Goal: Task Accomplishment & Management: Manage account settings

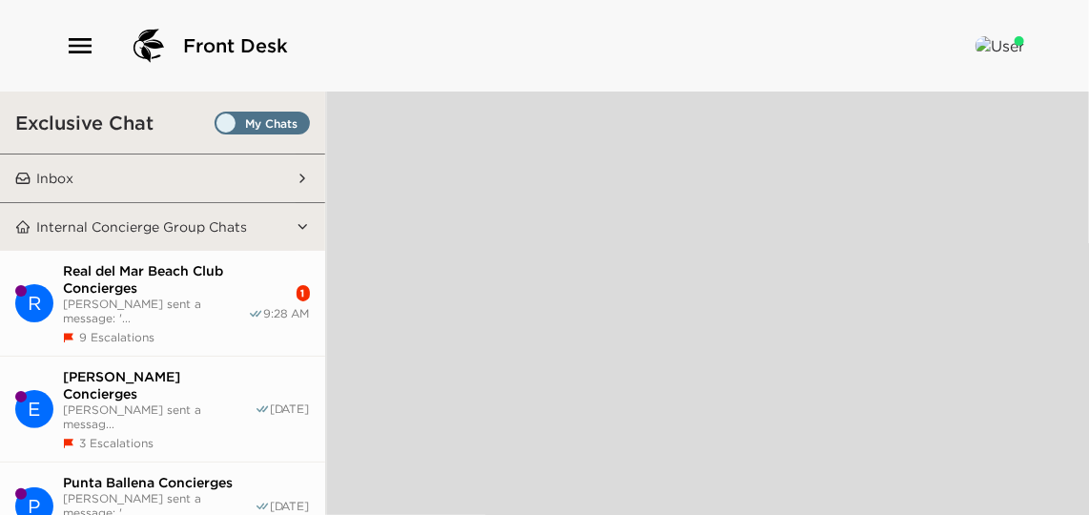
click at [144, 173] on button "Inbox" at bounding box center [163, 178] width 265 height 48
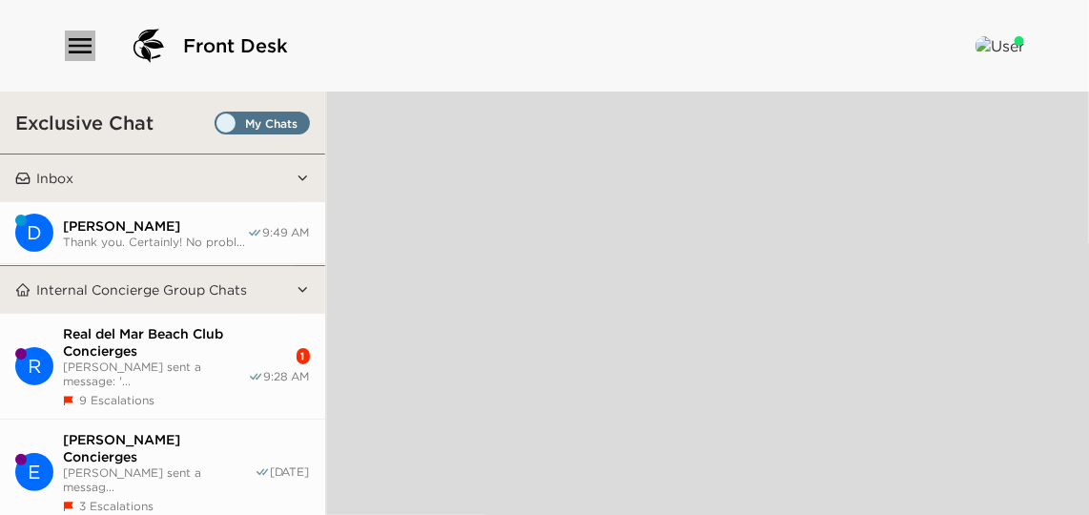
click at [69, 51] on icon "button" at bounding box center [80, 45] width 23 height 15
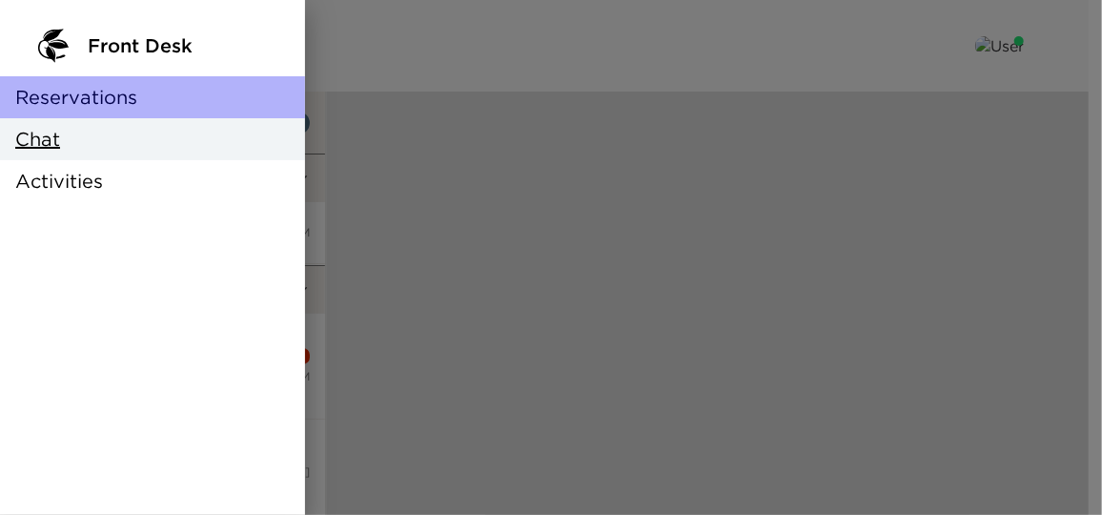
click at [118, 100] on span "Reservations" at bounding box center [76, 97] width 122 height 27
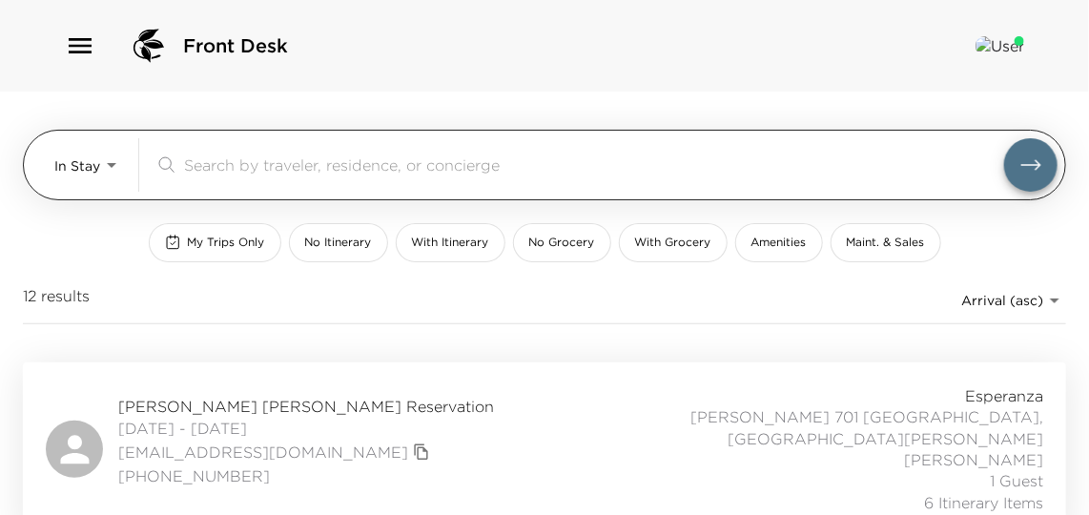
click at [89, 175] on body "Front Desk In Stay In-Stay ​ My Trips Only No Itinerary With Itinerary No Groce…" at bounding box center [544, 257] width 1089 height 515
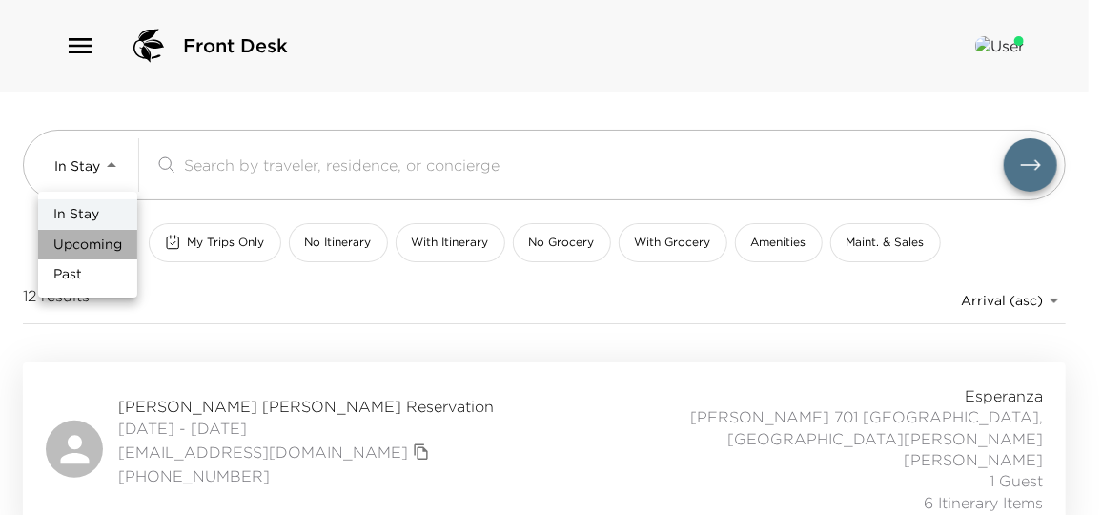
click at [98, 249] on span "Upcoming" at bounding box center [87, 244] width 69 height 19
type input "Upcoming"
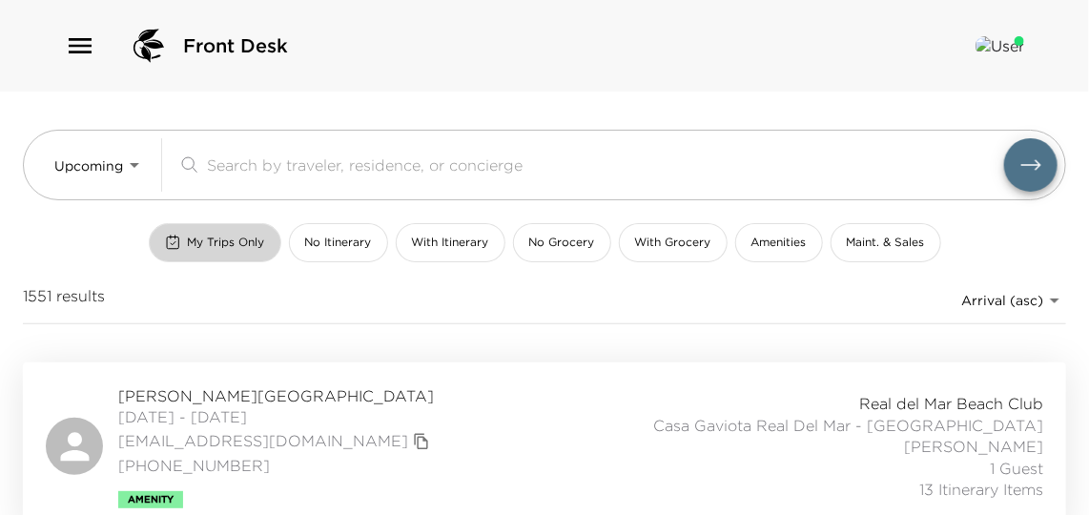
click at [225, 235] on span "My Trips Only" at bounding box center [226, 243] width 77 height 16
click at [478, 453] on div "Cinthia Villarreal Reservation 09/03/2025 - 09/07/2025 cvillarrealf@gmail.com +…" at bounding box center [544, 446] width 997 height 123
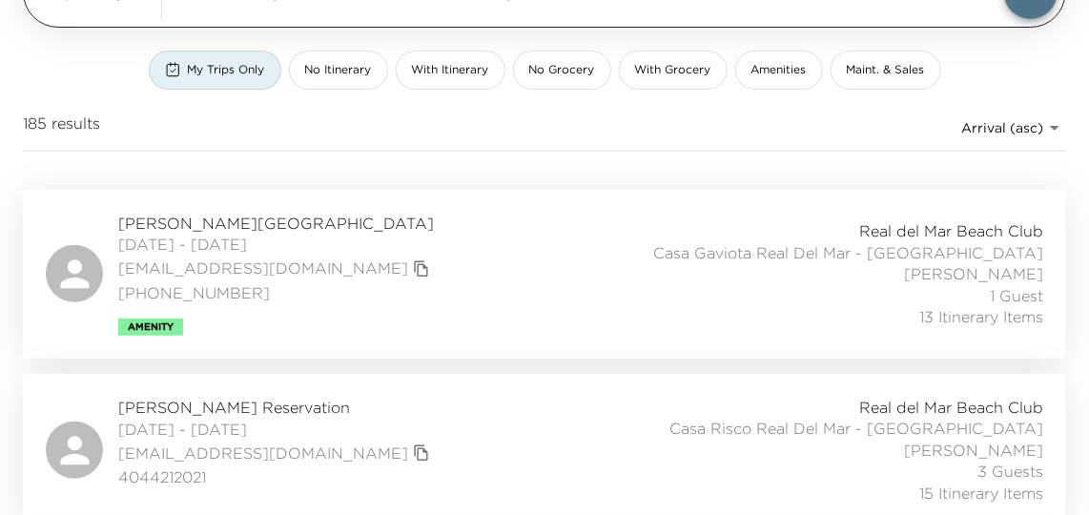
scroll to position [86, 0]
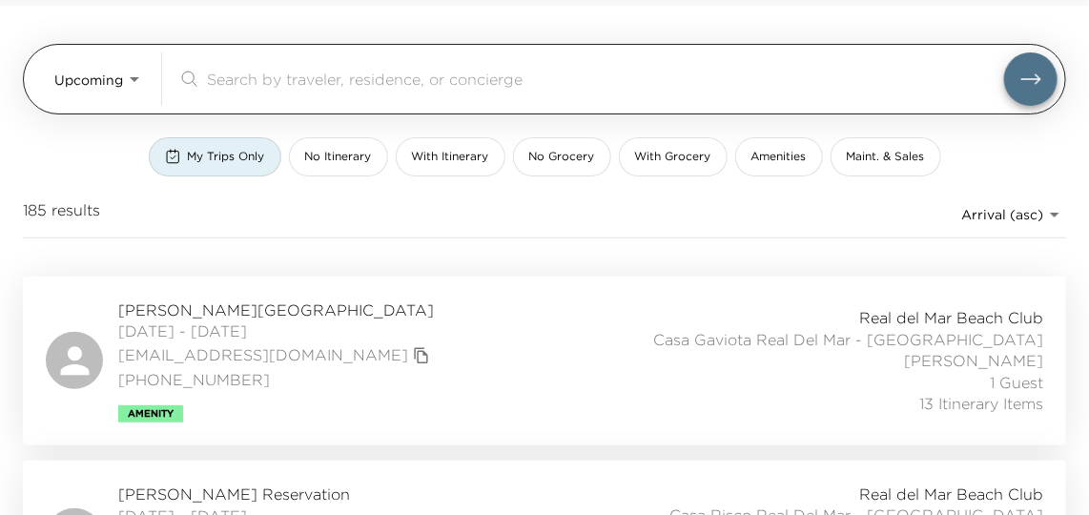
drag, startPoint x: 293, startPoint y: 67, endPoint x: 129, endPoint y: 61, distance: 164.1
click at [129, 62] on div "Upcoming Upcoming ​" at bounding box center [555, 78] width 1003 height 53
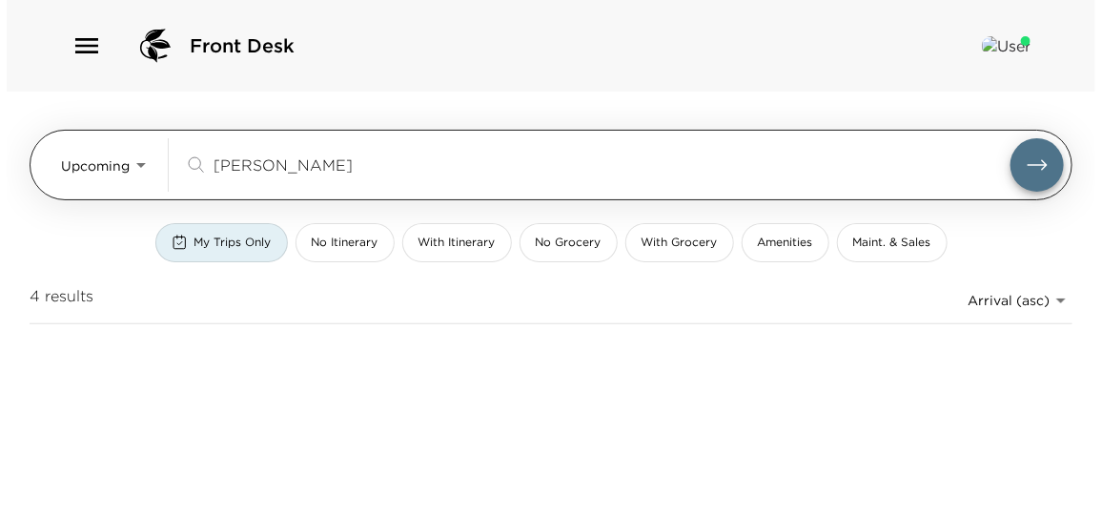
scroll to position [0, 0]
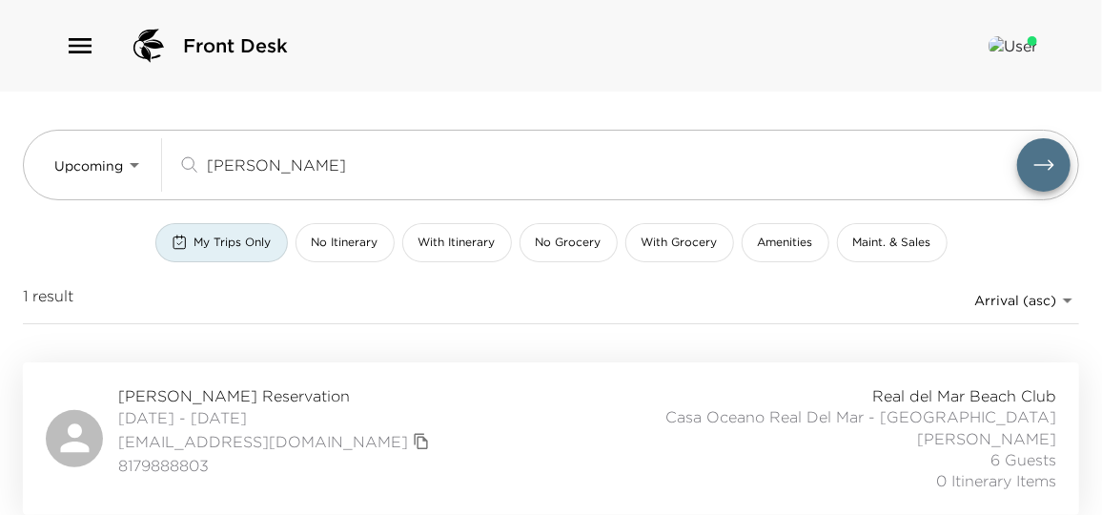
type input "huett"
click at [406, 473] on div "David Huett Reservation 01/27/2026 - 02/01/2026 davehuett1@gmail.com 8179888803…" at bounding box center [551, 438] width 1010 height 107
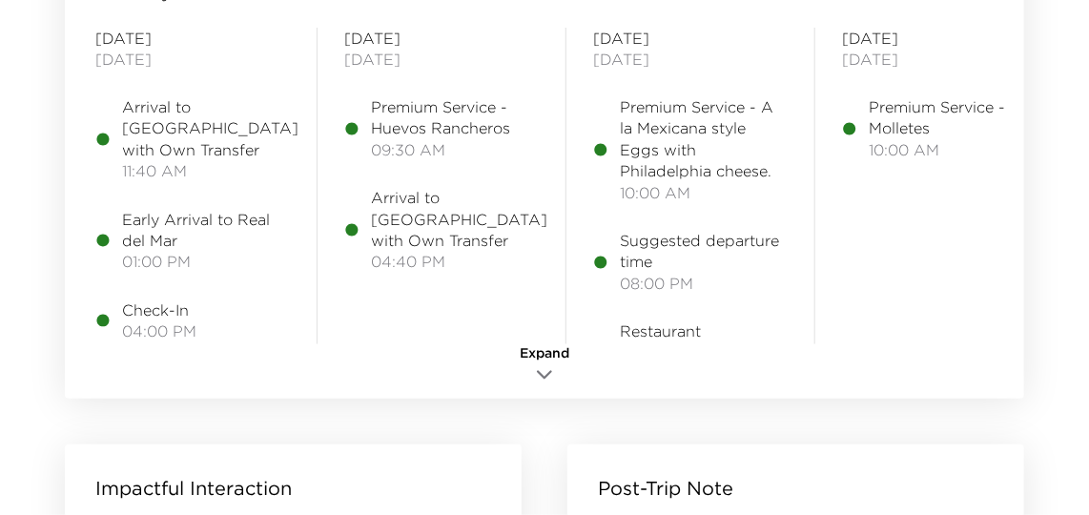
scroll to position [2253, 0]
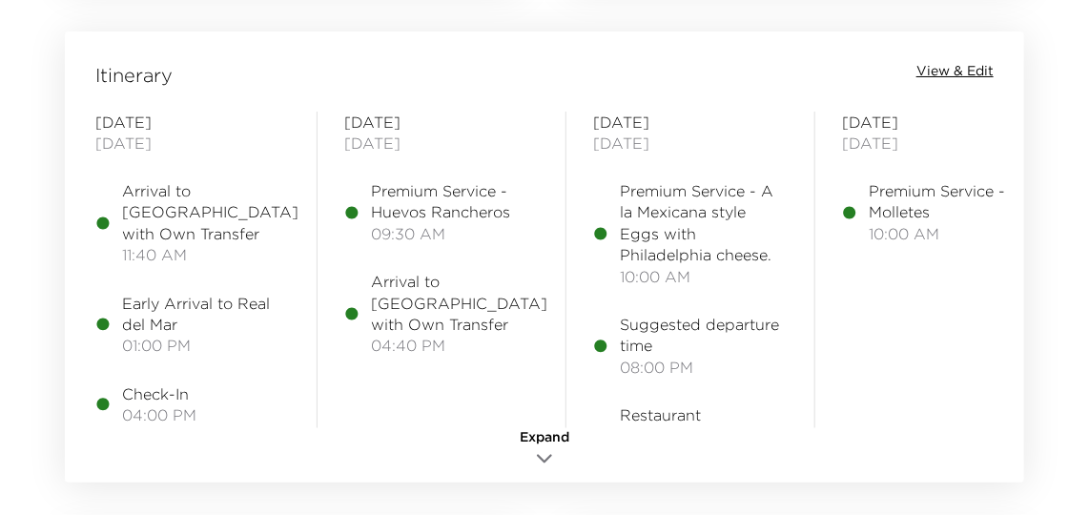
click at [546, 463] on icon "button" at bounding box center [544, 458] width 23 height 23
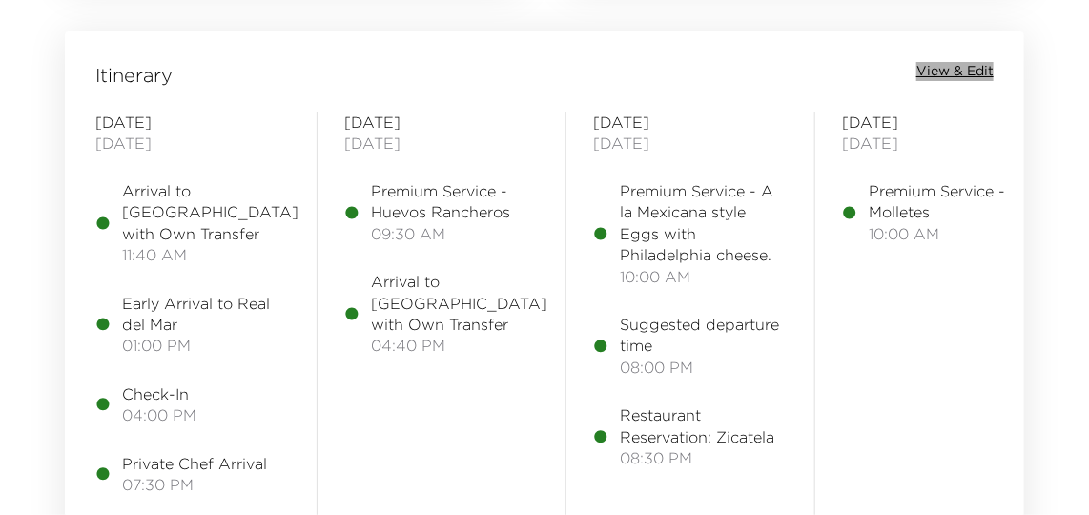
click at [976, 71] on span "View & Edit" at bounding box center [954, 71] width 77 height 19
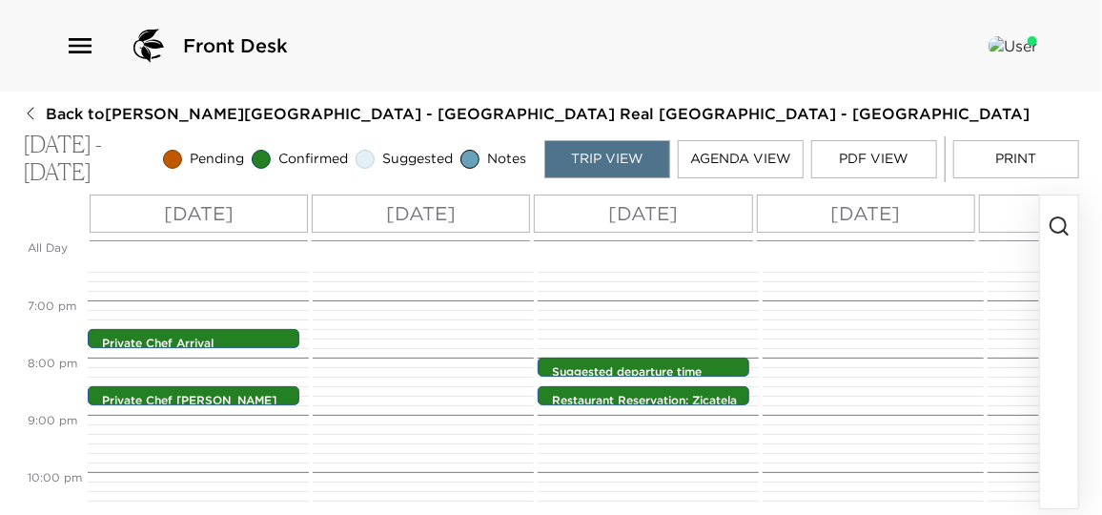
scroll to position [1063, 0]
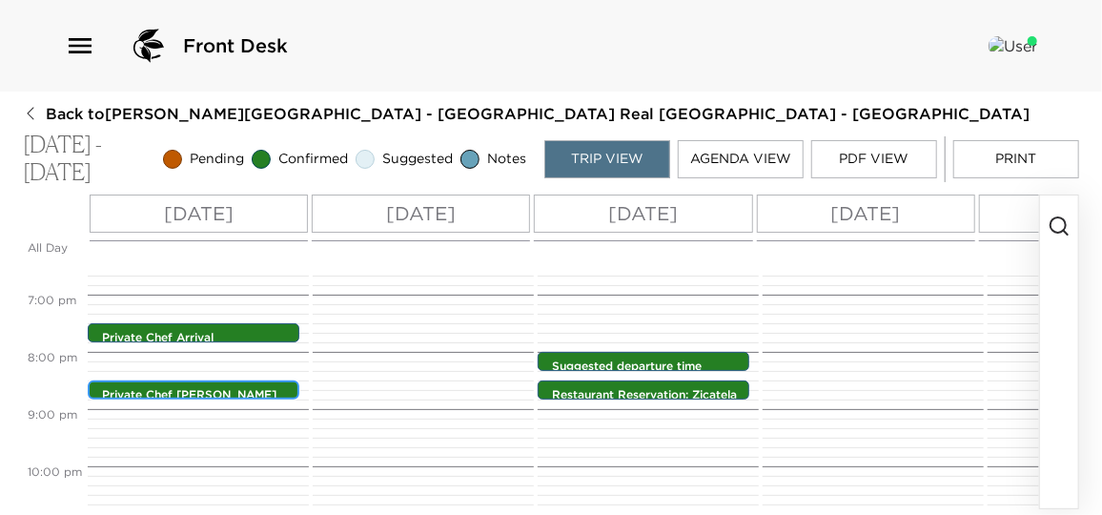
click at [212, 388] on p "Private Chef [PERSON_NAME]" at bounding box center [198, 395] width 193 height 16
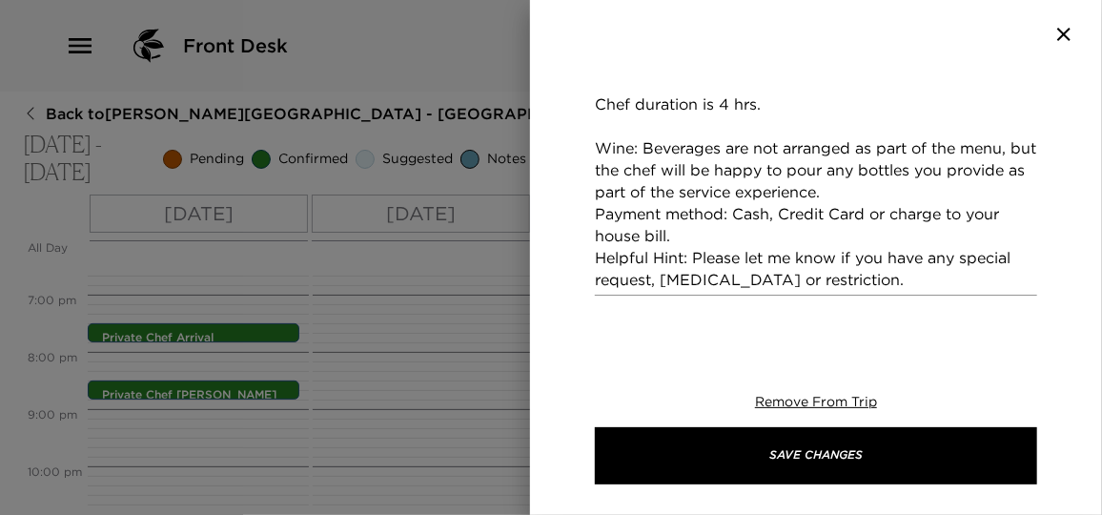
scroll to position [520, 0]
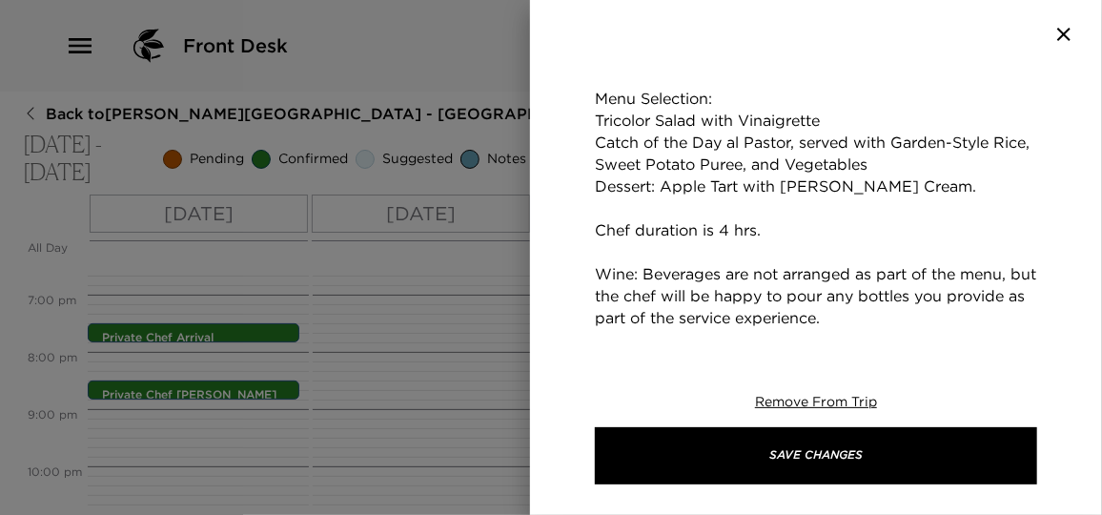
click at [634, 184] on textarea "Your chef will be cooking and serving the meal at your house tonight. Menu Sele…" at bounding box center [816, 219] width 442 height 395
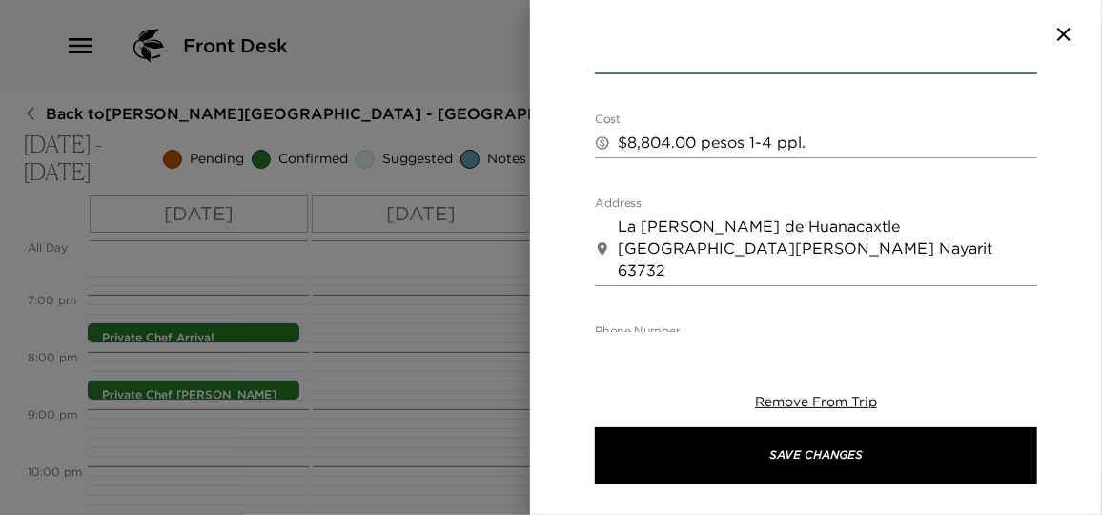
scroll to position [780, 0]
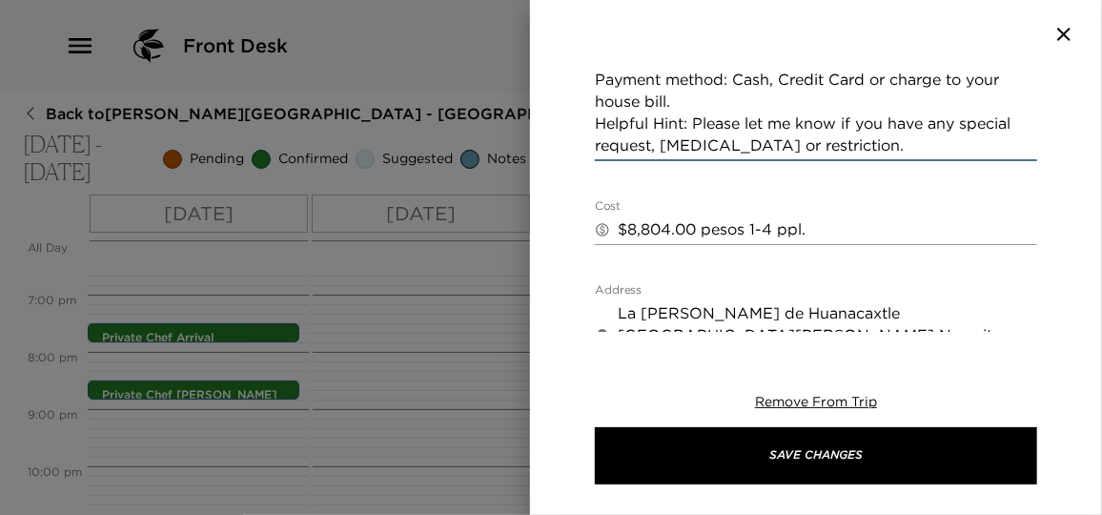
type textarea "Your chef will be cooking and serving the meal at your house tonight. Menu Sele…"
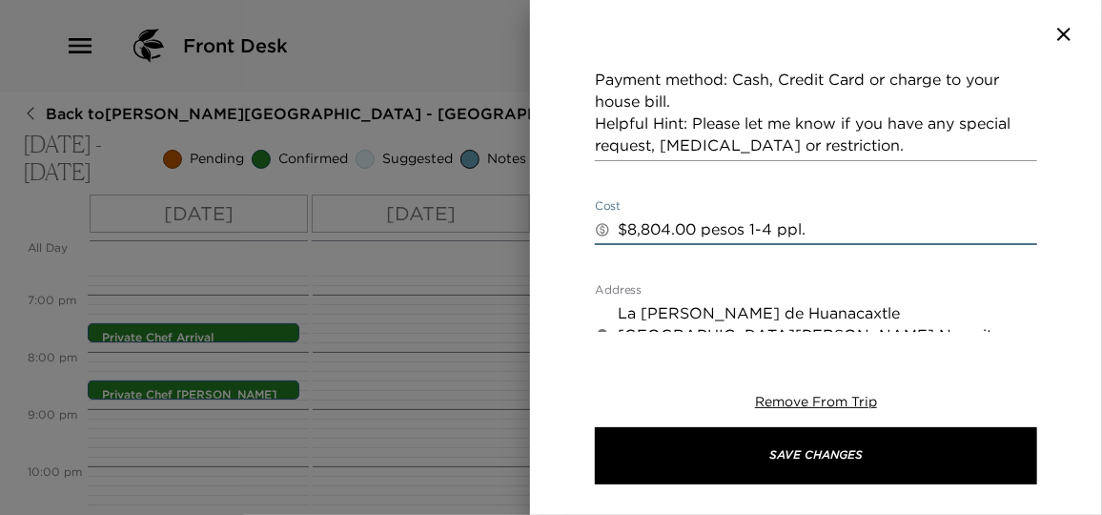
click at [636, 218] on textarea "$8,804.00 pesos 1-4 ppl." at bounding box center [827, 229] width 419 height 22
click at [670, 218] on textarea "$5,804.00 pesos 1-4 ppl." at bounding box center [827, 229] width 419 height 22
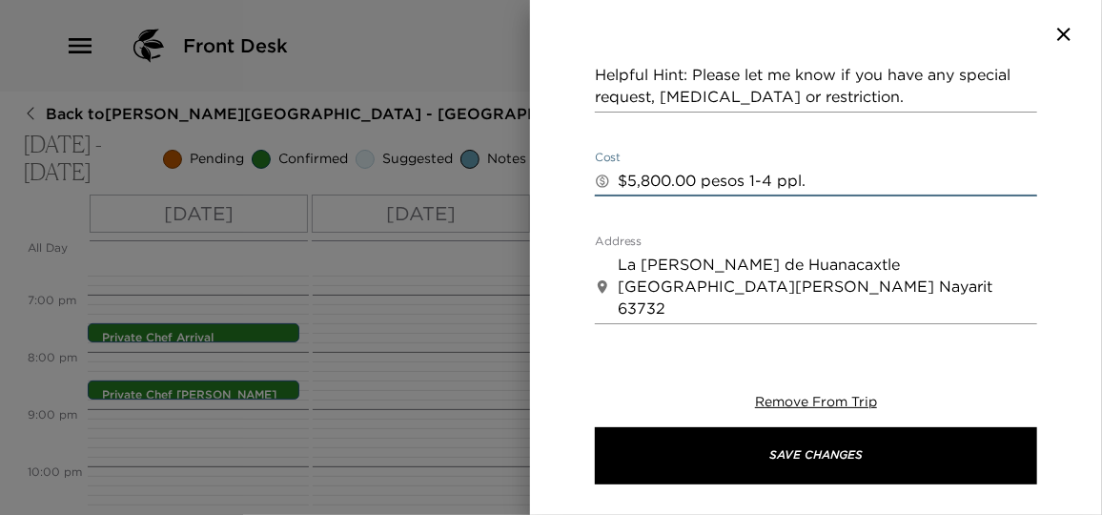
scroll to position [845, 0]
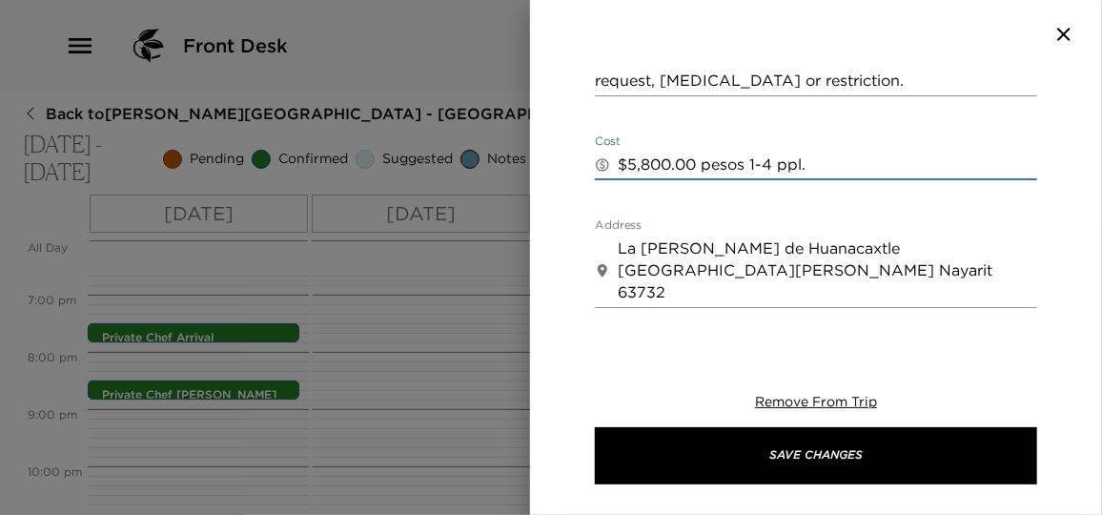
click at [850, 153] on textarea "$5,800.00 pesos 1-4 ppl." at bounding box center [827, 164] width 419 height 22
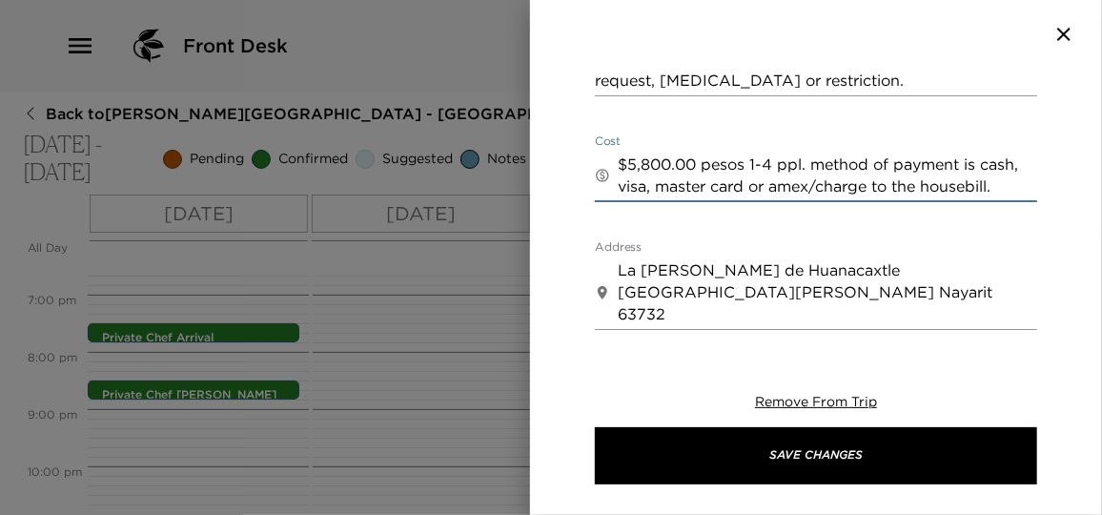
click at [1021, 153] on textarea "$5,800.00 pesos 1-4 ppl. method of payment is cash, visa, master card or amex/c…" at bounding box center [827, 175] width 419 height 44
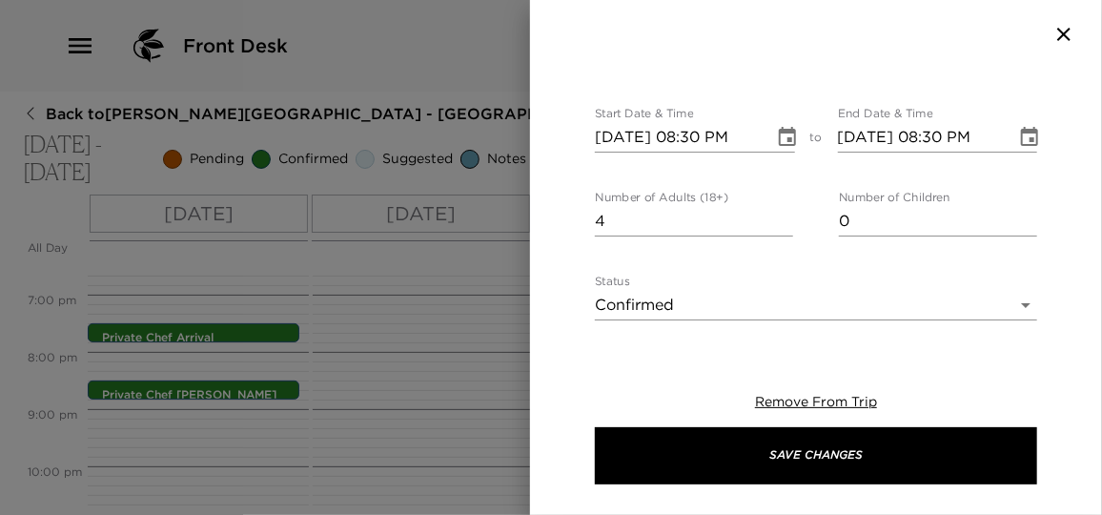
scroll to position [0, 0]
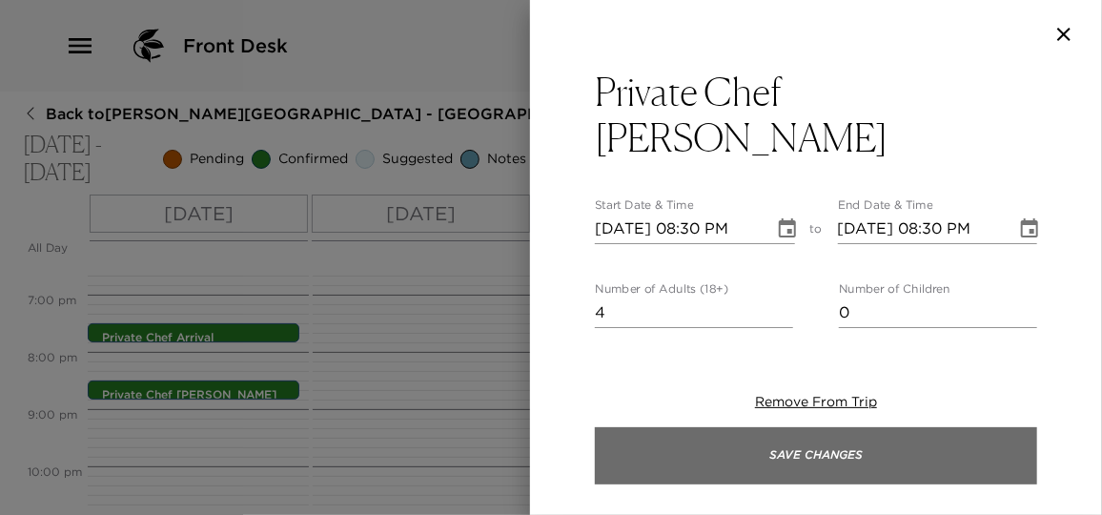
type textarea "$5,800.00 pesos 1-4 ppl. method of payment is cash/visa, master card or amex/ch…"
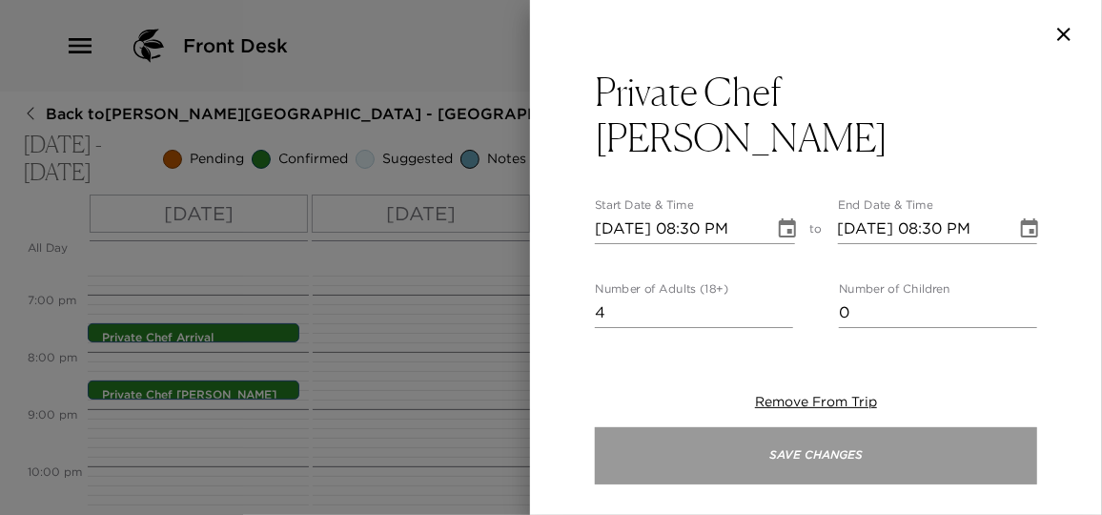
click at [815, 446] on button "Save Changes" at bounding box center [816, 455] width 442 height 57
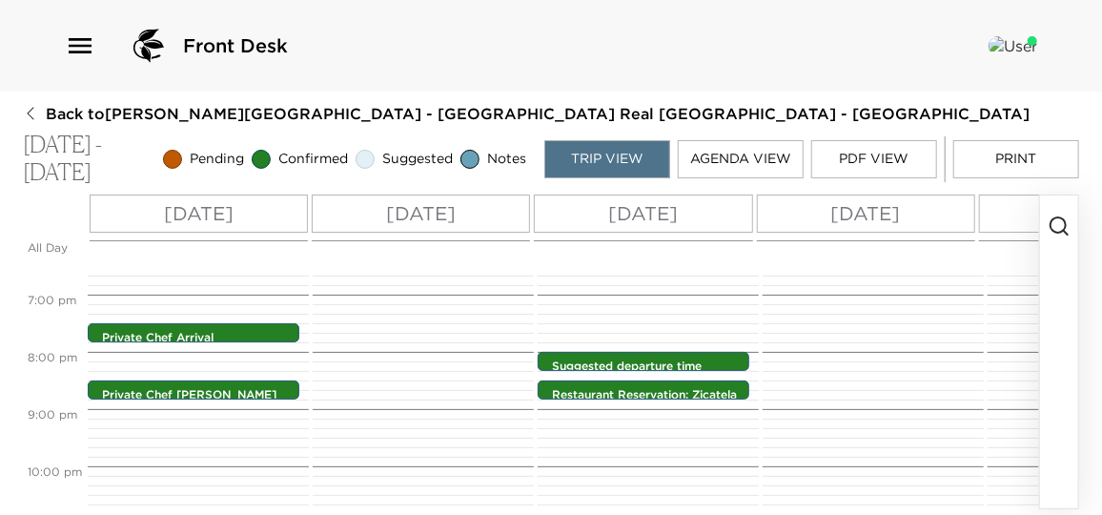
click at [500, 27] on div "Front Desk" at bounding box center [551, 46] width 972 height 46
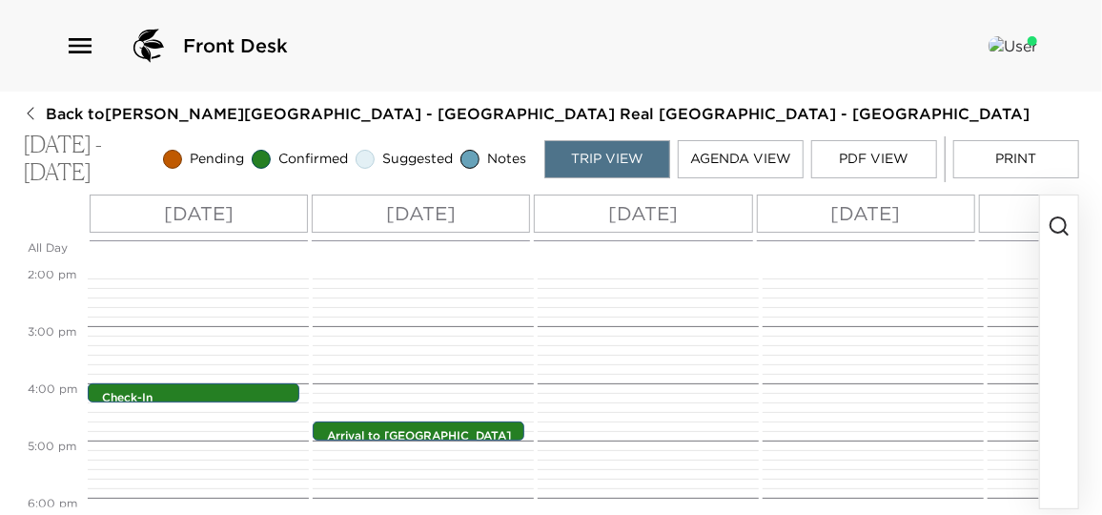
scroll to position [1063, 0]
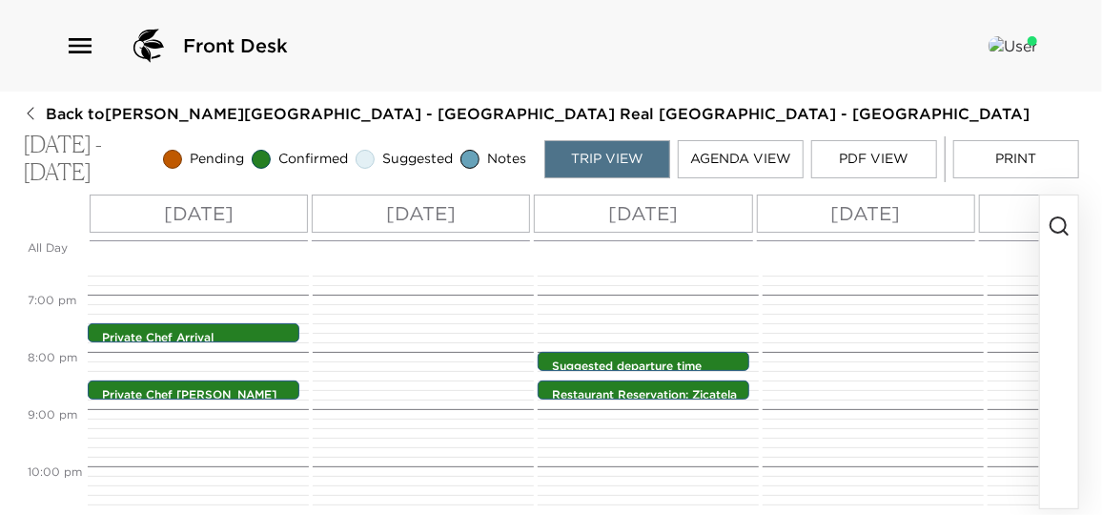
click at [1064, 223] on icon "button" at bounding box center [1059, 225] width 23 height 23
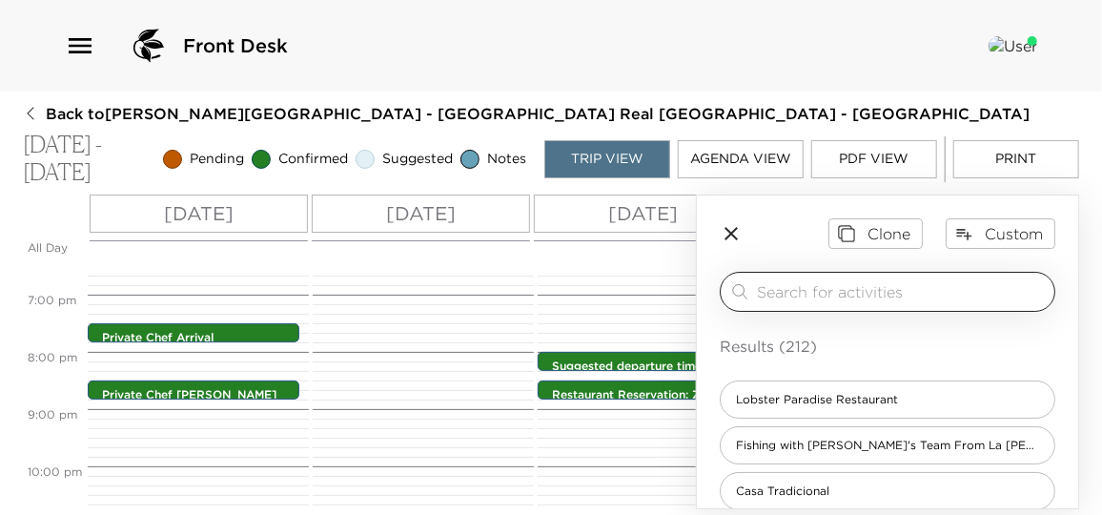
click at [800, 289] on input "search" at bounding box center [902, 291] width 290 height 22
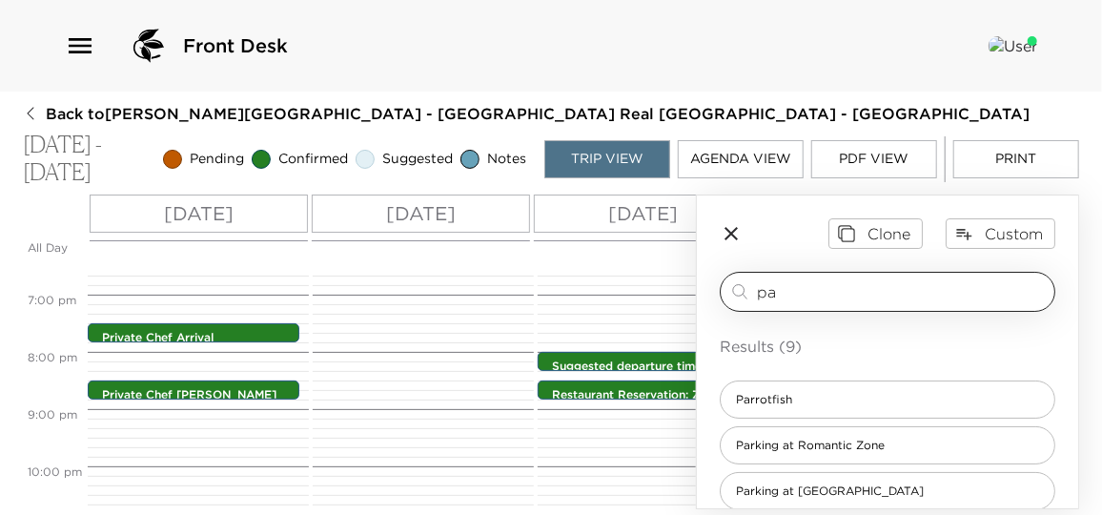
type input "p"
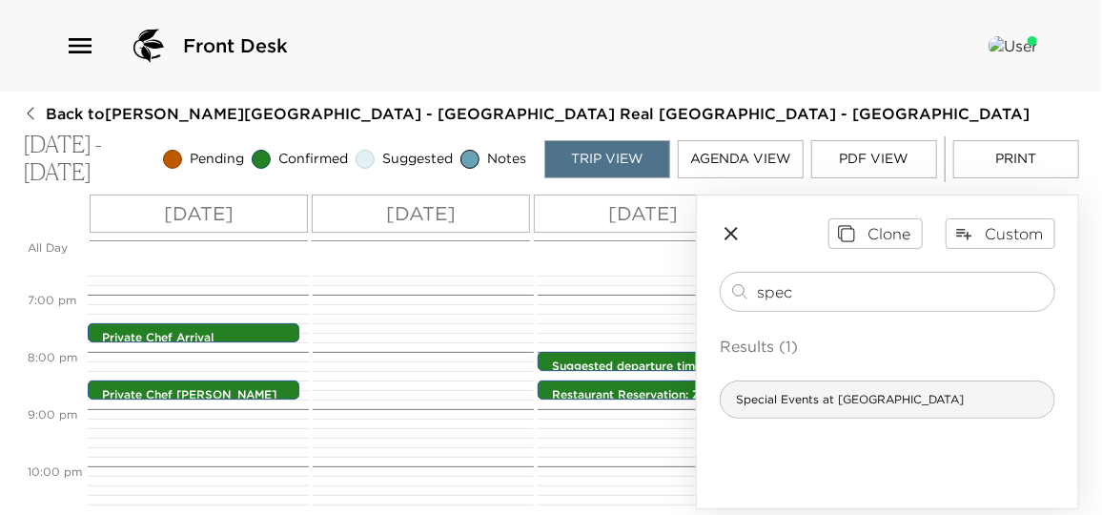
type input "spec"
click at [873, 409] on div "Special Events at Real del Mar Beach Club" at bounding box center [888, 399] width 336 height 38
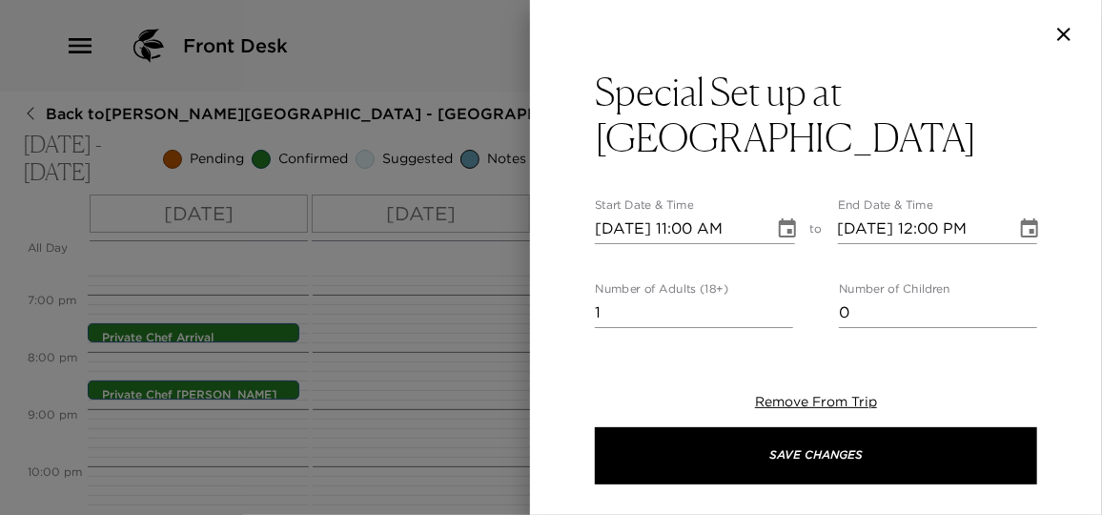
click at [847, 139] on h3 "Special Set up at Real del Mar Beach Club" at bounding box center [816, 115] width 442 height 92
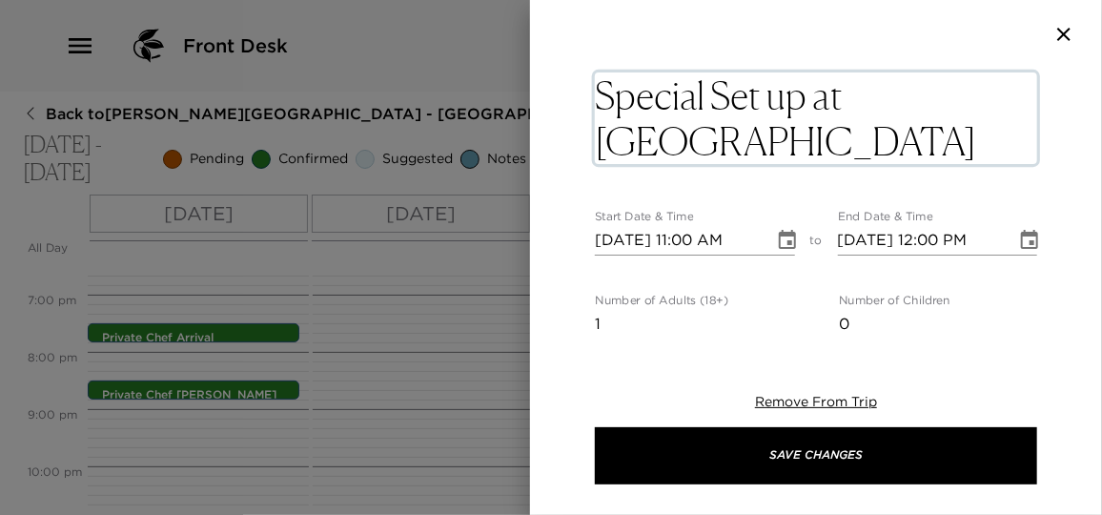
click at [850, 139] on textarea "Special Set up at Real del Mar Beach Club" at bounding box center [816, 118] width 442 height 92
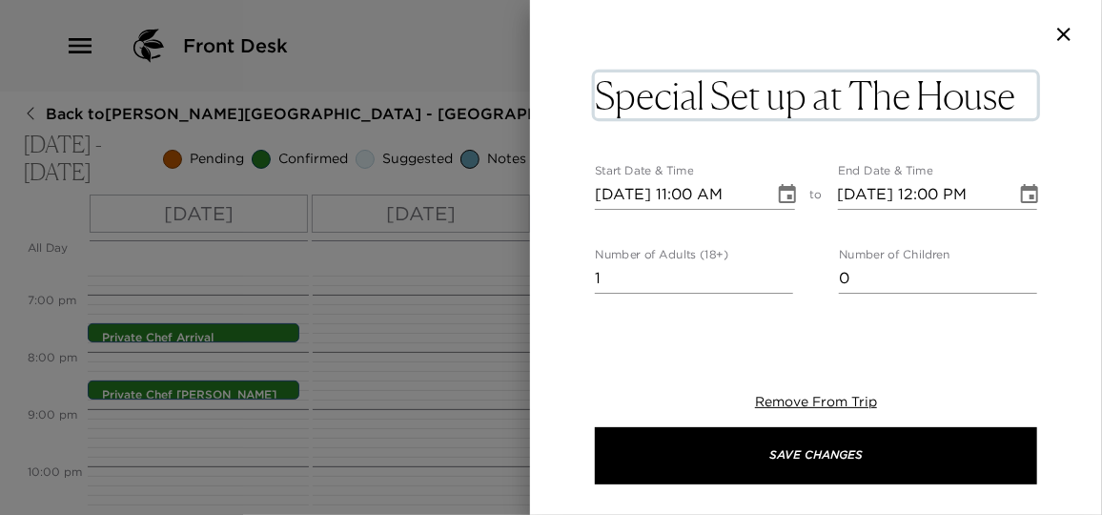
type textarea "Special Set up at The House."
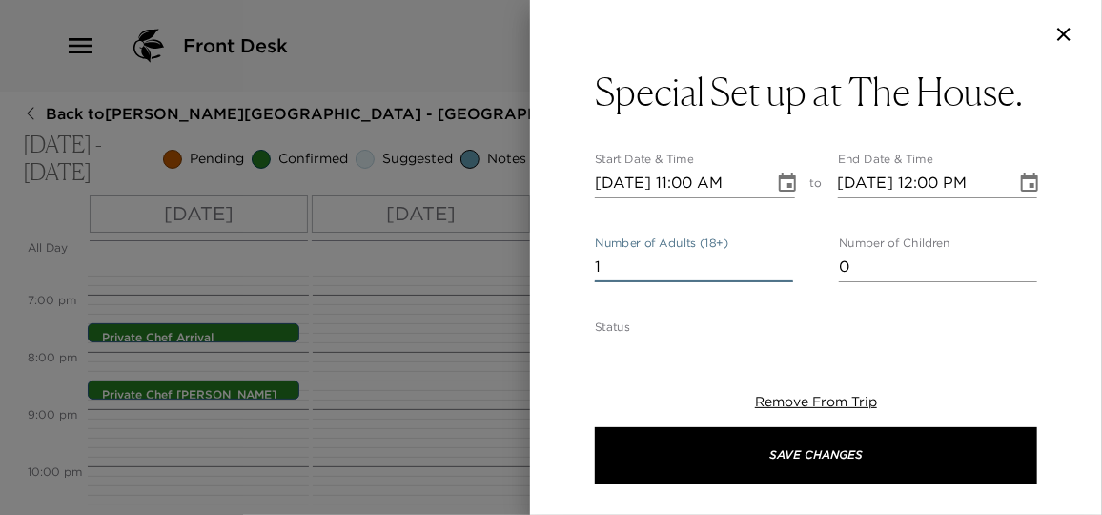
drag, startPoint x: 624, startPoint y: 272, endPoint x: 584, endPoint y: 272, distance: 40.0
click at [584, 272] on div "Special Set up at The House. Start Date & Time 09/03/2025 11:00 AM to End Date …" at bounding box center [816, 200] width 572 height 263
type input "12"
click at [779, 183] on icon "Choose date, selected date is Sep 3, 2025" at bounding box center [787, 182] width 17 height 19
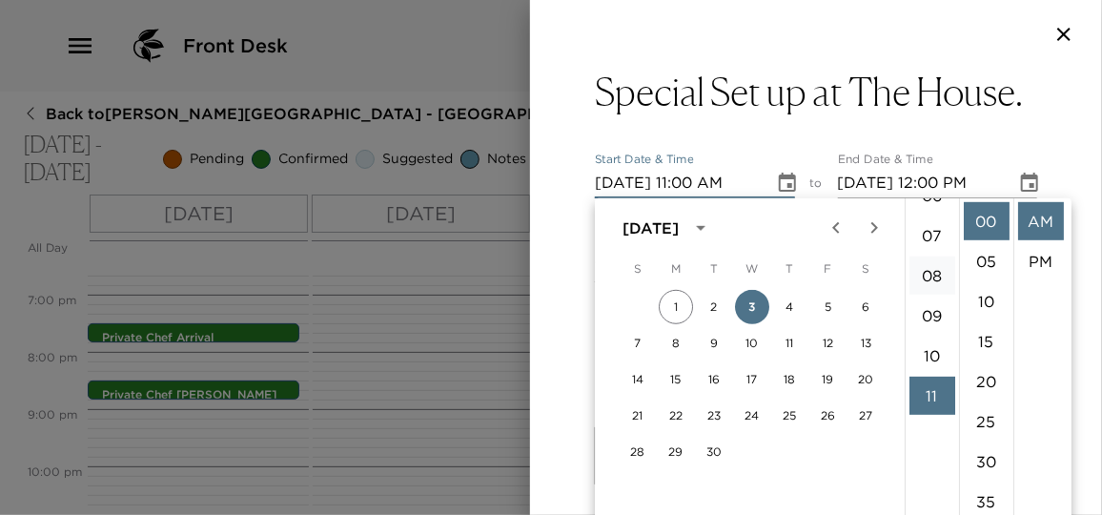
click at [927, 268] on li "08" at bounding box center [932, 275] width 46 height 38
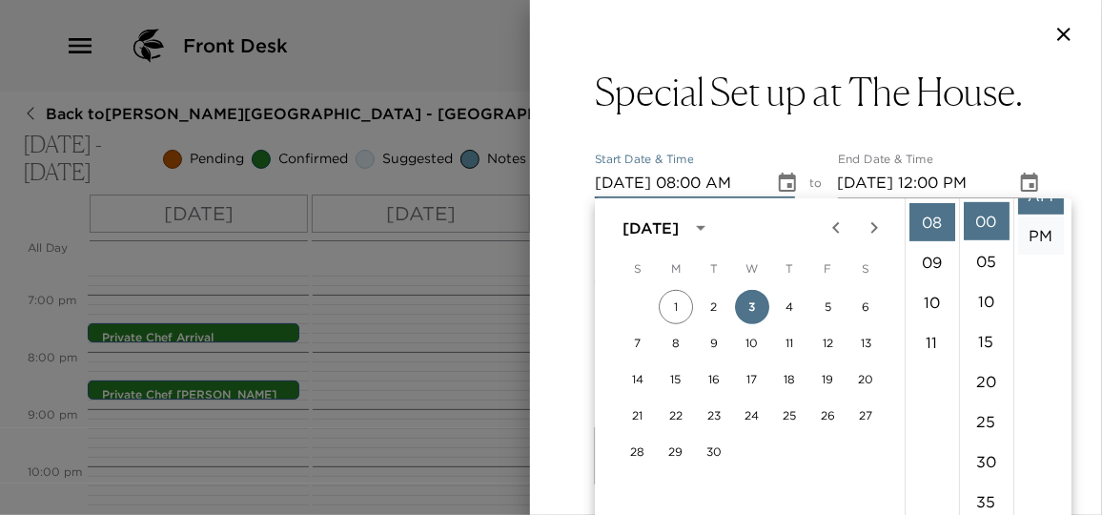
scroll to position [39, 0]
click at [1051, 214] on li "PM" at bounding box center [1041, 222] width 46 height 38
type input "09/03/2025 08:00 PM"
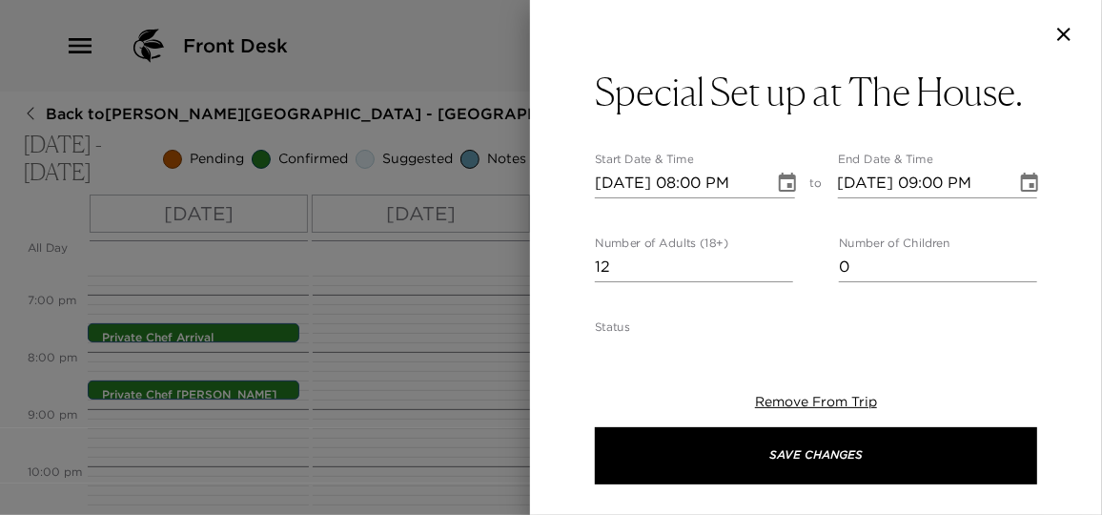
click at [1018, 172] on icon "Choose date, selected date is Sep 3, 2025" at bounding box center [1029, 183] width 23 height 23
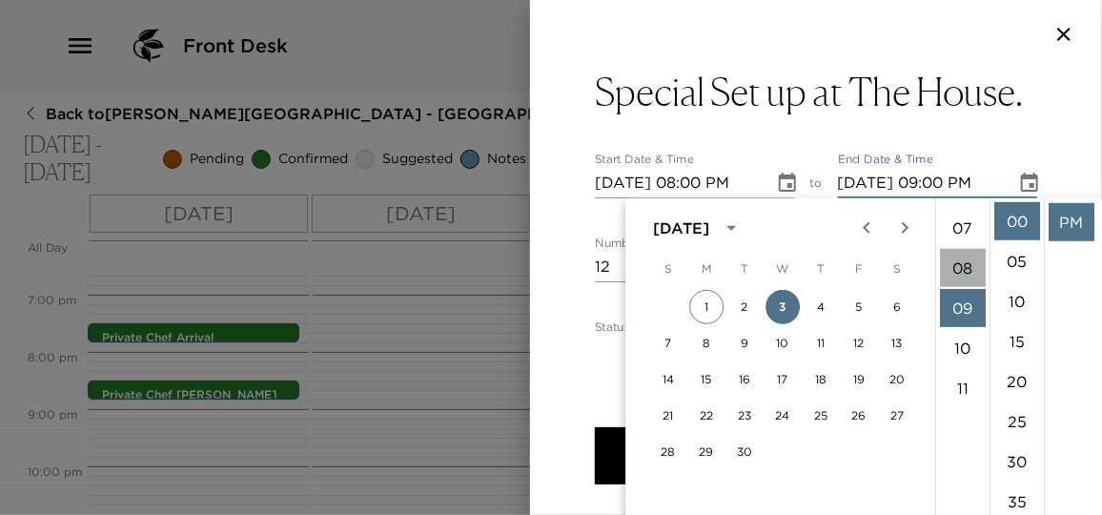
click at [962, 273] on li "08" at bounding box center [963, 268] width 46 height 38
type input "09/03/2025 08:00 PM"
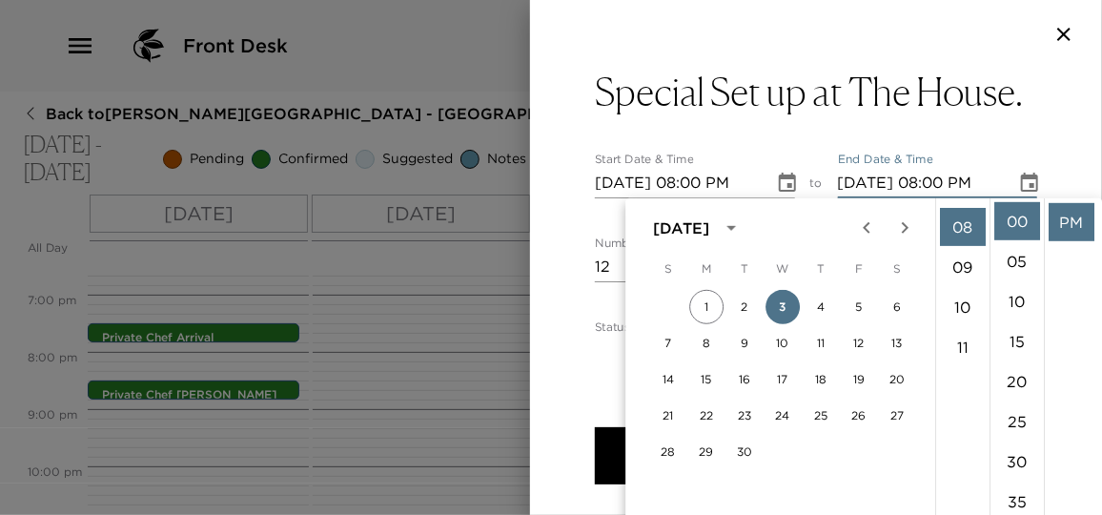
scroll to position [319, 0]
click at [1080, 227] on li "PM" at bounding box center [1072, 222] width 46 height 38
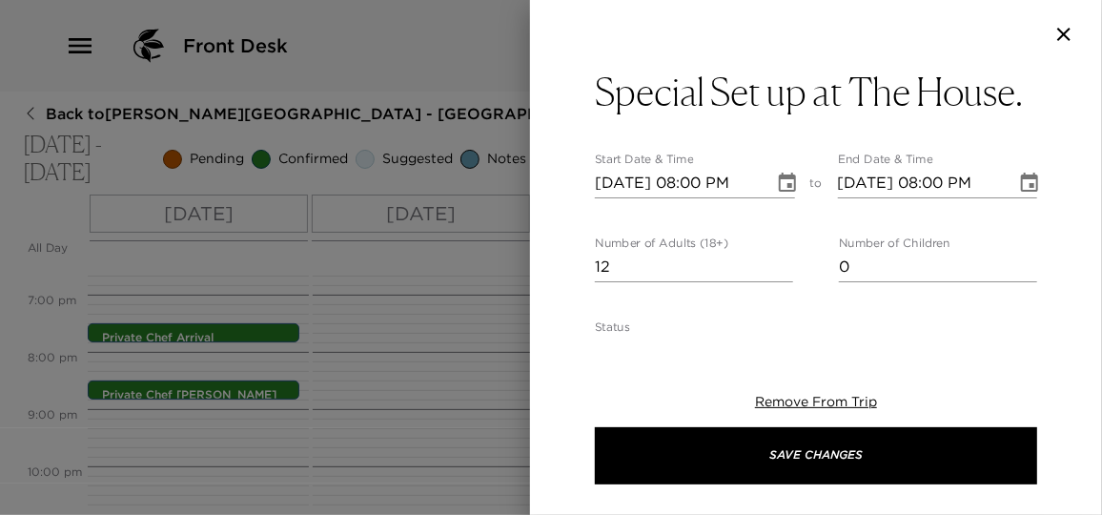
click at [781, 184] on icon "Choose date, selected date is Sep 3, 2025" at bounding box center [787, 182] width 17 height 19
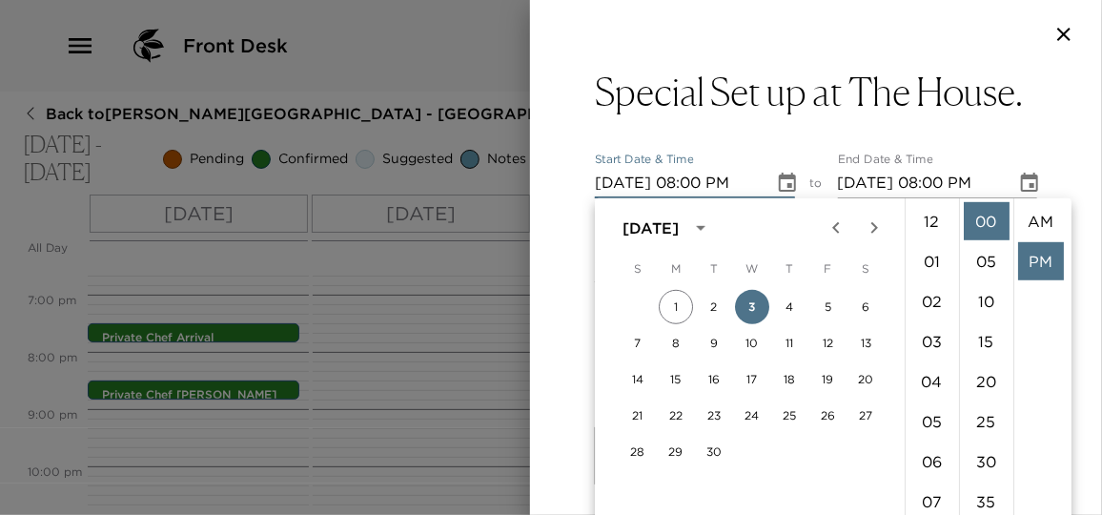
scroll to position [39, 0]
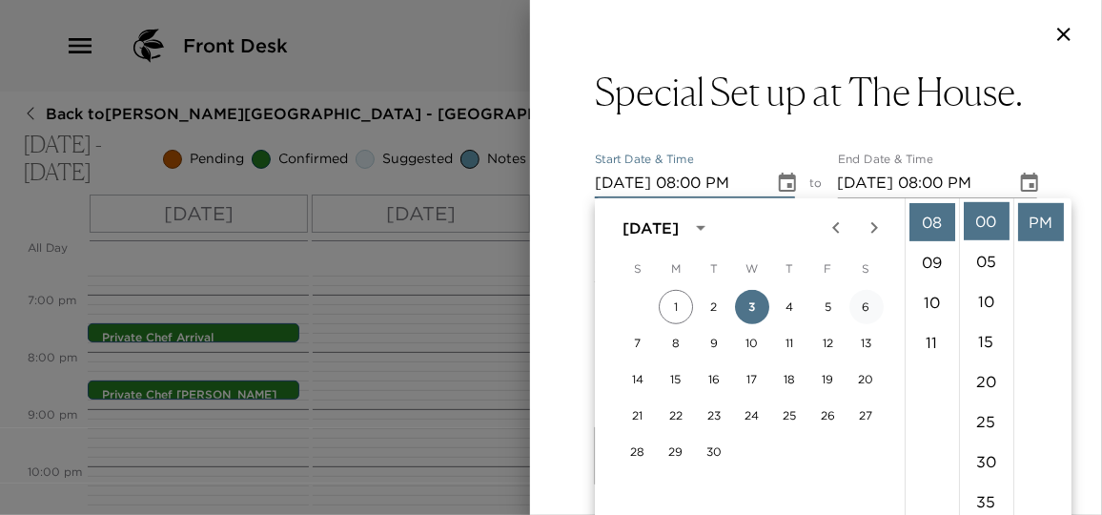
click at [867, 307] on button "6" at bounding box center [866, 307] width 34 height 34
type input "09/06/2025 08:00 PM"
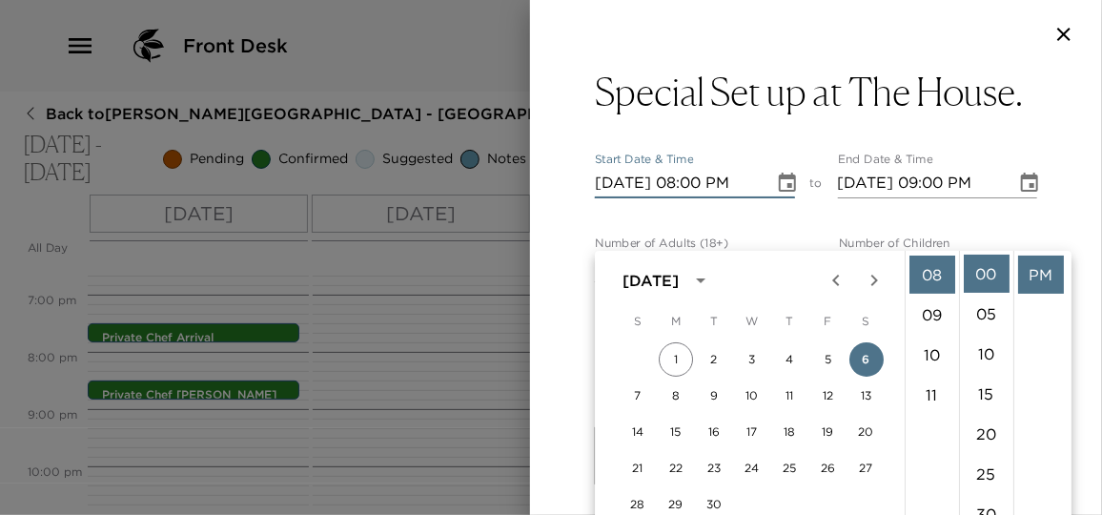
click at [1026, 184] on icon "Choose date, selected date is Sep 6, 2025" at bounding box center [1029, 183] width 23 height 23
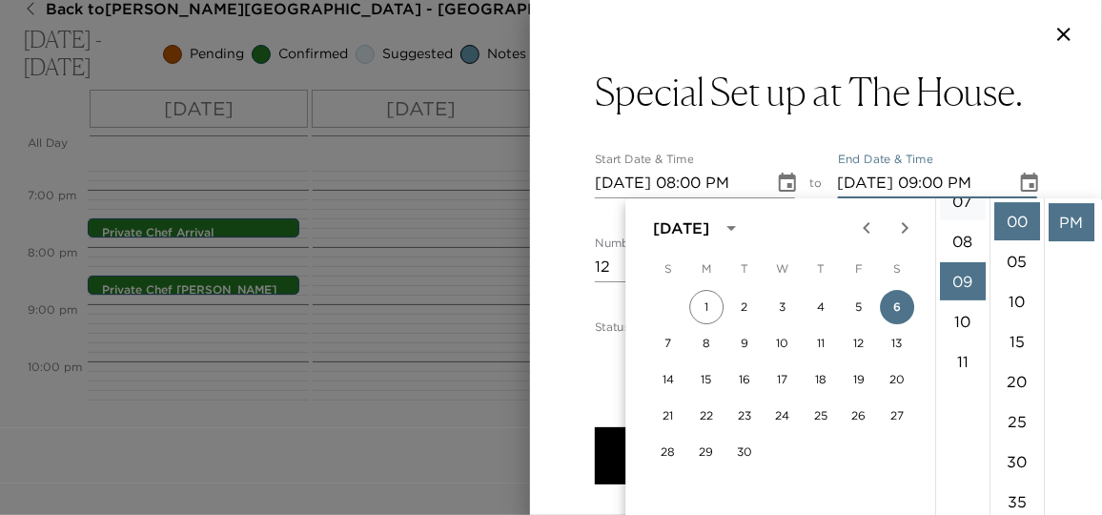
scroll to position [274, 0]
click at [959, 276] on li "08" at bounding box center [963, 268] width 46 height 38
type input "09/06/2025 08:00 PM"
click at [1064, 220] on li "PM" at bounding box center [1072, 222] width 46 height 38
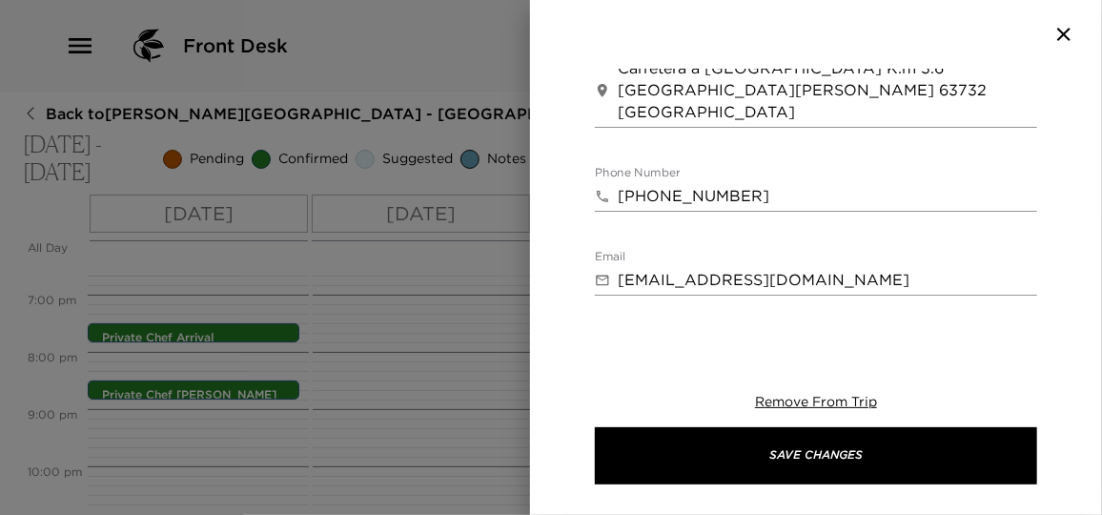
scroll to position [913, 0]
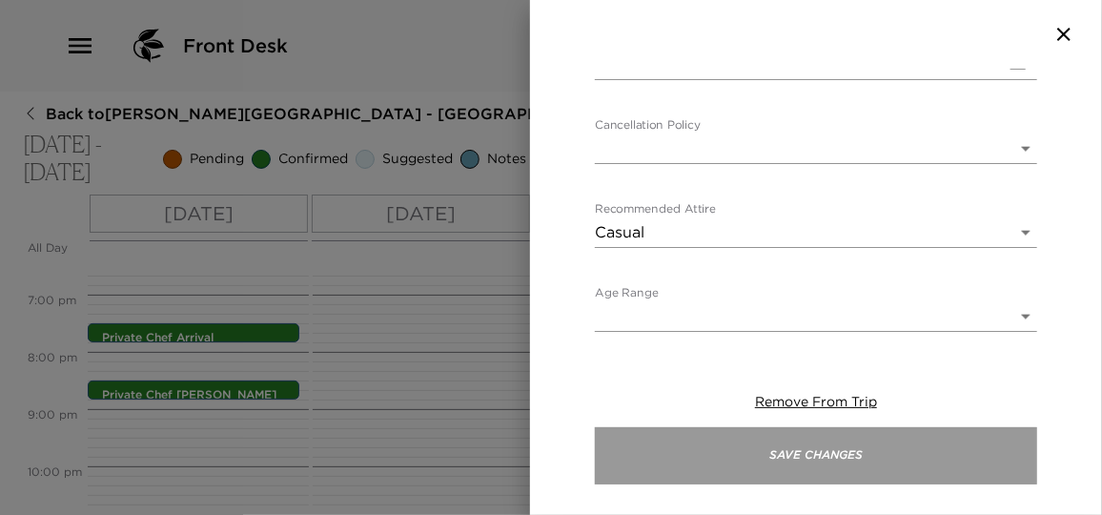
click at [867, 470] on button "Save Changes" at bounding box center [816, 455] width 442 height 57
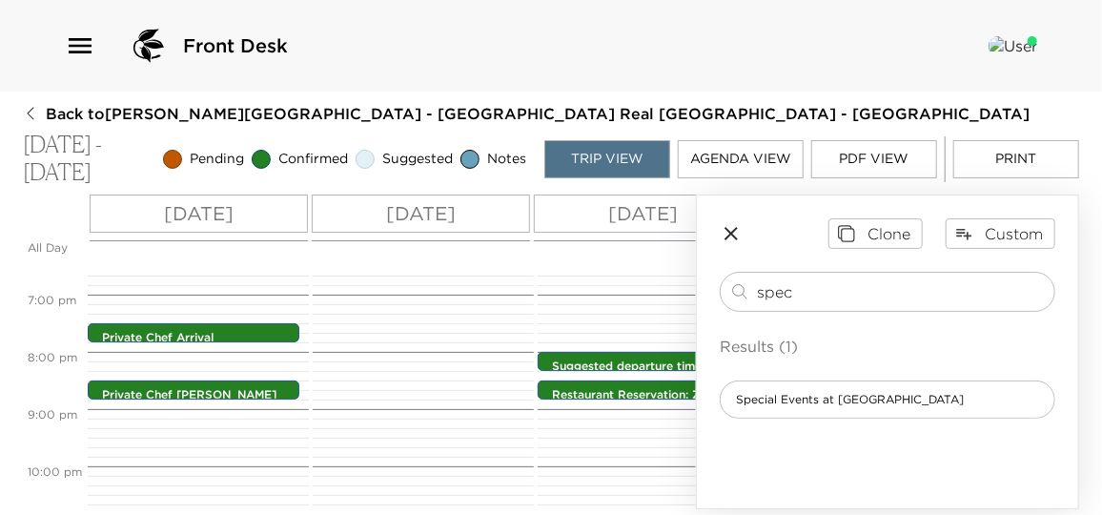
click at [736, 228] on icon "button" at bounding box center [730, 233] width 13 height 13
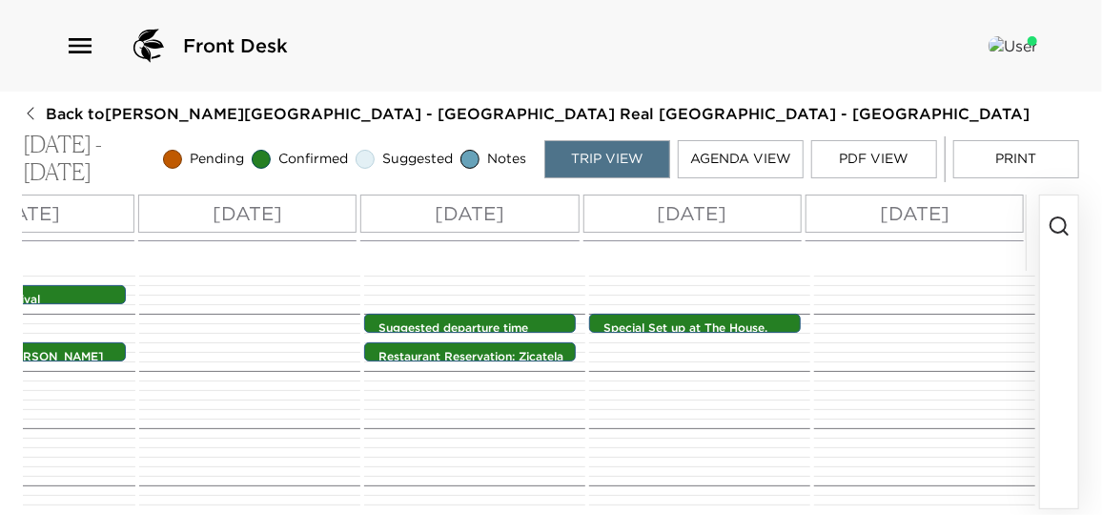
scroll to position [1063, 0]
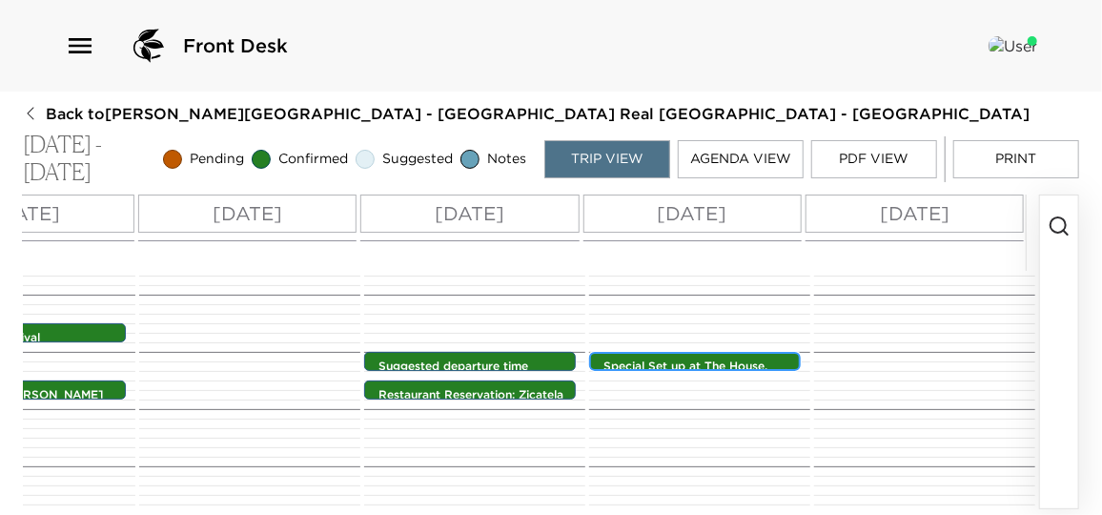
click at [702, 366] on p "Special Set up at The House." at bounding box center [699, 366] width 193 height 16
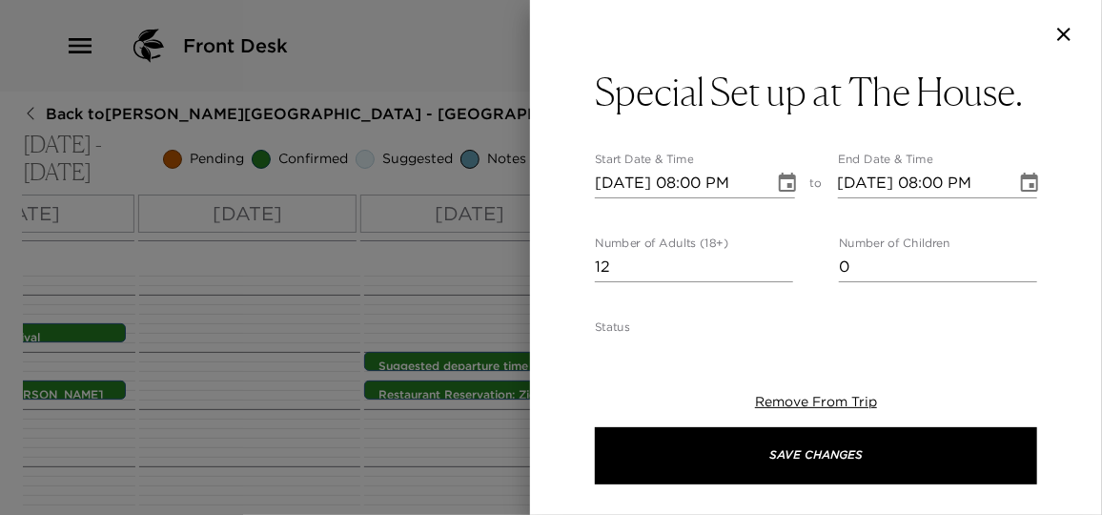
click at [829, 107] on h3 "Special Set up at The House." at bounding box center [809, 92] width 428 height 46
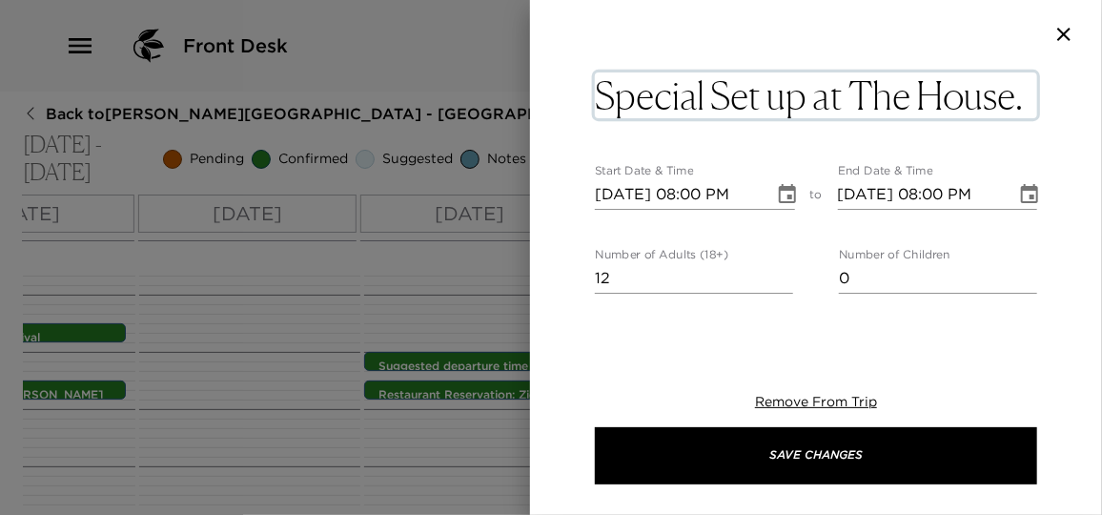
drag, startPoint x: 838, startPoint y: 92, endPoint x: 724, endPoint y: 91, distance: 114.4
click at [724, 91] on textarea "Special Set up at The House." at bounding box center [816, 95] width 442 height 46
click at [788, 96] on textarea "Special Set up at The House." at bounding box center [816, 95] width 442 height 46
drag, startPoint x: 804, startPoint y: 98, endPoint x: 715, endPoint y: 104, distance: 88.8
click at [715, 104] on textarea "Special Set up at The House." at bounding box center [816, 95] width 442 height 46
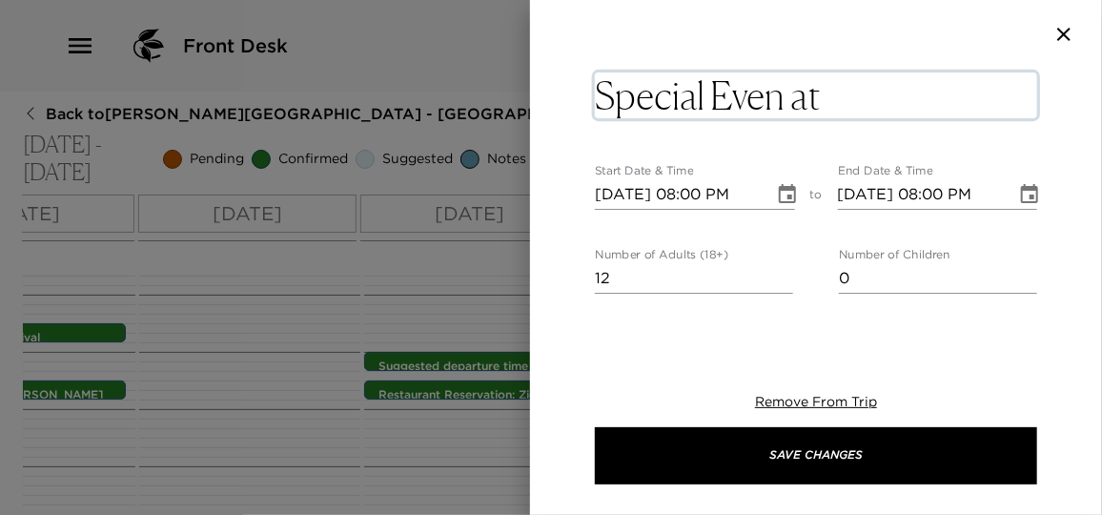
type textarea "Special Event at The House."
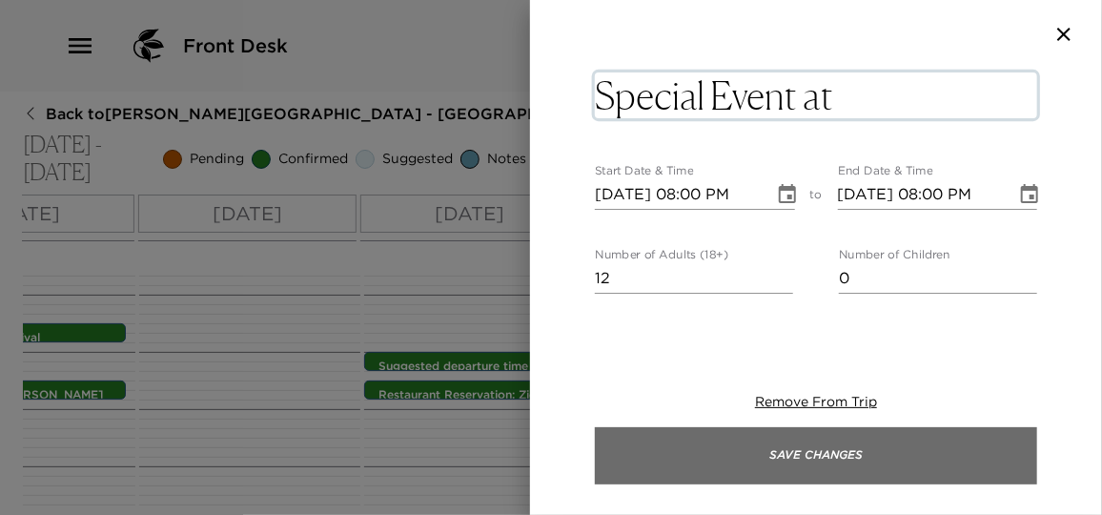
click at [876, 451] on button "Save Changes" at bounding box center [816, 455] width 442 height 57
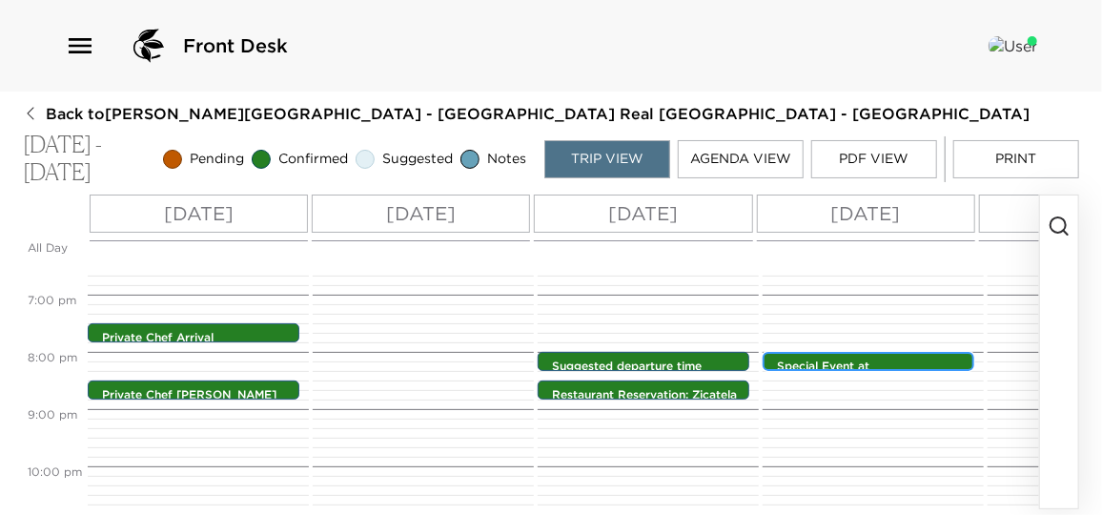
scroll to position [0, 183]
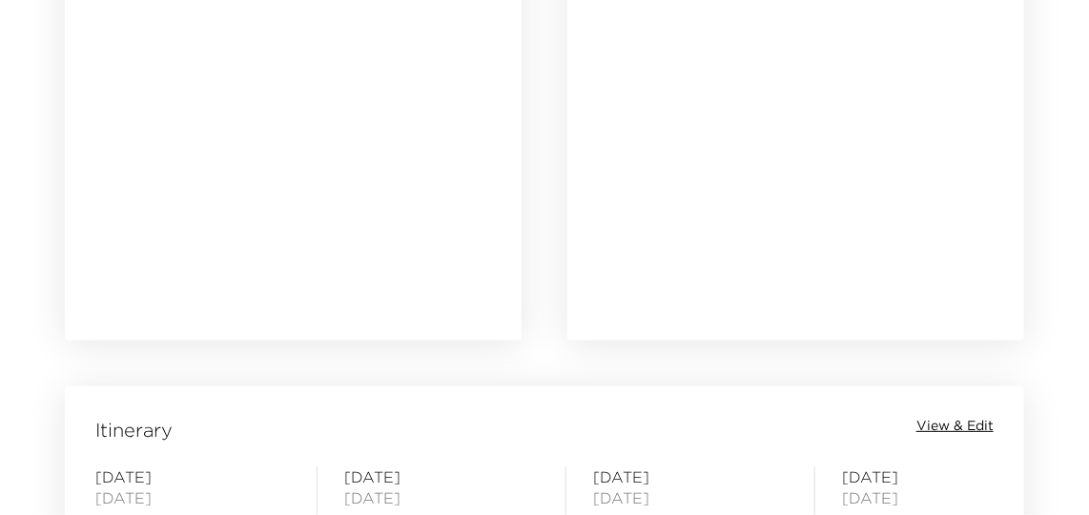
scroll to position [1875, 0]
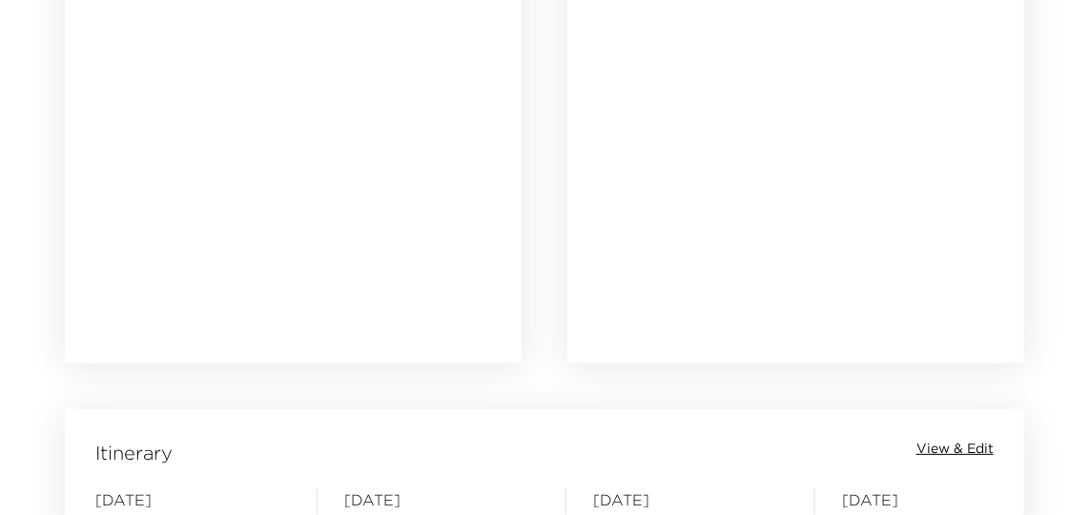
click at [956, 456] on div "Itinerary View & Edit" at bounding box center [544, 452] width 951 height 27
click at [956, 452] on span "View & Edit" at bounding box center [954, 448] width 77 height 19
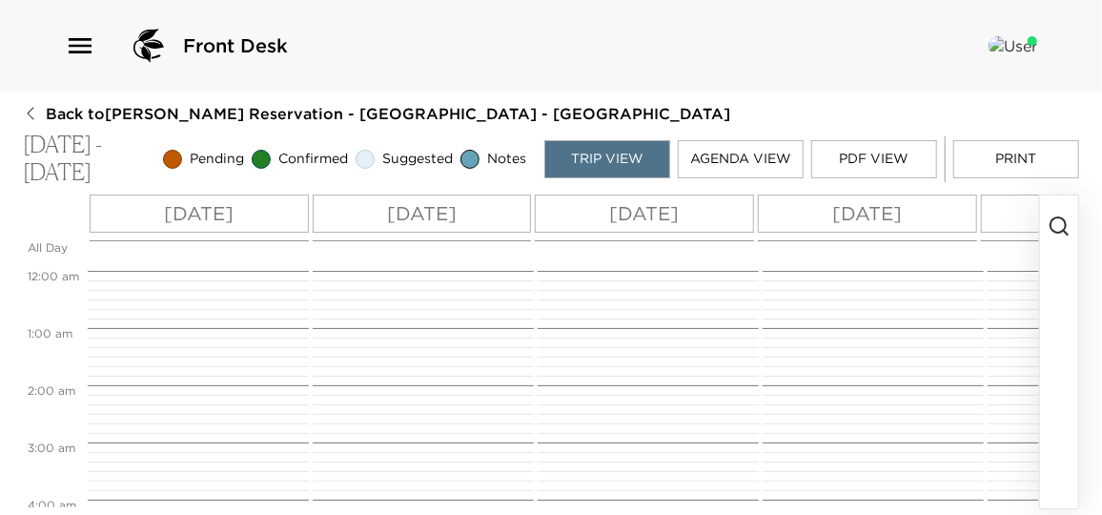
scroll to position [457, 0]
click at [1052, 221] on circle "button" at bounding box center [1058, 224] width 15 height 15
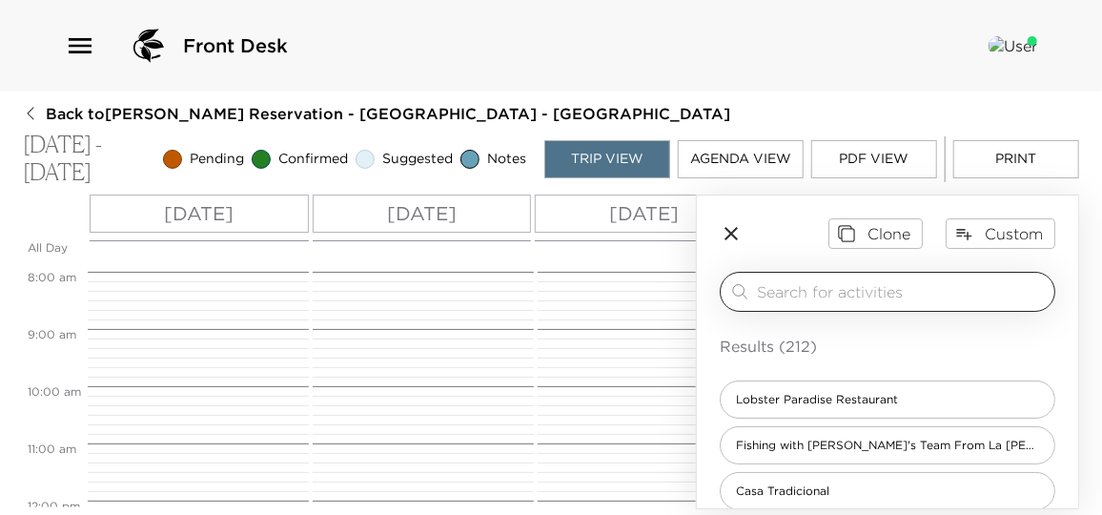
click at [832, 302] on div "​" at bounding box center [888, 292] width 336 height 40
click at [829, 296] on input "search" at bounding box center [902, 291] width 290 height 22
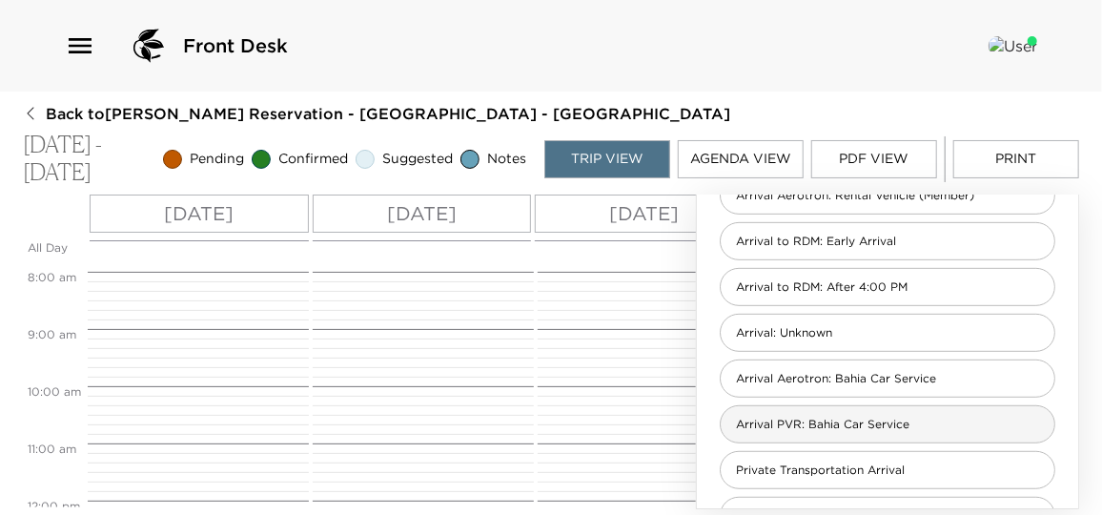
scroll to position [520, 0]
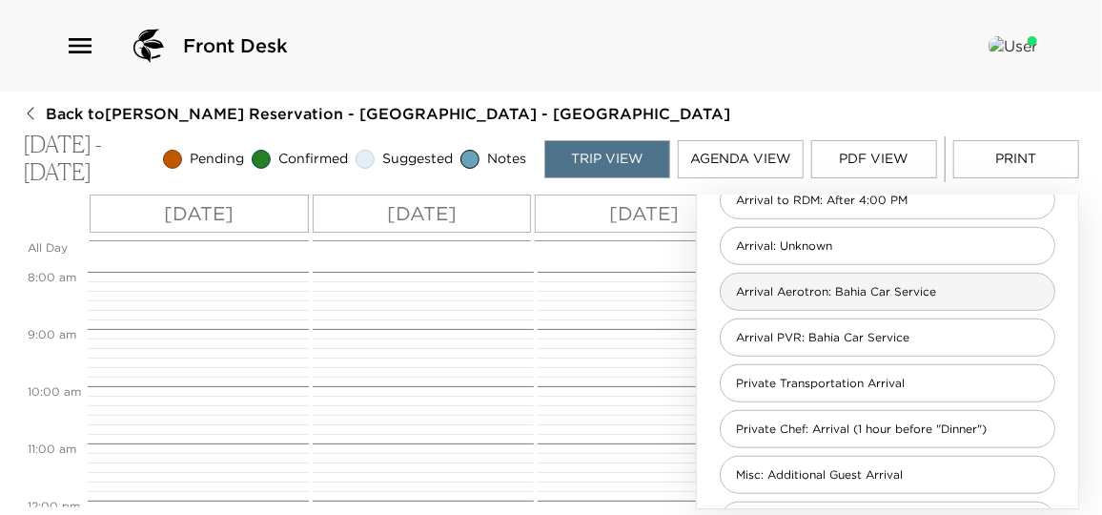
type input "arrival"
click at [826, 297] on div "Arrival Aerotron: Bahia Car Service" at bounding box center [888, 292] width 336 height 38
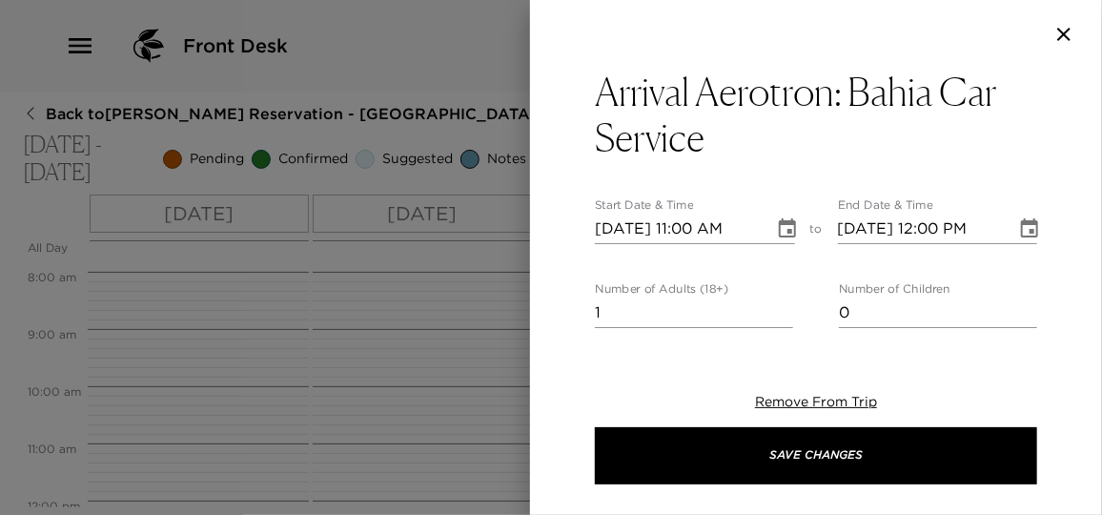
type textarea "I anticipate your arrival on a private plane with tail number ___ and have conf…"
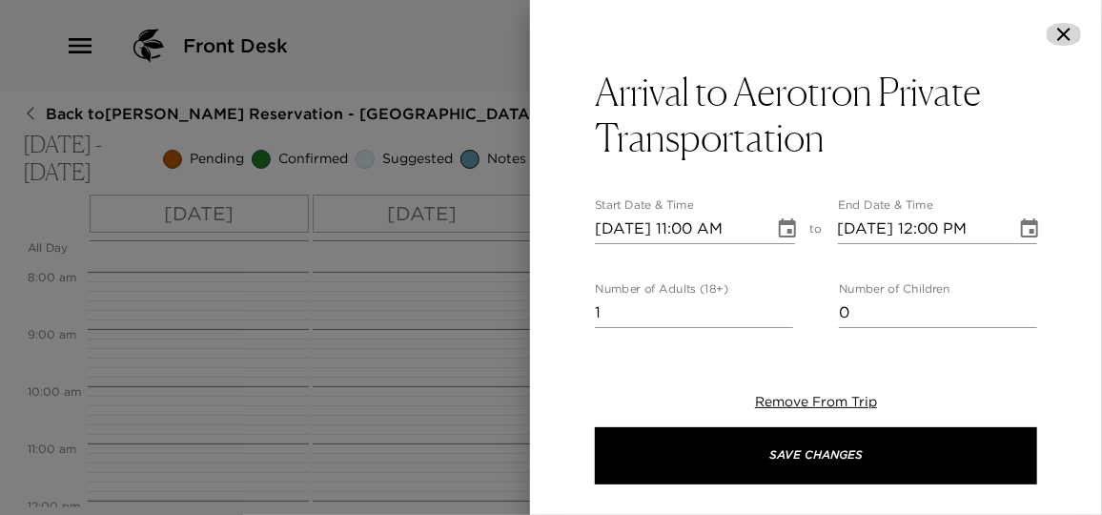
click at [1065, 29] on icon "button" at bounding box center [1063, 34] width 23 height 23
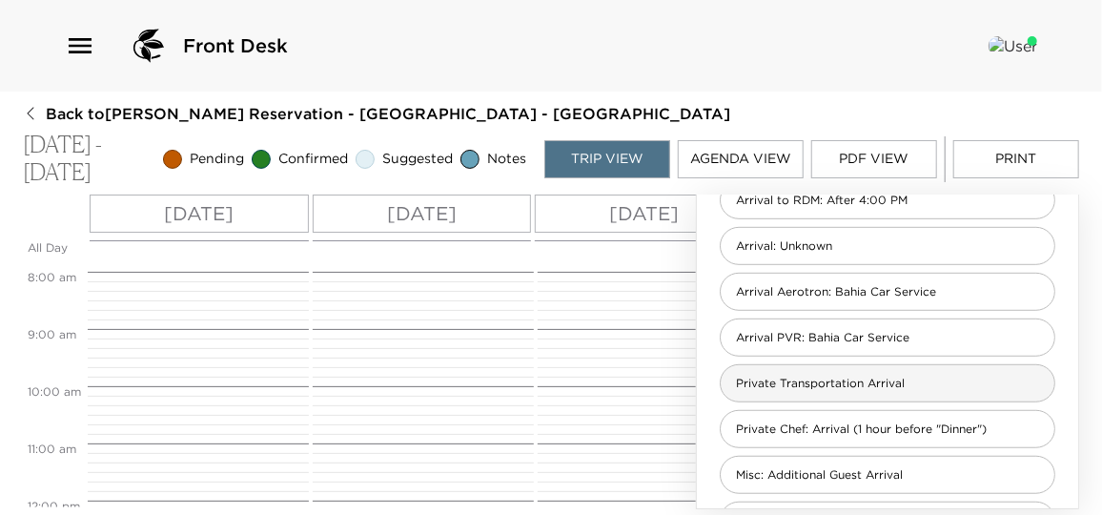
click at [875, 387] on span "Private Transportation Arrival" at bounding box center [820, 384] width 199 height 16
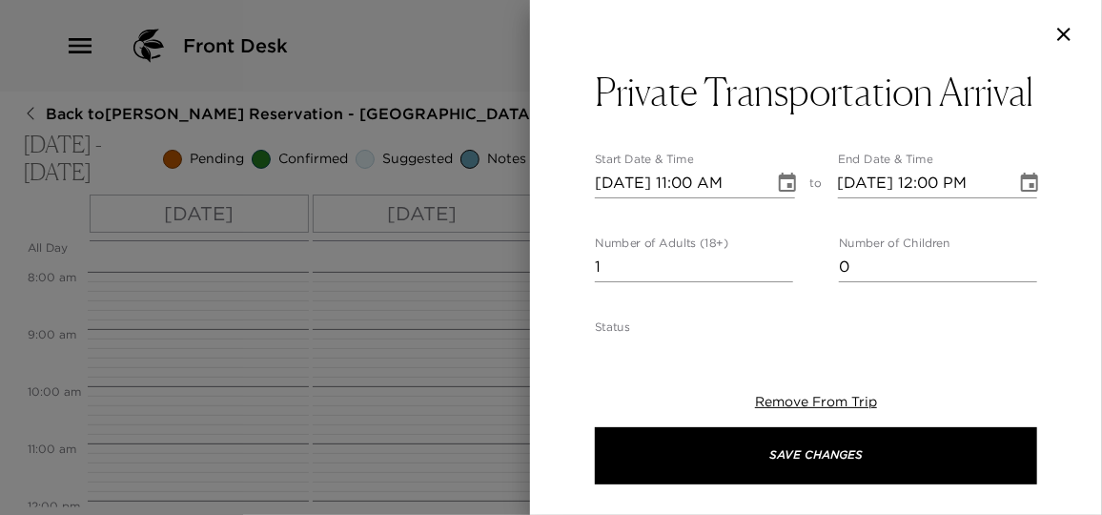
type textarea "I anticipate your arrival on ___ Airlines flight number ___ and have confirmed …"
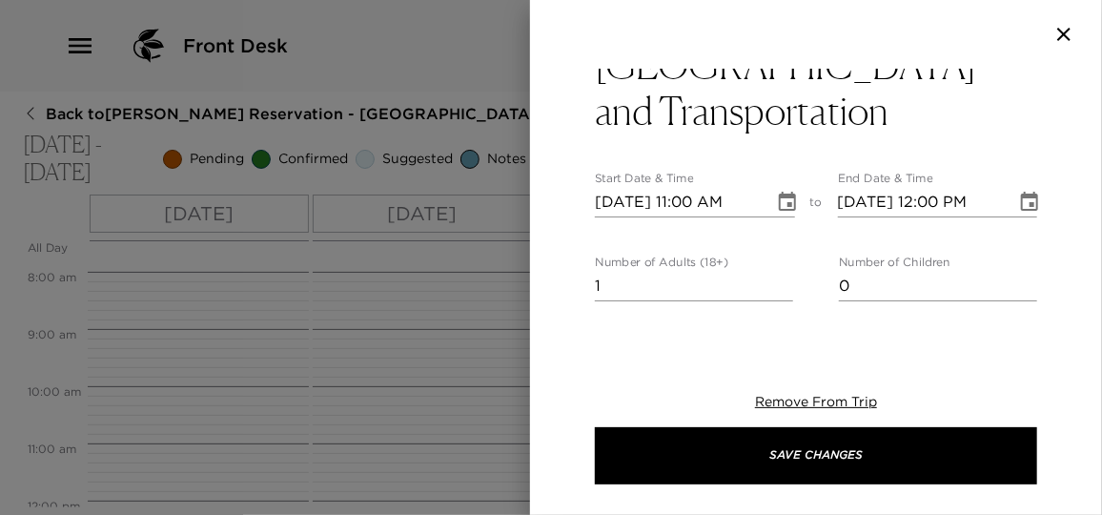
scroll to position [0, 0]
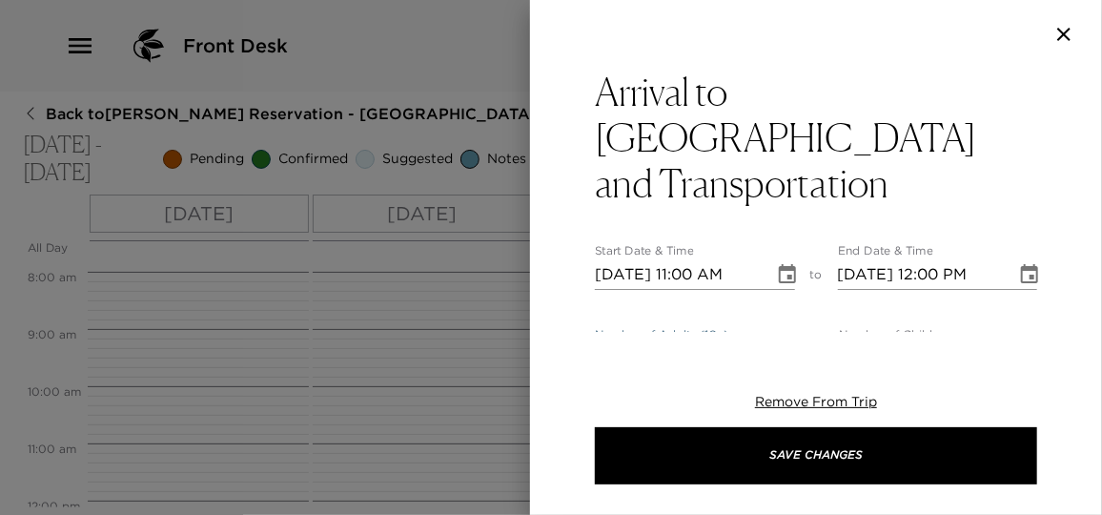
drag, startPoint x: 609, startPoint y: 310, endPoint x: 521, endPoint y: 288, distance: 90.4
click at [521, 288] on div "Arrival to Puerto Vallarta and Transportation Start Date & Time 01/27/2026 11:0…" at bounding box center [551, 257] width 1102 height 515
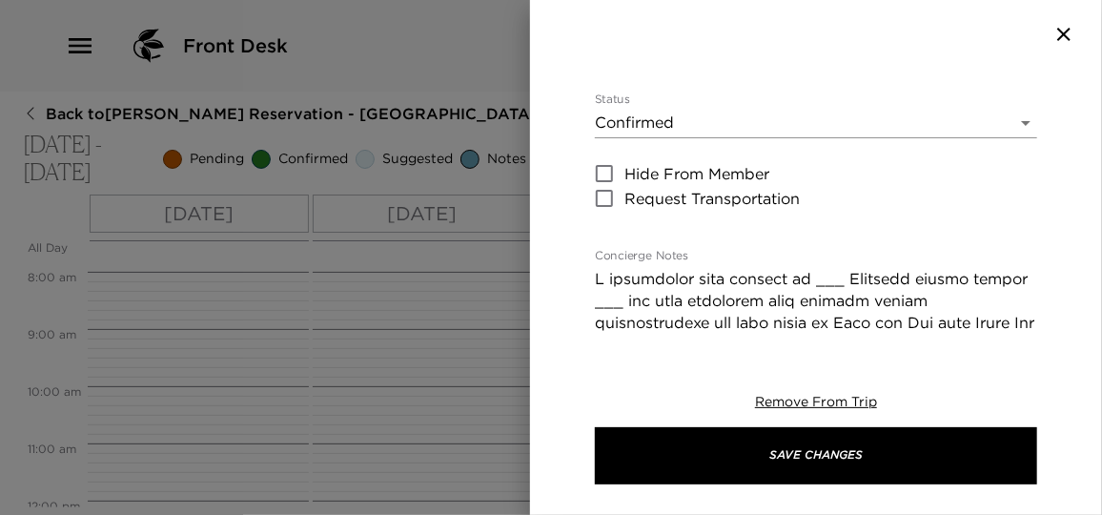
scroll to position [346, 0]
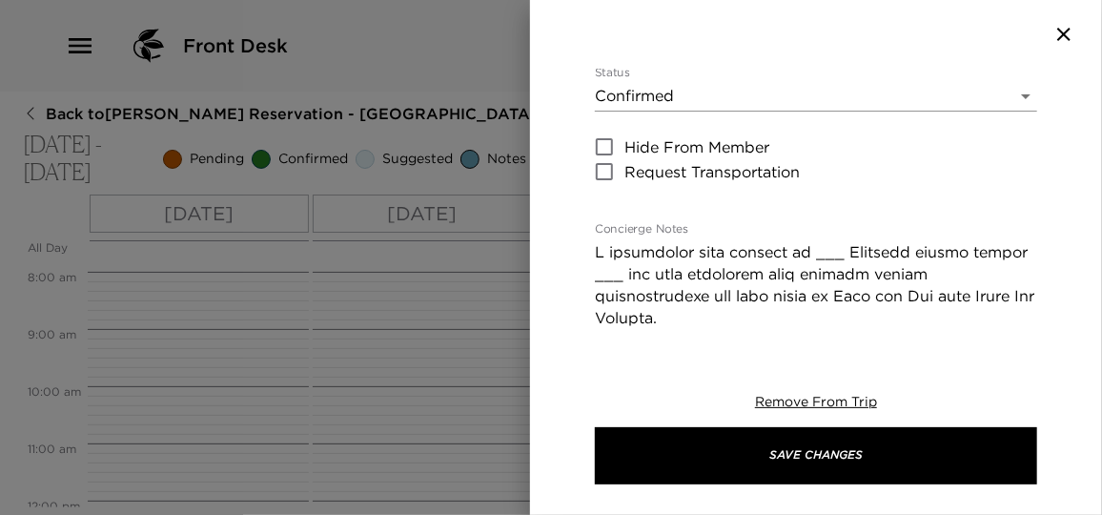
type input "4"
drag, startPoint x: 826, startPoint y: 208, endPoint x: 800, endPoint y: 206, distance: 25.8
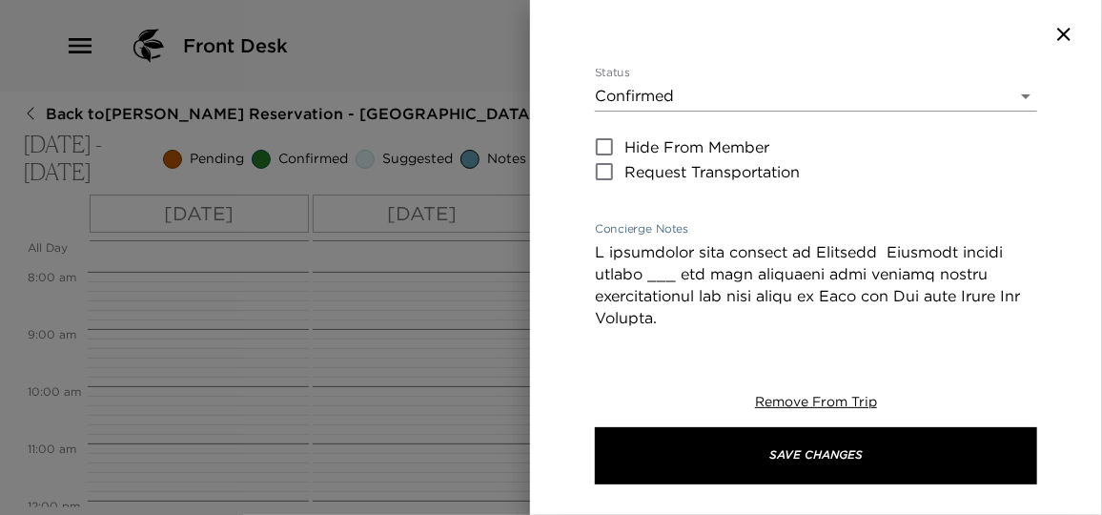
drag, startPoint x: 684, startPoint y: 234, endPoint x: 659, endPoint y: 232, distance: 25.8
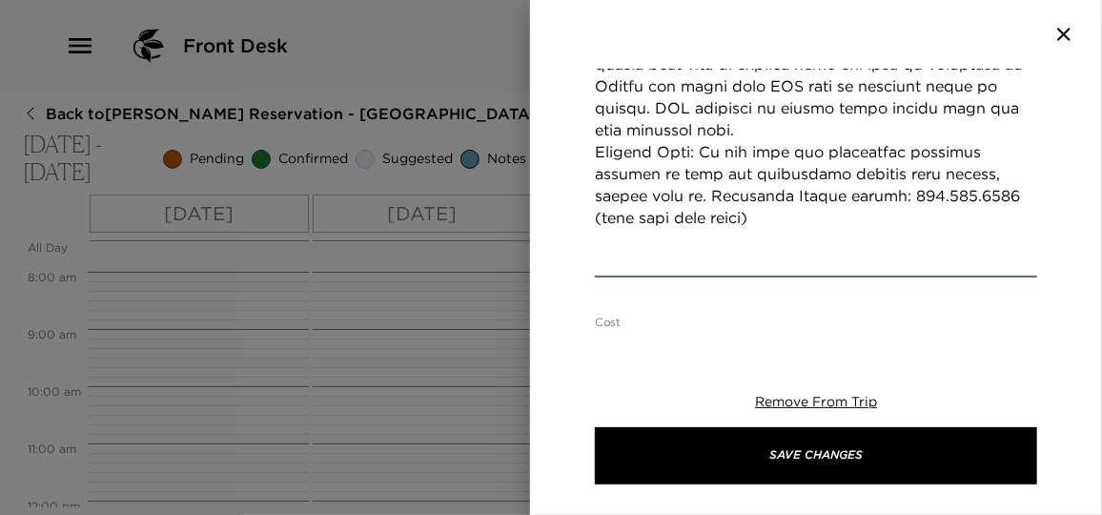
scroll to position [1039, 0]
type textarea "I anticipate your arrival on American Airlines flight number 1254 and have conf…"
click at [663, 334] on textarea "Cost" at bounding box center [827, 345] width 419 height 22
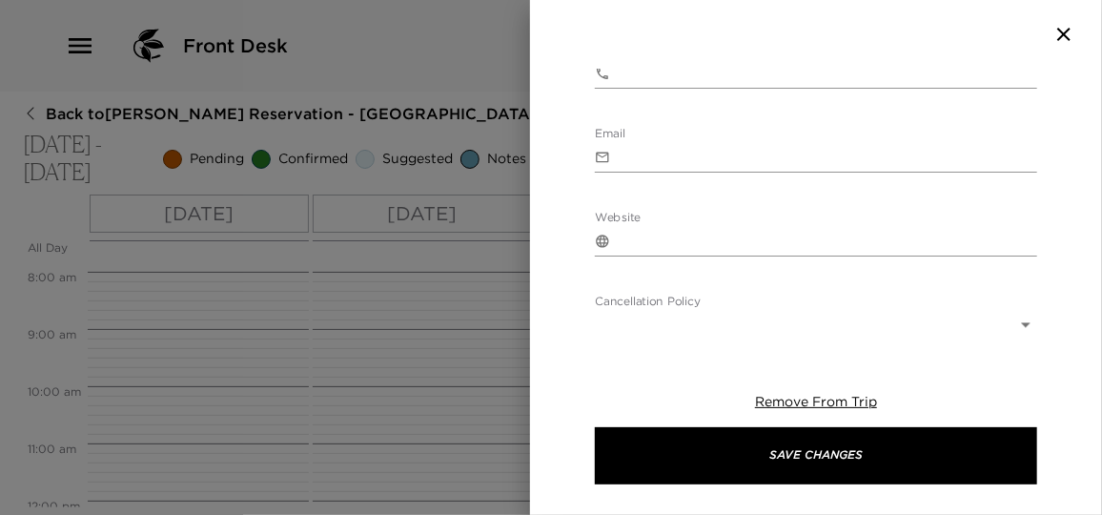
scroll to position [1630, 0]
type textarea "$2,850 pesos for one way service. This includes Toll Road."
click at [666, 142] on body "Front Desk Back to David Huett Reservation - Casa Oceano Real Del Mar - Mexico …" at bounding box center [551, 257] width 1102 height 515
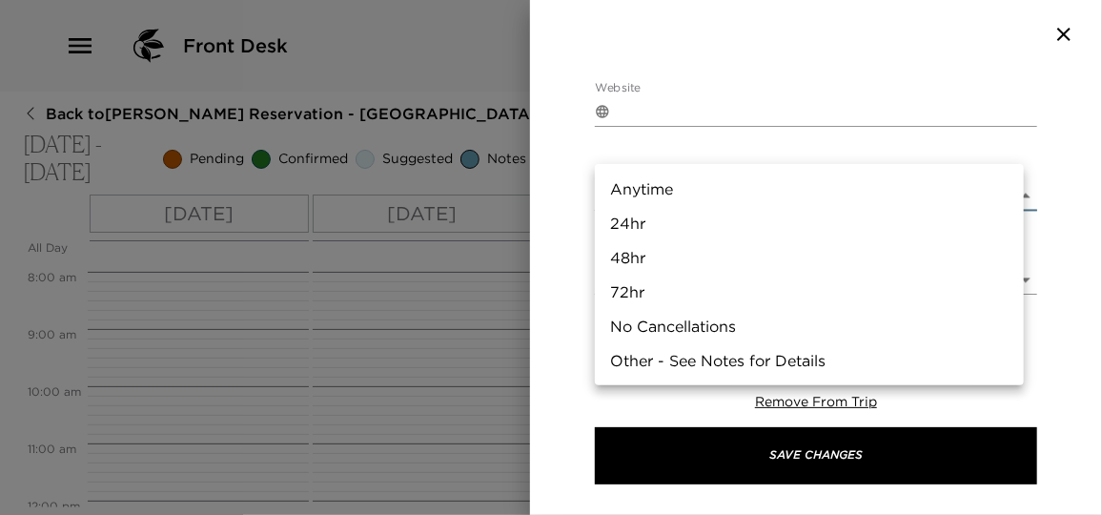
drag, startPoint x: 626, startPoint y: 247, endPoint x: 628, endPoint y: 230, distance: 17.3
click at [628, 230] on ul "Anytime 24hr 48hr 72hr No Cancellations Other - See Notes for Details" at bounding box center [809, 274] width 429 height 221
click at [628, 230] on li "24hr" at bounding box center [809, 223] width 429 height 34
type input "24hr"
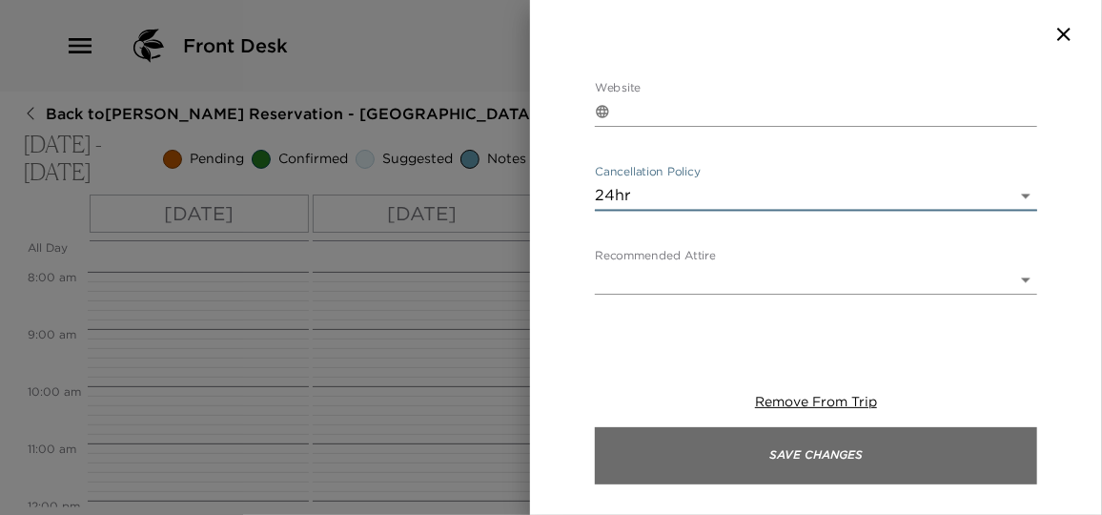
click at [806, 442] on button "Save Changes" at bounding box center [816, 455] width 442 height 57
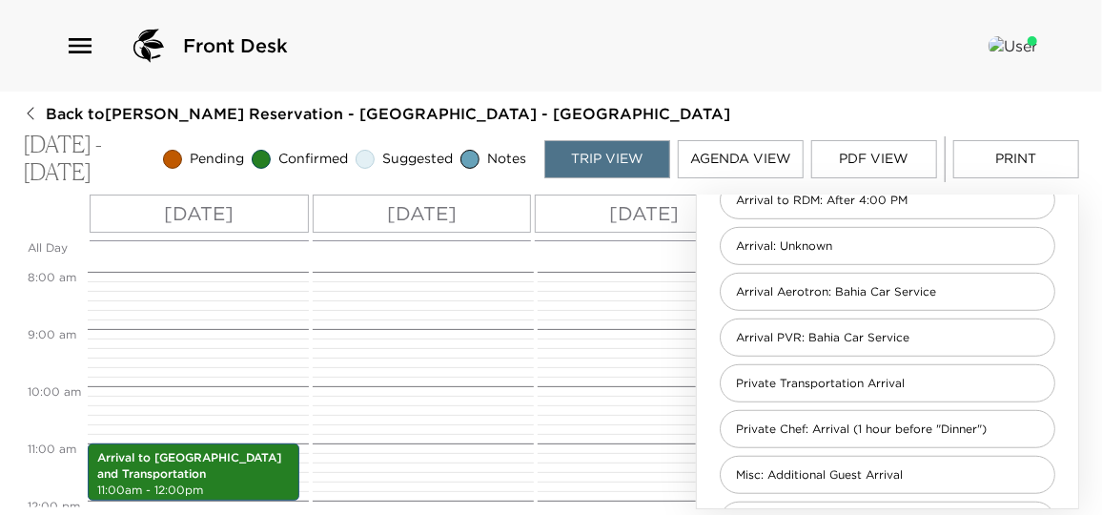
scroll to position [543, 0]
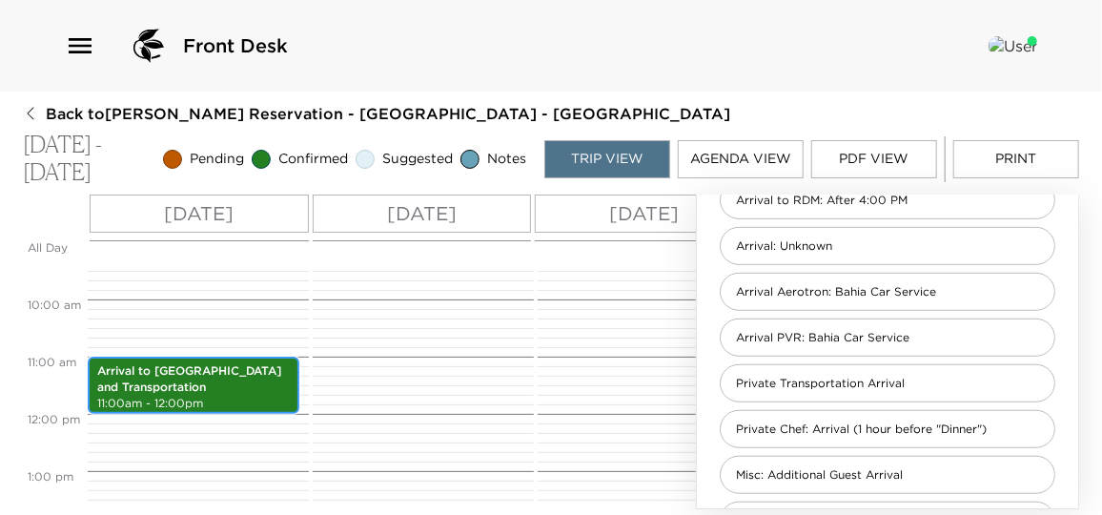
click at [268, 386] on p "Arrival to Puerto Vallarta and Transportation" at bounding box center [193, 379] width 193 height 32
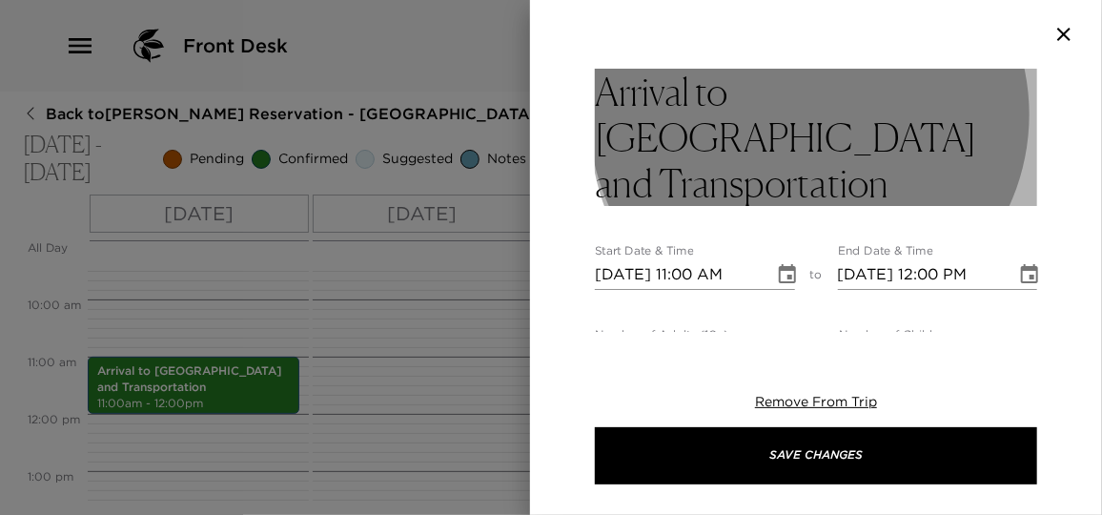
click at [848, 119] on h3 "Arrival to Puerto Vallarta and Transportation" at bounding box center [816, 137] width 442 height 137
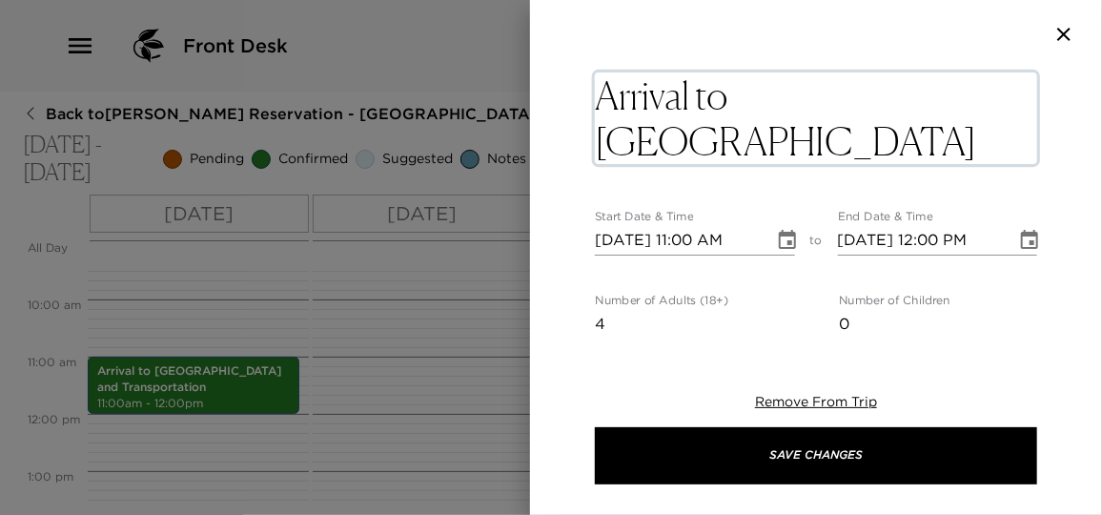
click at [879, 144] on textarea "Arrival to Puerto Vallarta and Transportation" at bounding box center [816, 118] width 442 height 92
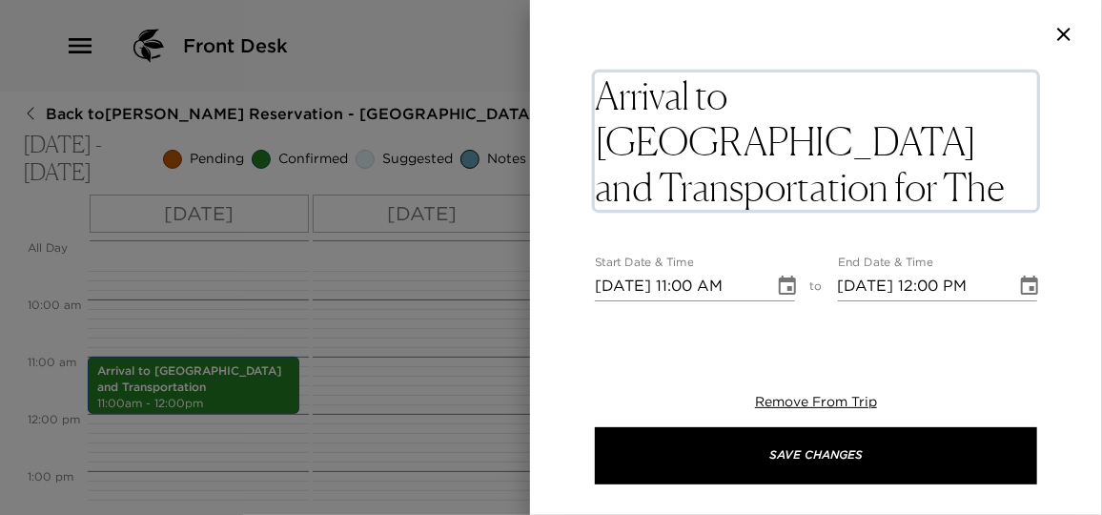
type textarea "Arrival to Puerto Vallarta and Transportation for The Huetts and Halls."
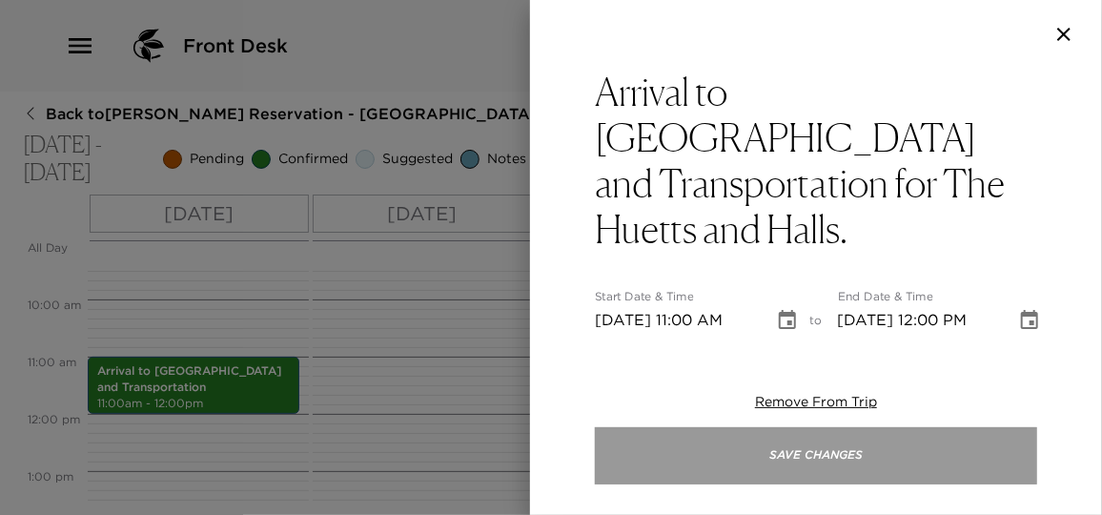
click at [829, 463] on button "Save Changes" at bounding box center [816, 455] width 442 height 57
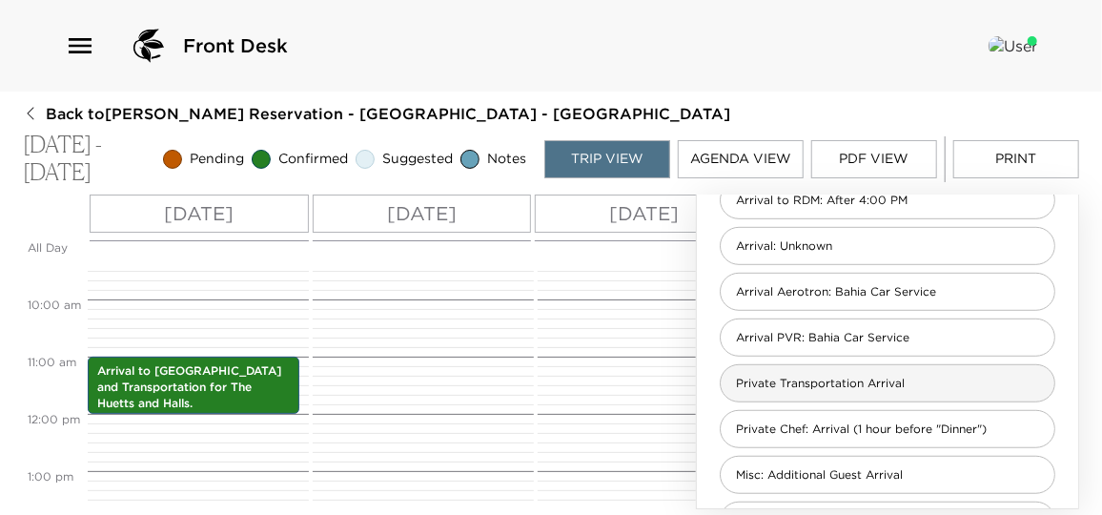
click at [866, 380] on span "Private Transportation Arrival" at bounding box center [820, 384] width 199 height 16
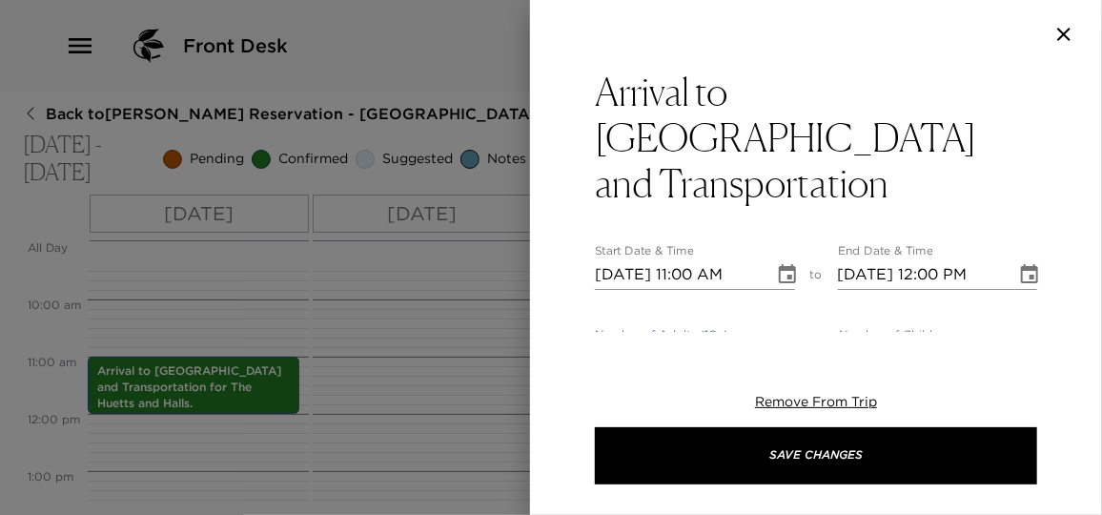
drag, startPoint x: 609, startPoint y: 314, endPoint x: 592, endPoint y: 316, distance: 17.4
click at [592, 316] on div "Arrival to Puerto Vallarta and Transportation Start Date & Time 01/27/2026 11:0…" at bounding box center [816, 200] width 572 height 263
type input "3"
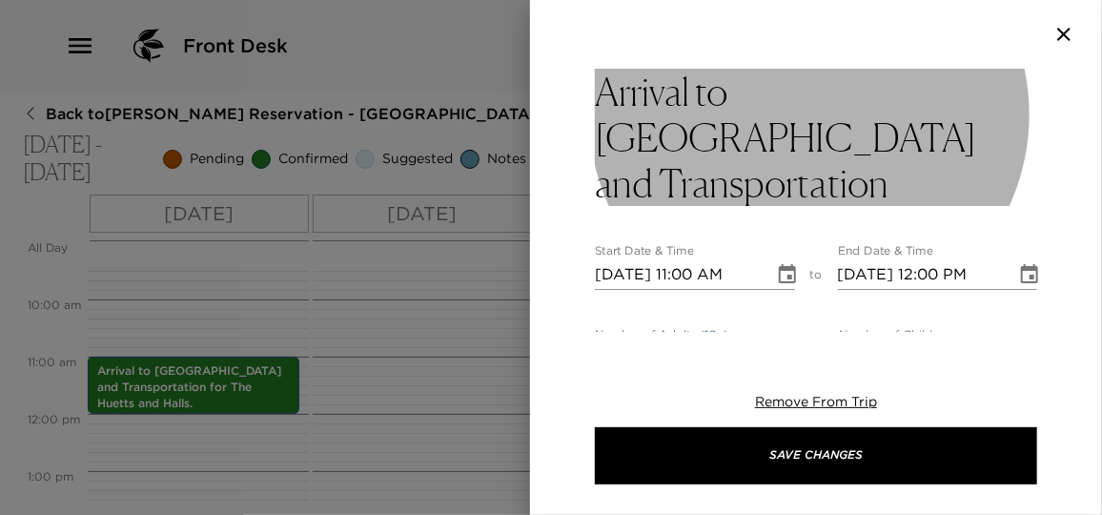
type input "2"
click at [889, 132] on h3 "Arrival to Puerto Vallarta and Transportation" at bounding box center [816, 137] width 442 height 137
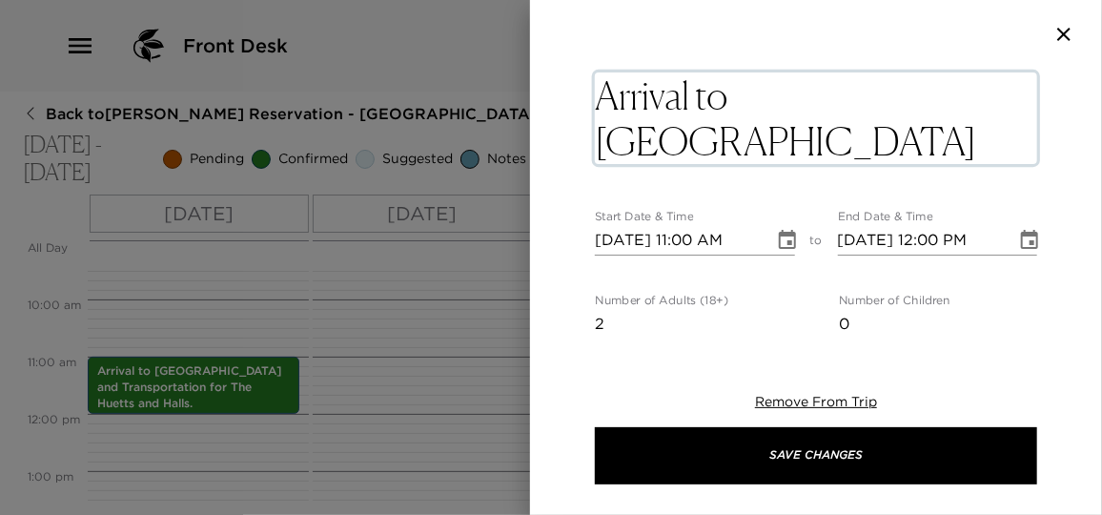
click at [873, 144] on textarea "Arrival to Puerto Vallarta and Transportation" at bounding box center [816, 118] width 442 height 92
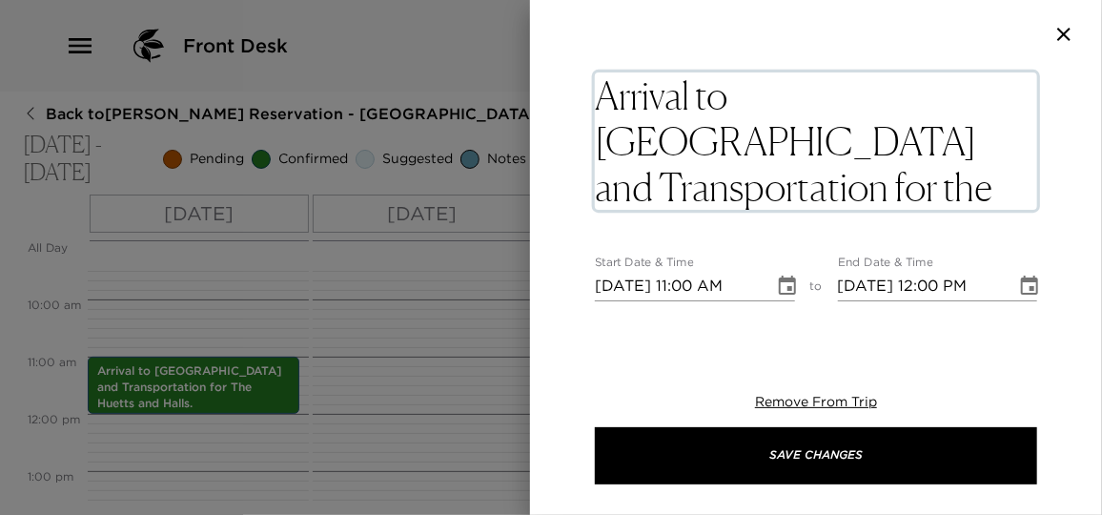
type textarea "Arrival to Puerto Vallarta and Transportation for the Orlandos."
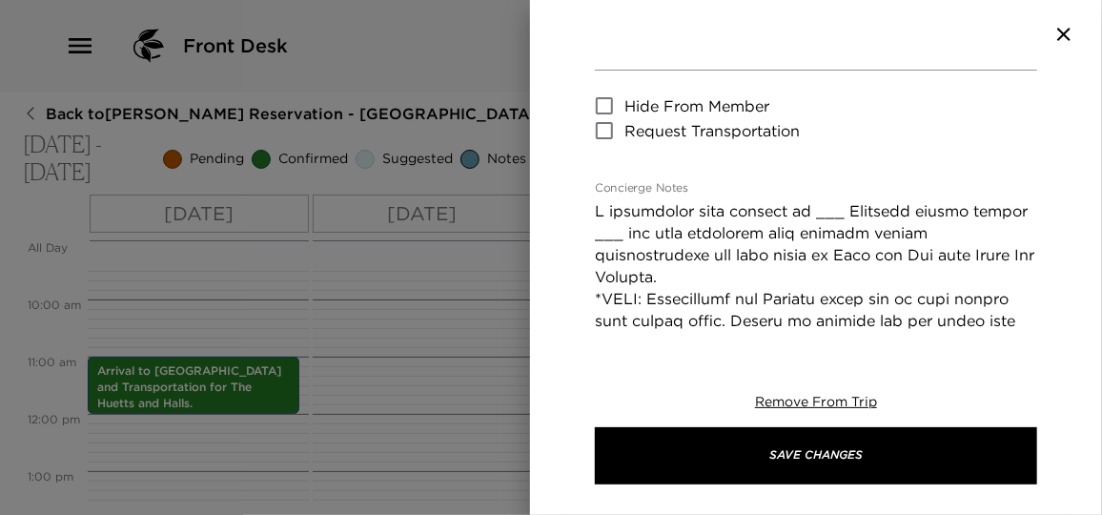
scroll to position [421, 0]
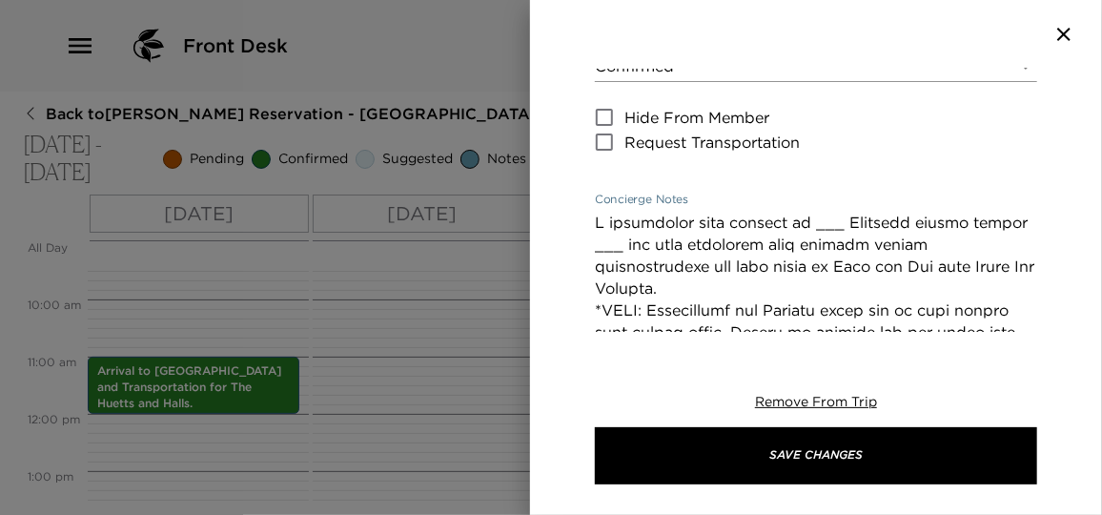
drag, startPoint x: 826, startPoint y: 178, endPoint x: 797, endPoint y: 179, distance: 29.6
drag, startPoint x: 622, startPoint y: 203, endPoint x: 586, endPoint y: 197, distance: 35.7
click at [586, 197] on div "Arrival to Puerto Vallarta and Transportation for the Orlandos. Start Date & Ti…" at bounding box center [816, 200] width 572 height 263
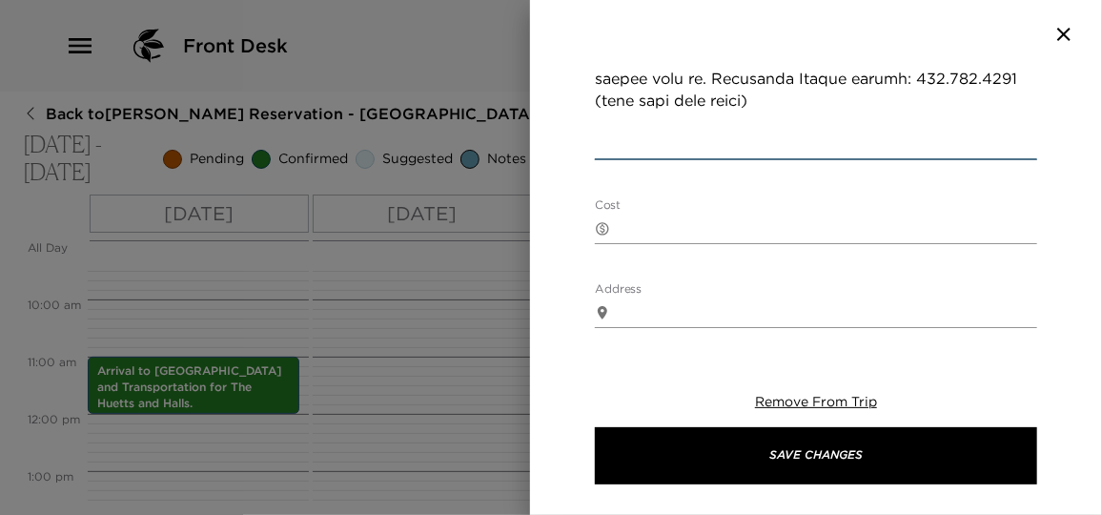
scroll to position [1202, 0]
type textarea "I anticipate your arrival on United Airlines flight number 1622 and have confir…"
click at [861, 402] on span "Remove From Trip" at bounding box center [816, 401] width 122 height 17
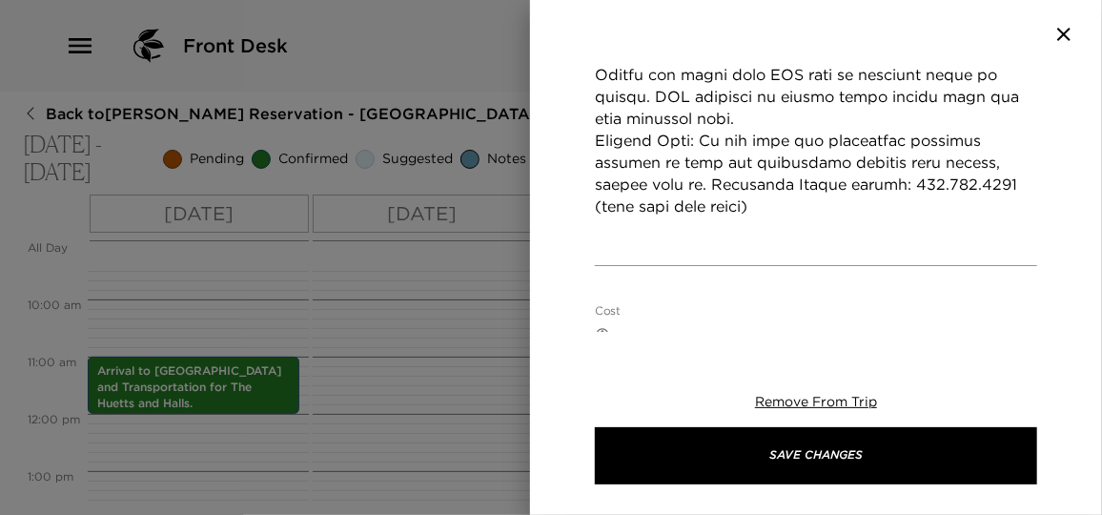
scroll to position [943, 0]
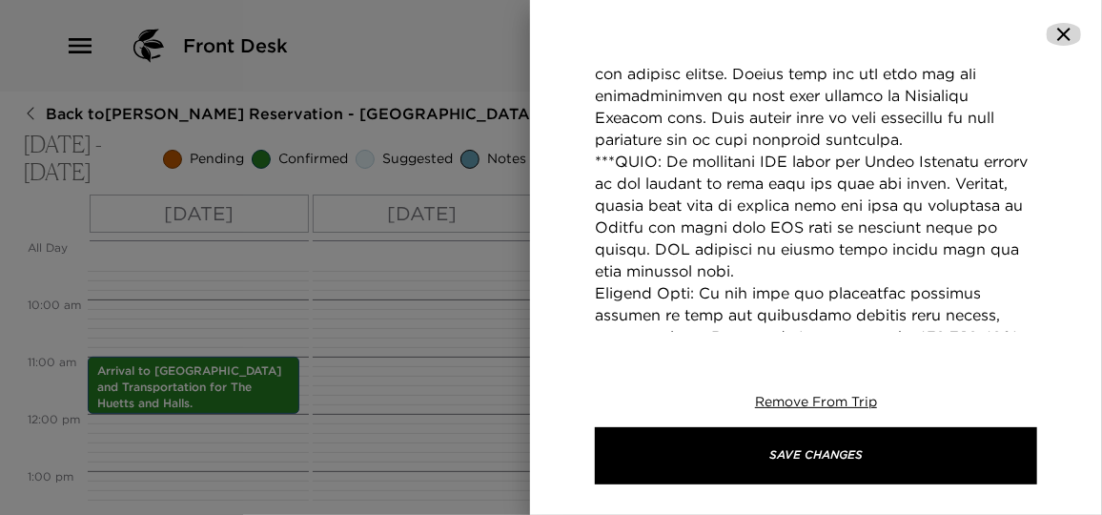
click at [1060, 36] on icon "button" at bounding box center [1063, 34] width 23 height 23
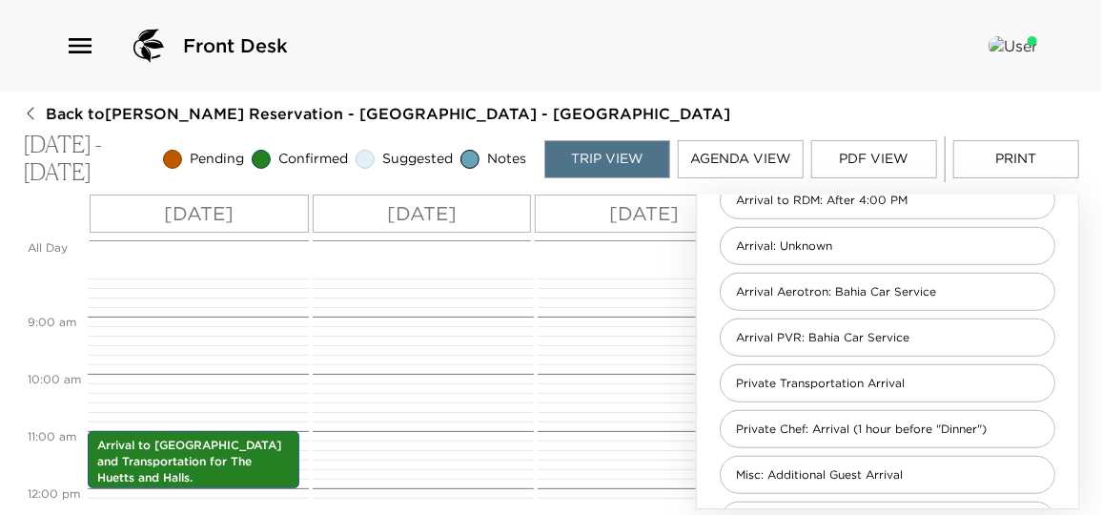
scroll to position [457, 0]
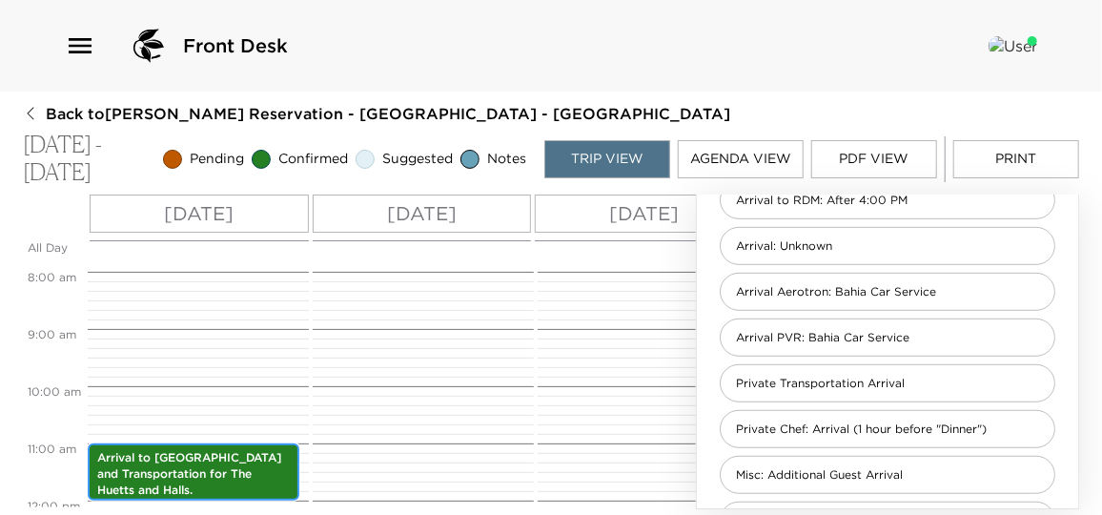
click at [206, 485] on p "Arrival to Puerto Vallarta and Transportation for The Huetts and Halls." at bounding box center [193, 474] width 193 height 48
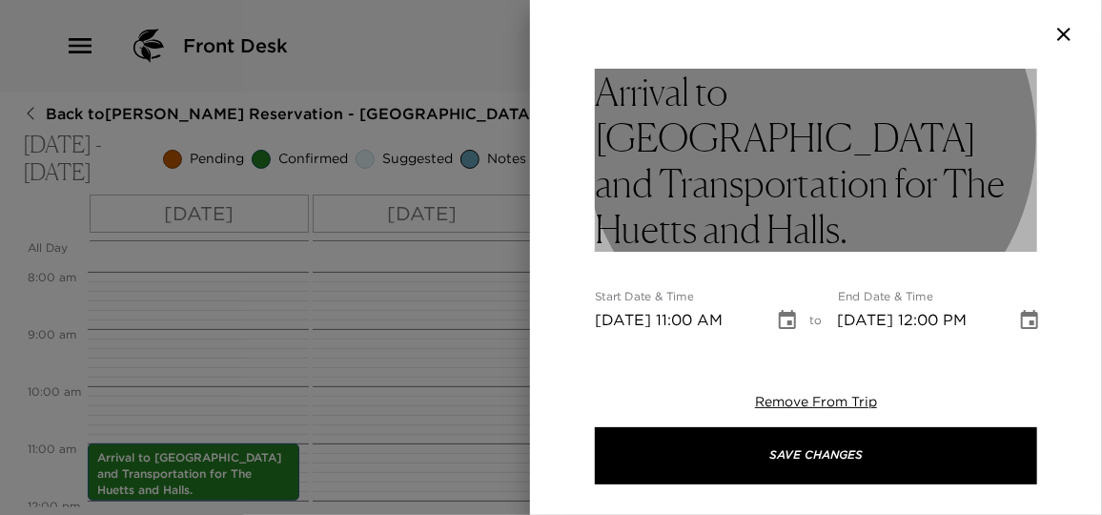
click at [853, 169] on h3 "Arrival to Puerto Vallarta and Transportation for The Huetts and Halls." at bounding box center [816, 160] width 442 height 183
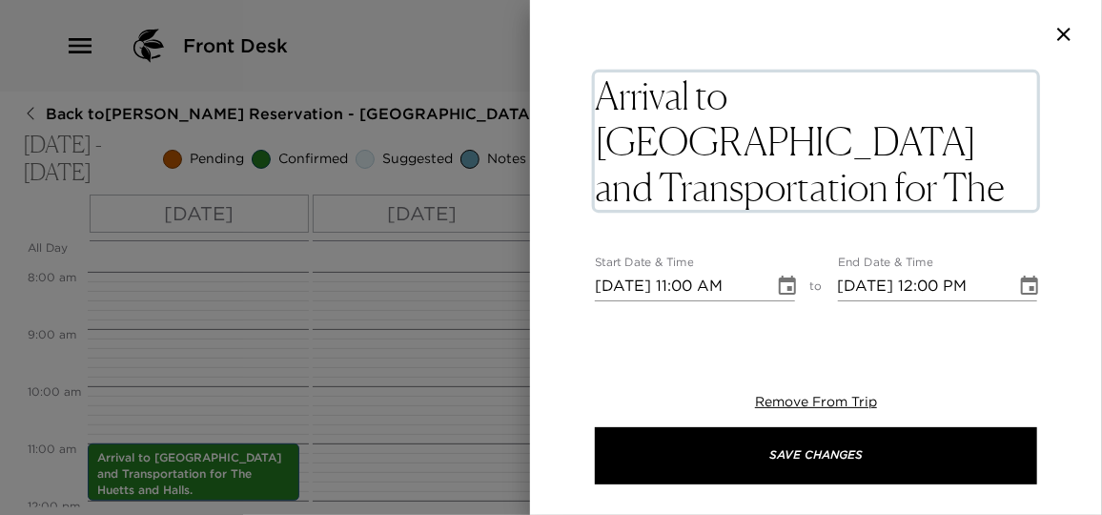
drag, startPoint x: 832, startPoint y: 139, endPoint x: 868, endPoint y: 187, distance: 59.9
click at [868, 187] on textarea "Arrival to Puerto Vallarta and Transportation for The Huetts and Halls." at bounding box center [816, 140] width 442 height 137
type textarea "Arrival to Puerto Vallarta and Transportation"
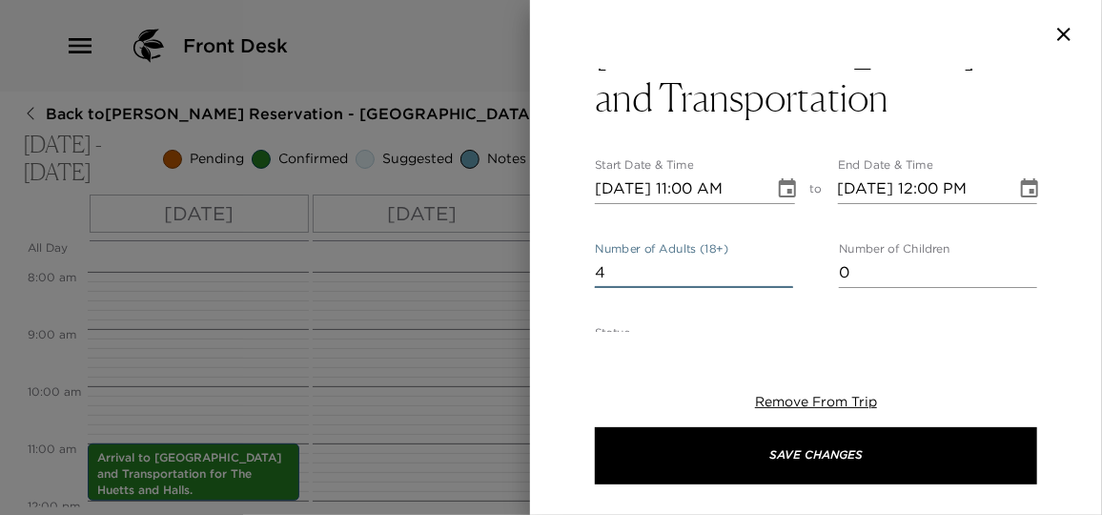
scroll to position [74, 0]
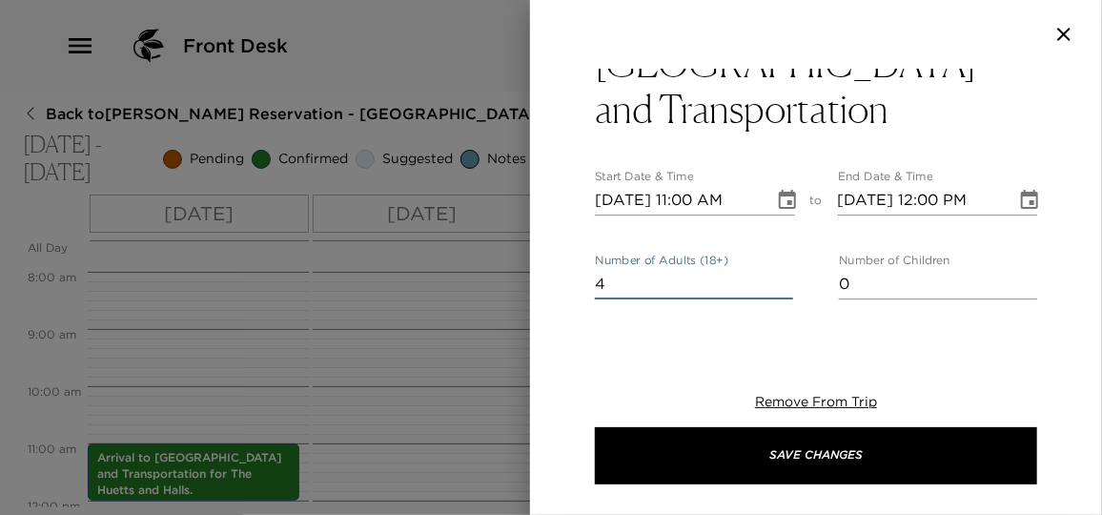
drag, startPoint x: 622, startPoint y: 226, endPoint x: 571, endPoint y: 224, distance: 50.6
click at [571, 224] on div "Arrival to Puerto Vallarta and Transportation Start Date & Time 01/27/2026 11:0…" at bounding box center [816, 200] width 572 height 263
type input "2"
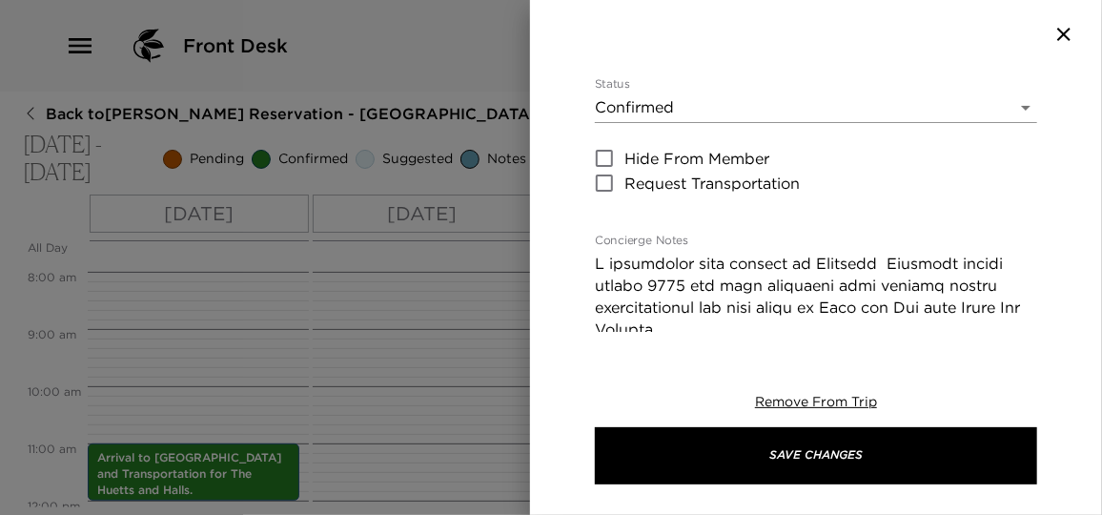
scroll to position [421, 0]
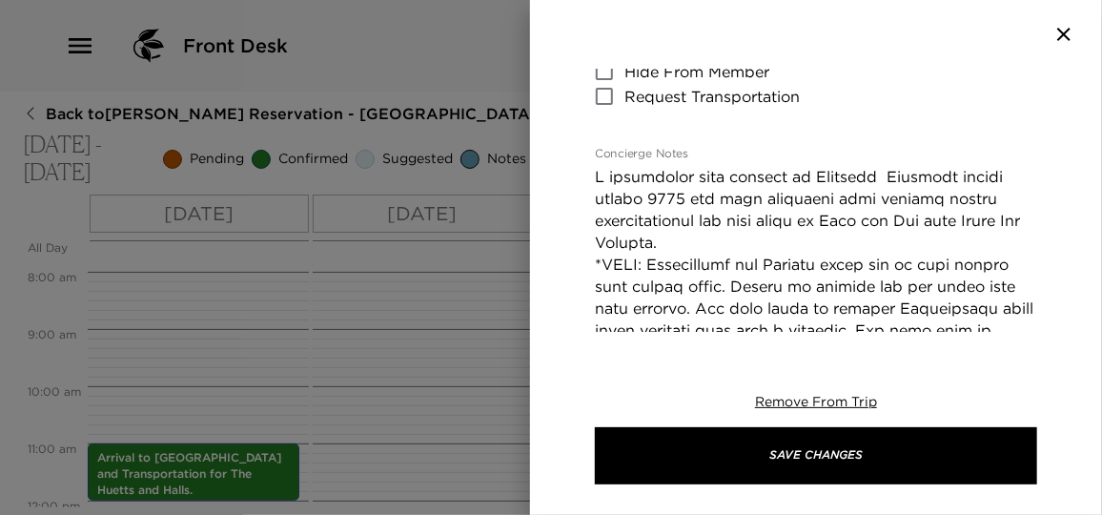
type input "6"
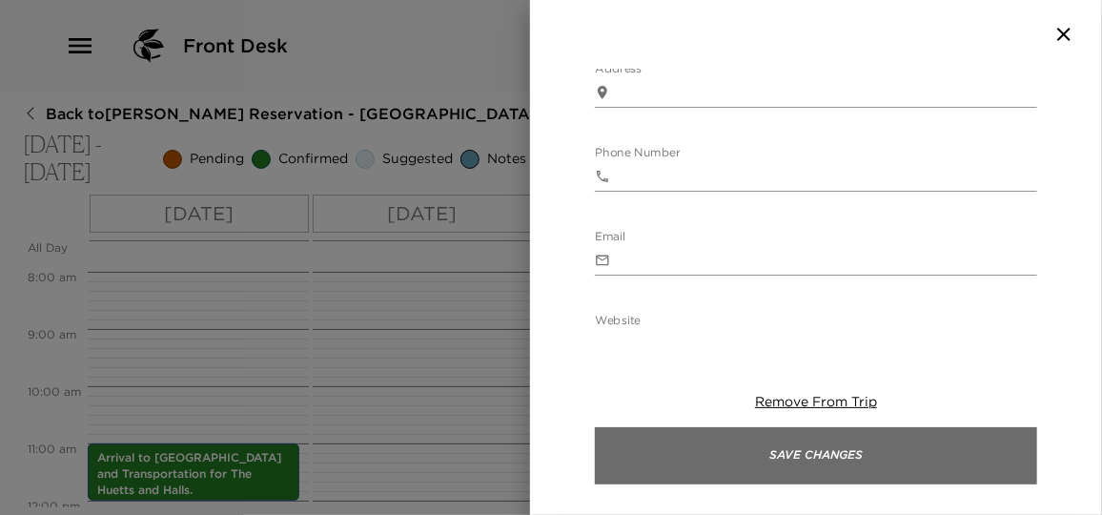
scroll to position [1371, 0]
type textarea "I anticipate your arrival on American Airlines flight number 1254 and United 16…"
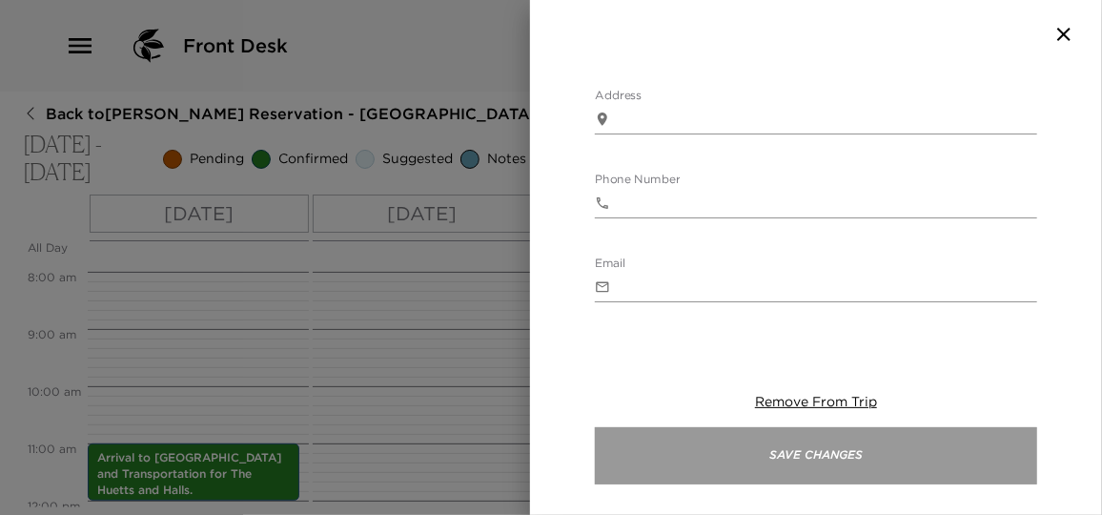
click at [874, 450] on button "Save Changes" at bounding box center [816, 455] width 442 height 57
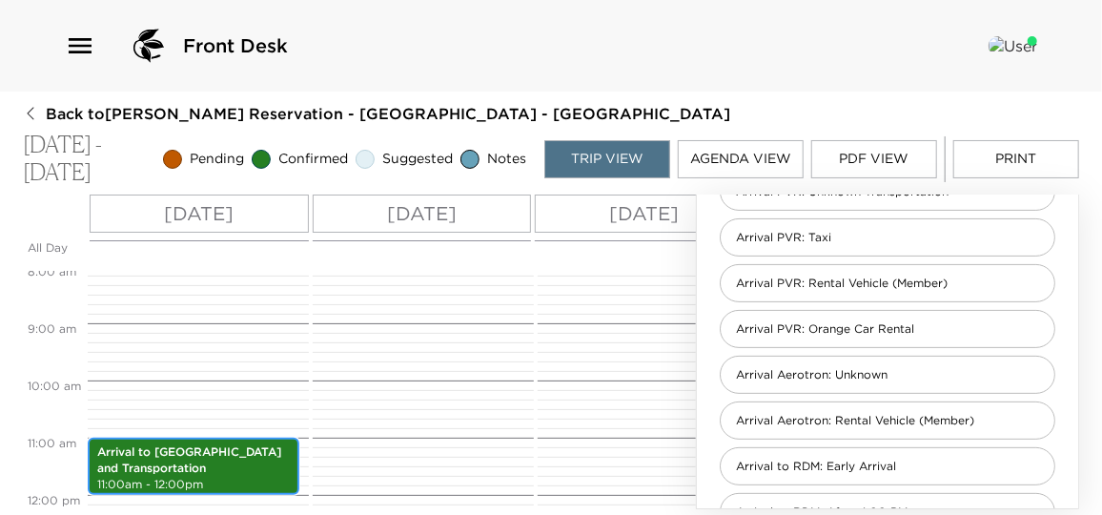
scroll to position [0, 0]
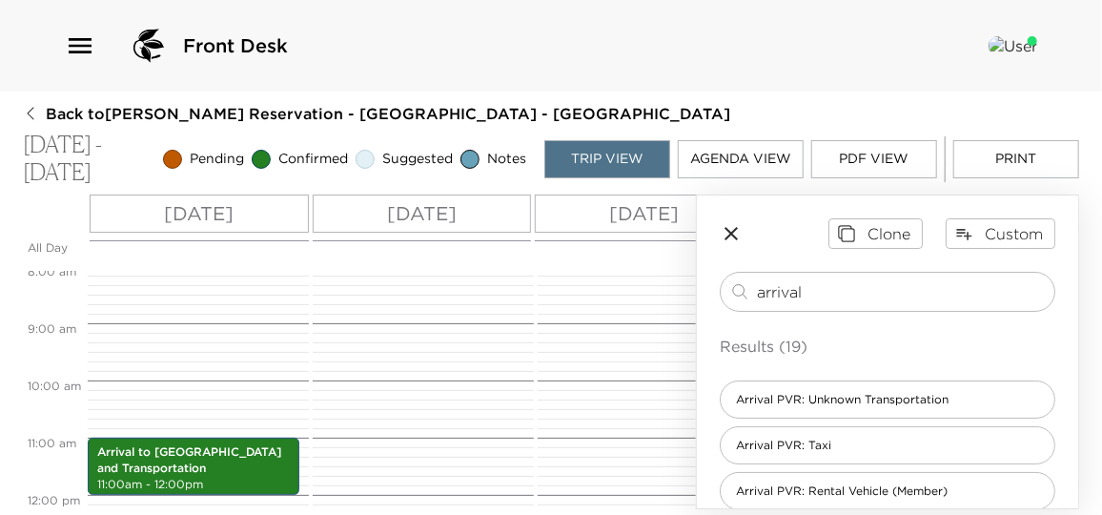
drag, startPoint x: 825, startPoint y: 285, endPoint x: 492, endPoint y: 243, distance: 335.3
click at [493, 243] on div "All Day Tue 01/27 Wed 01/28 Thu 01/29 Fri 01/30 Sat 01/31 Sun 02/01 12:00 AM 1:…" at bounding box center [551, 351] width 1056 height 315
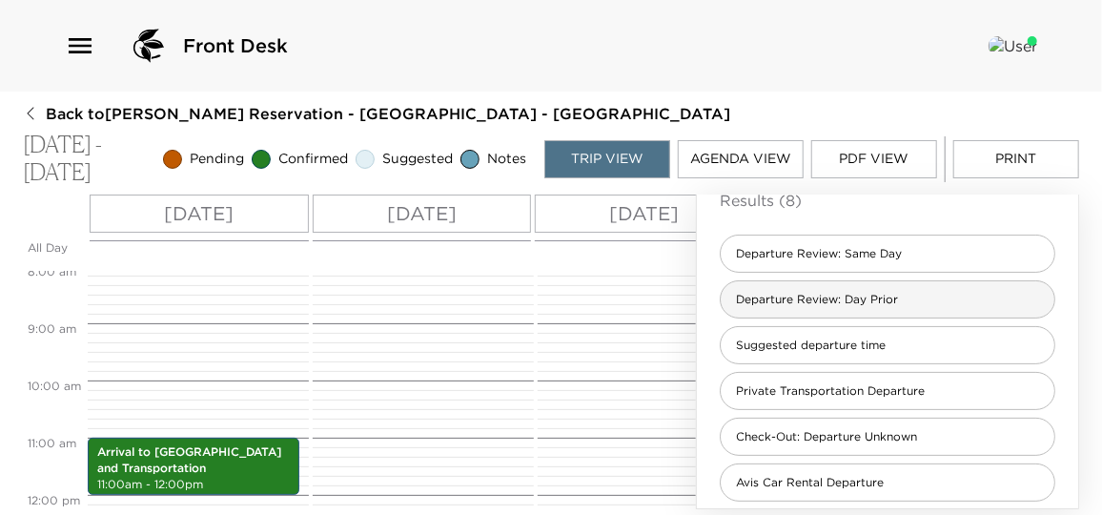
scroll to position [173, 0]
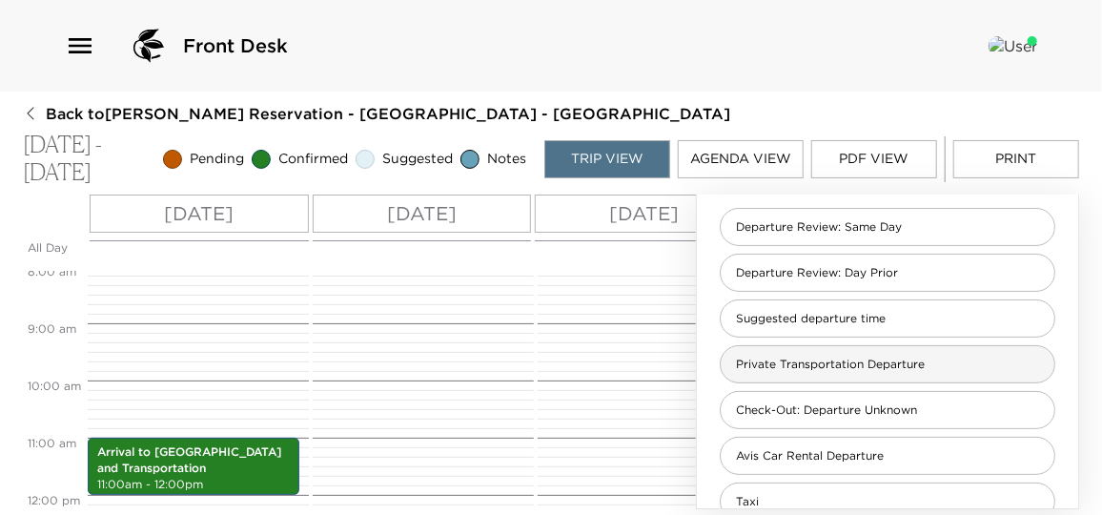
type input "departure"
click at [789, 358] on span "Private Transportation Departure" at bounding box center [830, 365] width 219 height 16
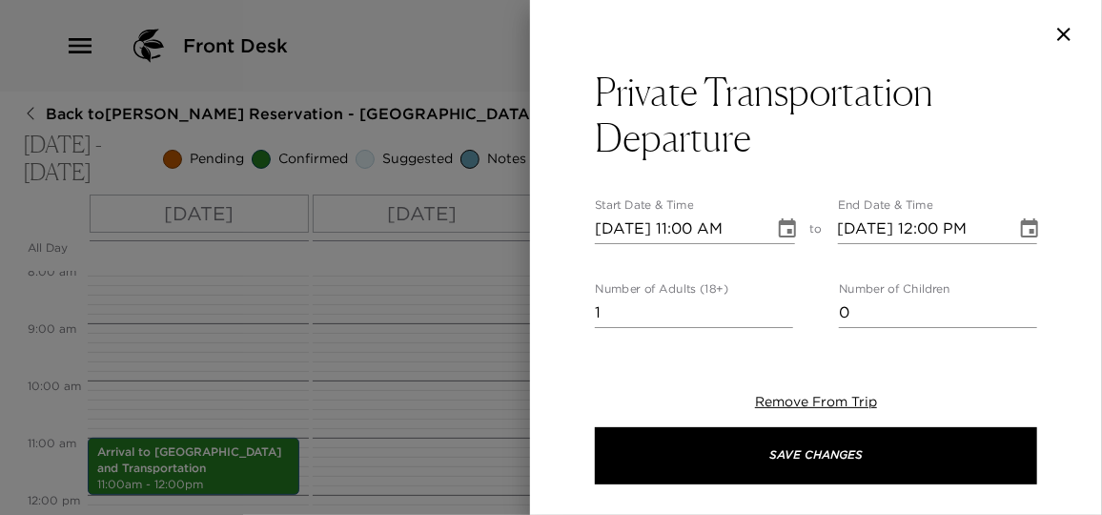
type textarea "Your private transportation has been confirmed with Bahia Car Service. This dep…"
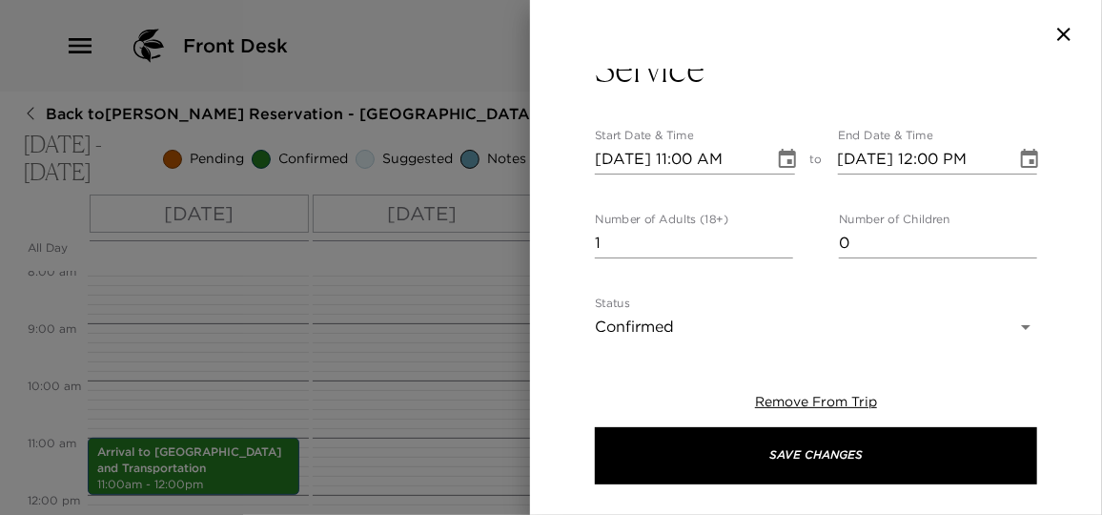
scroll to position [0, 0]
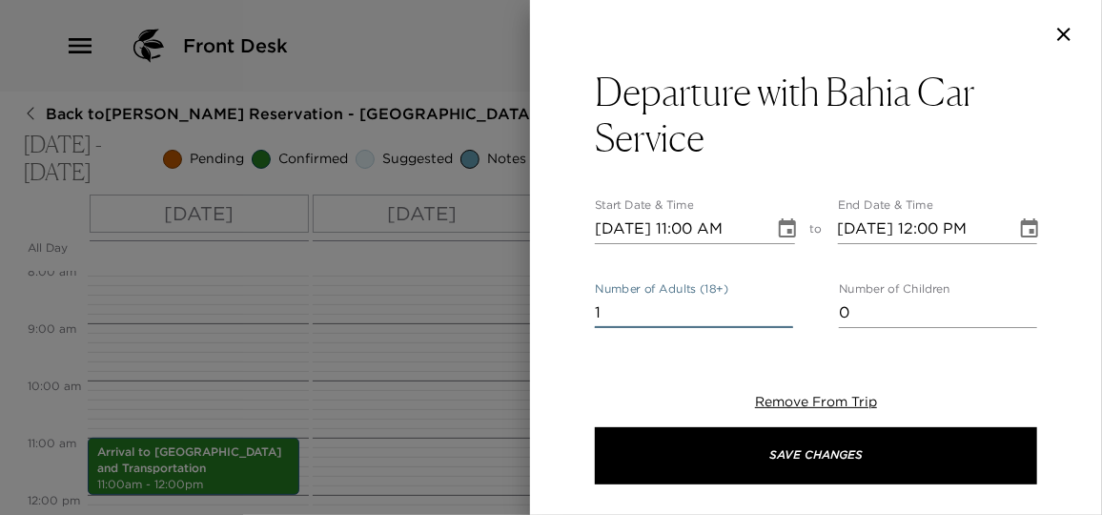
drag, startPoint x: 633, startPoint y: 319, endPoint x: 552, endPoint y: 319, distance: 81.0
click at [553, 319] on div "Departure with Bahia Car Service Start Date & Time 01/27/2026 11:00 AM to End D…" at bounding box center [816, 200] width 572 height 263
type input "6"
click at [1066, 39] on icon "button" at bounding box center [1063, 34] width 23 height 23
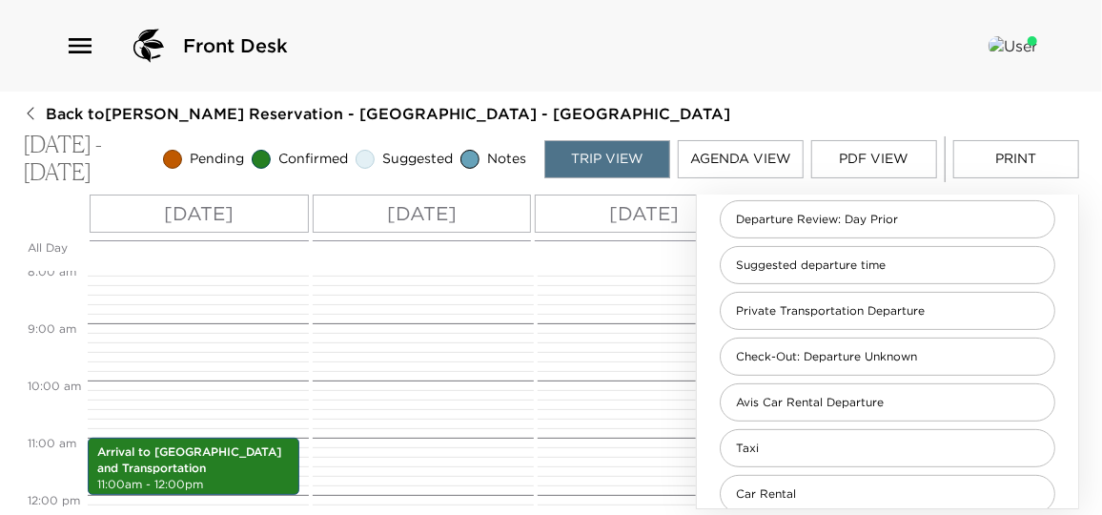
scroll to position [252, 0]
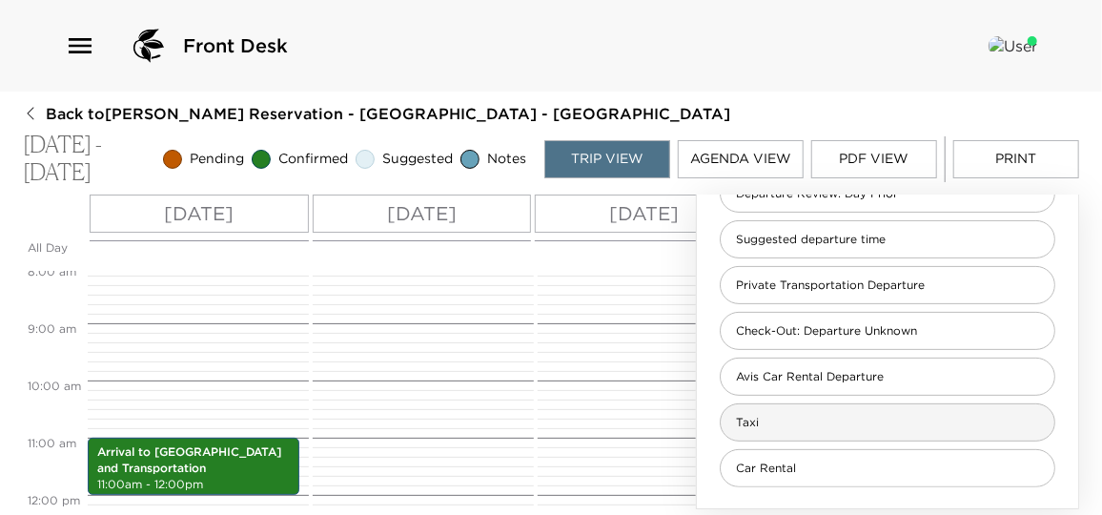
click at [798, 428] on div "Taxi" at bounding box center [888, 422] width 336 height 38
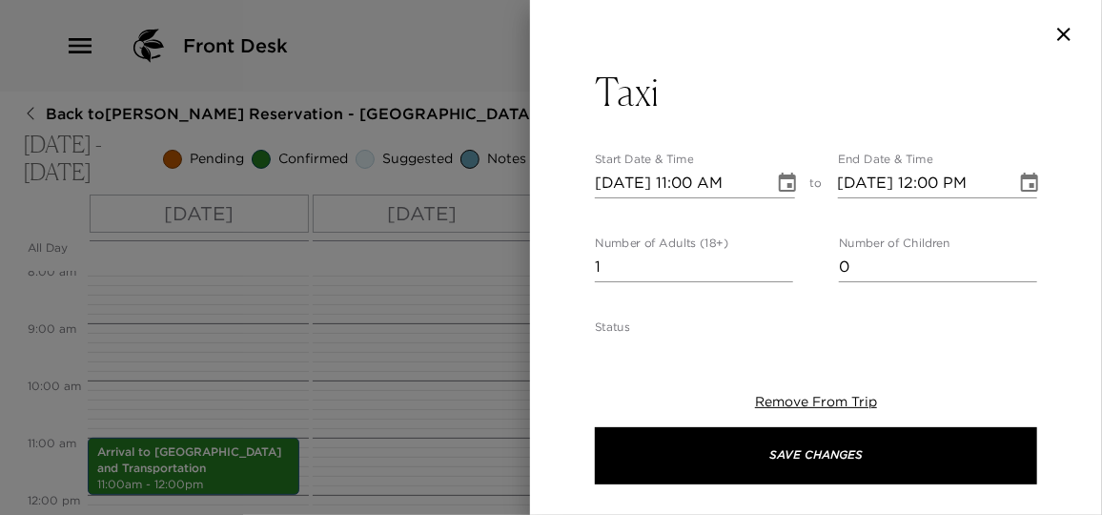
type textarea "Your taxi to the airport has been confirmed. This departure time should allow a…"
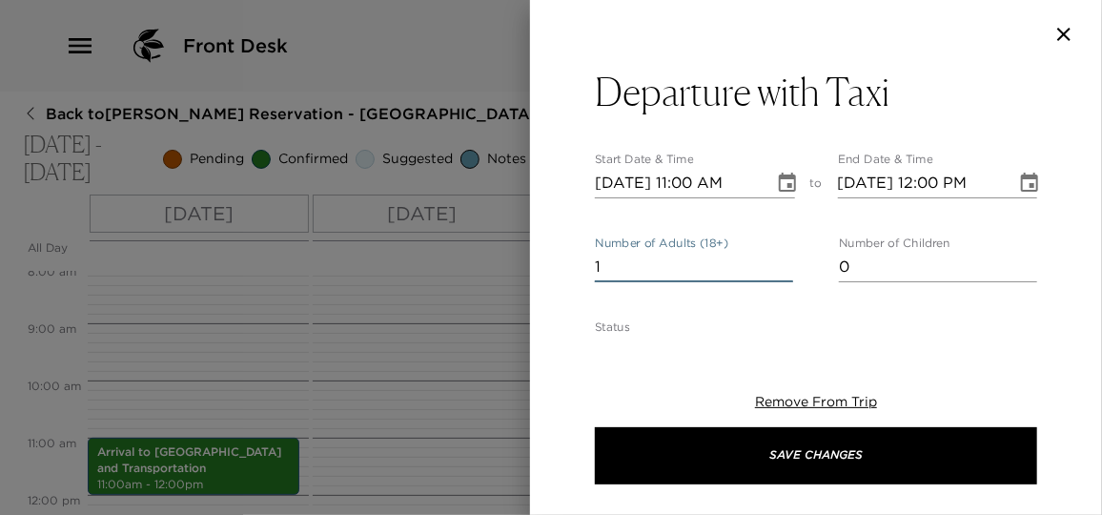
click at [612, 271] on input "1" at bounding box center [694, 267] width 198 height 31
drag, startPoint x: 603, startPoint y: 263, endPoint x: 538, endPoint y: 254, distance: 66.5
click at [600, 263] on input "1" at bounding box center [694, 267] width 198 height 31
type input "6"
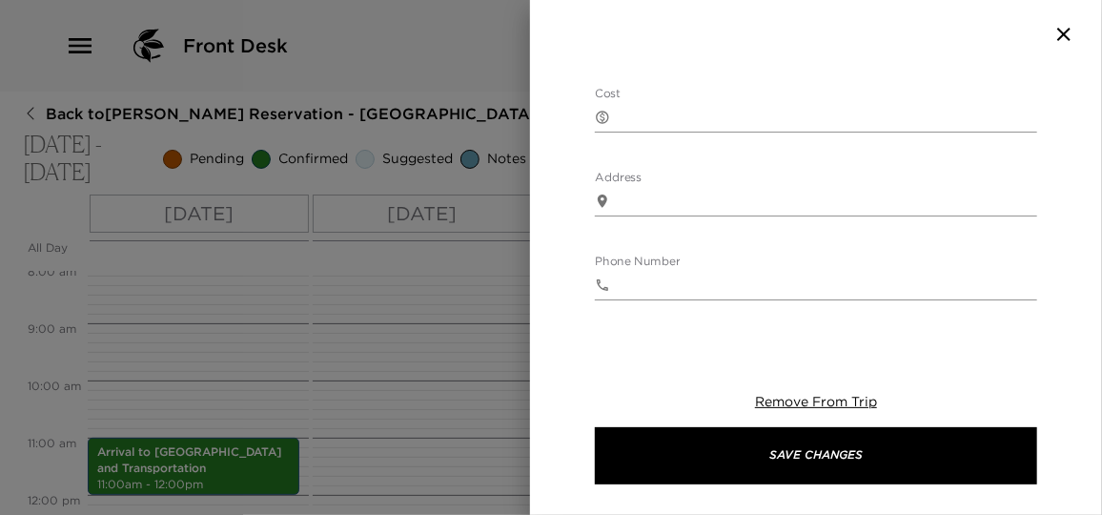
scroll to position [606, 0]
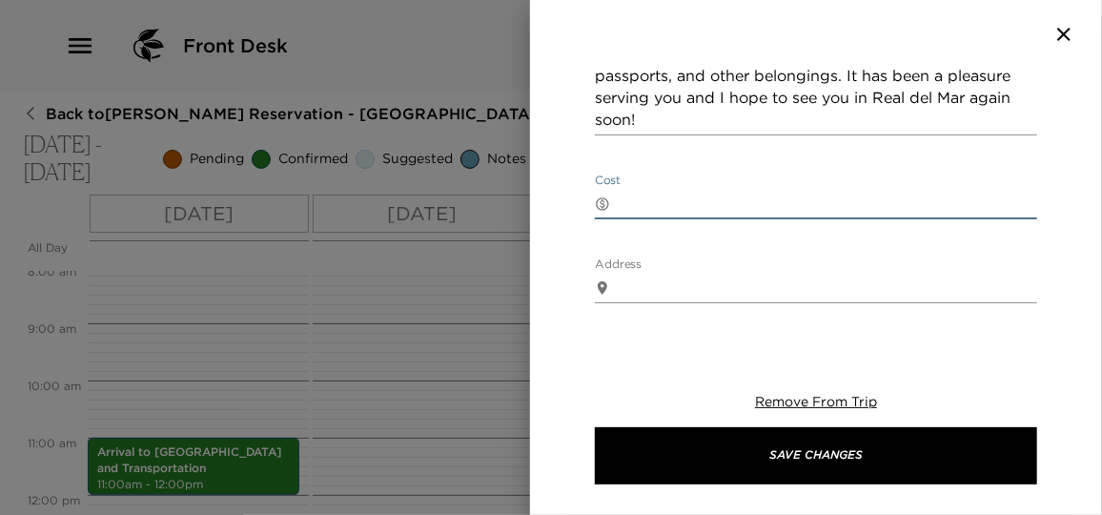
click at [646, 205] on textarea "Cost" at bounding box center [827, 204] width 419 height 22
type textarea "$1,400 pesos for One way service."
drag, startPoint x: 631, startPoint y: 390, endPoint x: 635, endPoint y: 364, distance: 26.0
click at [631, 390] on div "Remove From Trip Save Changes" at bounding box center [816, 438] width 442 height 153
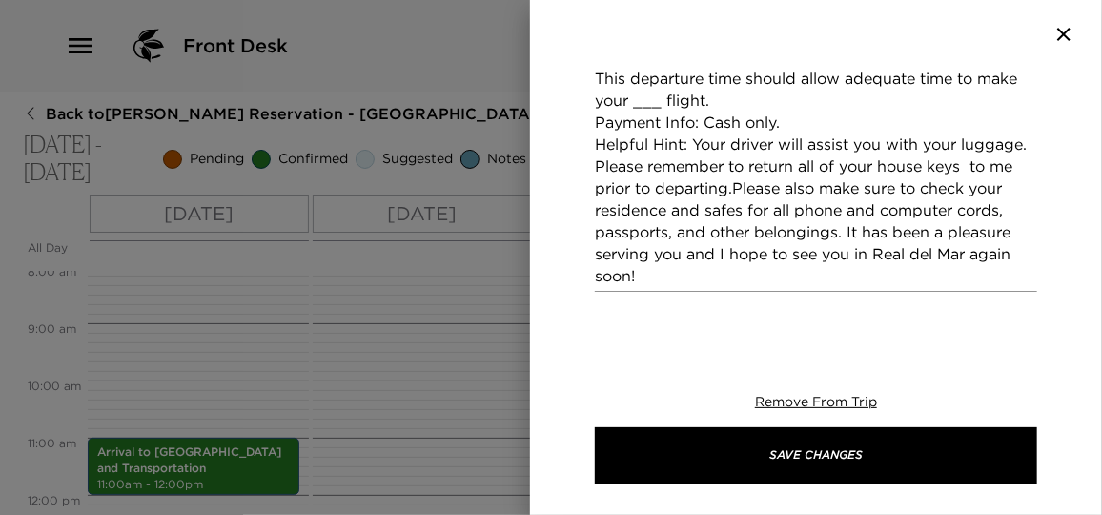
scroll to position [346, 0]
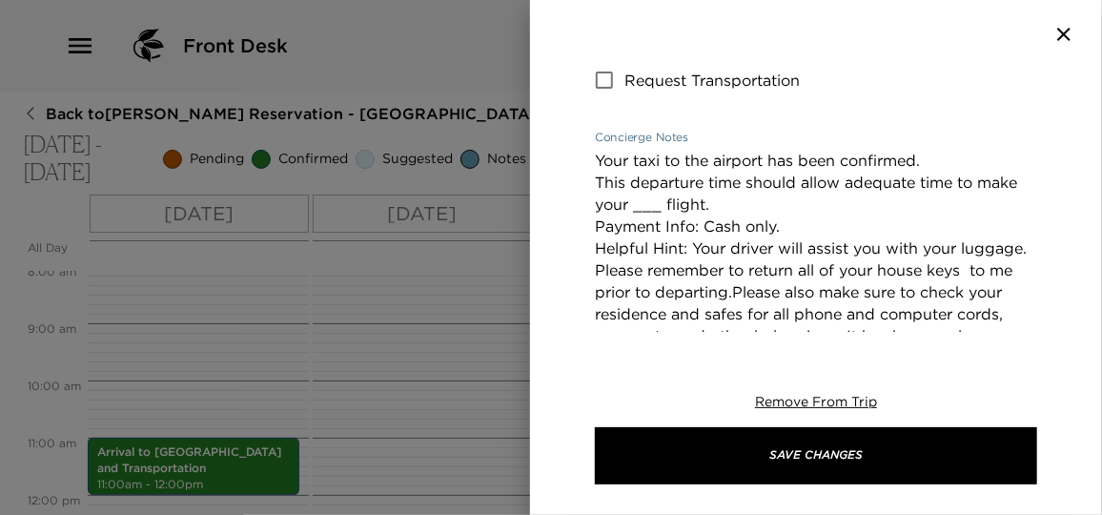
drag, startPoint x: 660, startPoint y: 204, endPoint x: 633, endPoint y: 211, distance: 27.5
click at [633, 211] on textarea "Your taxi to the airport has been confirmed. This departure time should allow a…" at bounding box center [816, 270] width 442 height 241
click at [838, 197] on textarea "Your taxi to the airport has been confirmed. This departure time should allow a…" at bounding box center [816, 270] width 442 height 241
click at [842, 200] on textarea "Your taxi to the airport has been confirmed. This departure time should allow a…" at bounding box center [816, 270] width 442 height 241
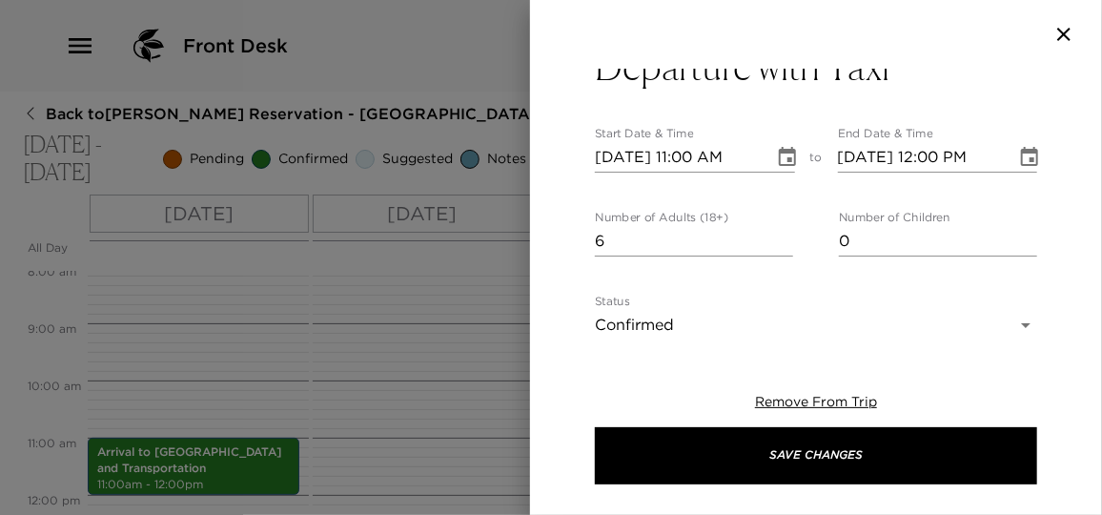
scroll to position [0, 0]
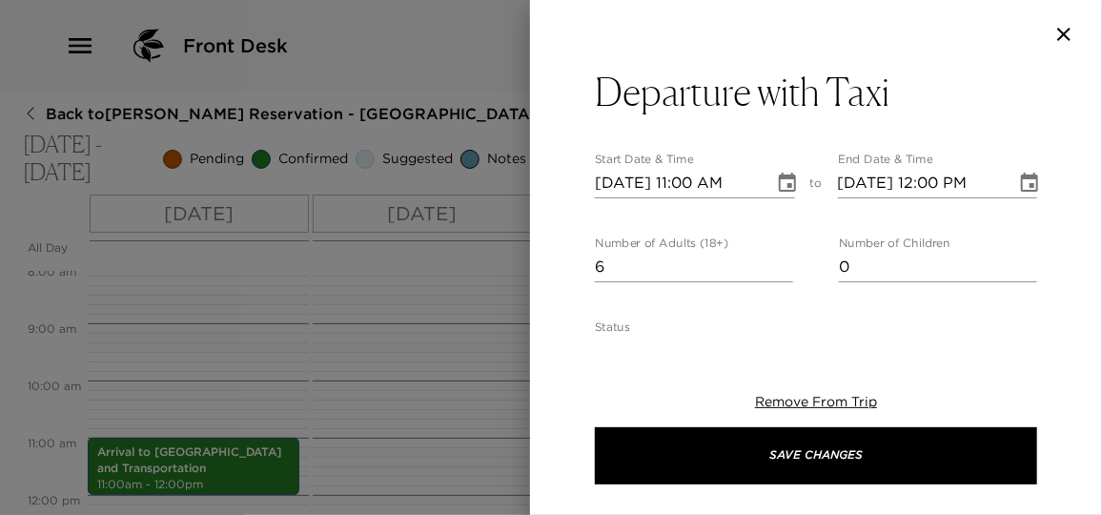
type textarea "Your taxi to the airport has been confirmed. This departure time should allow a…"
click at [782, 186] on icon "Choose date, selected date is Jan 27, 2026" at bounding box center [787, 182] width 17 height 19
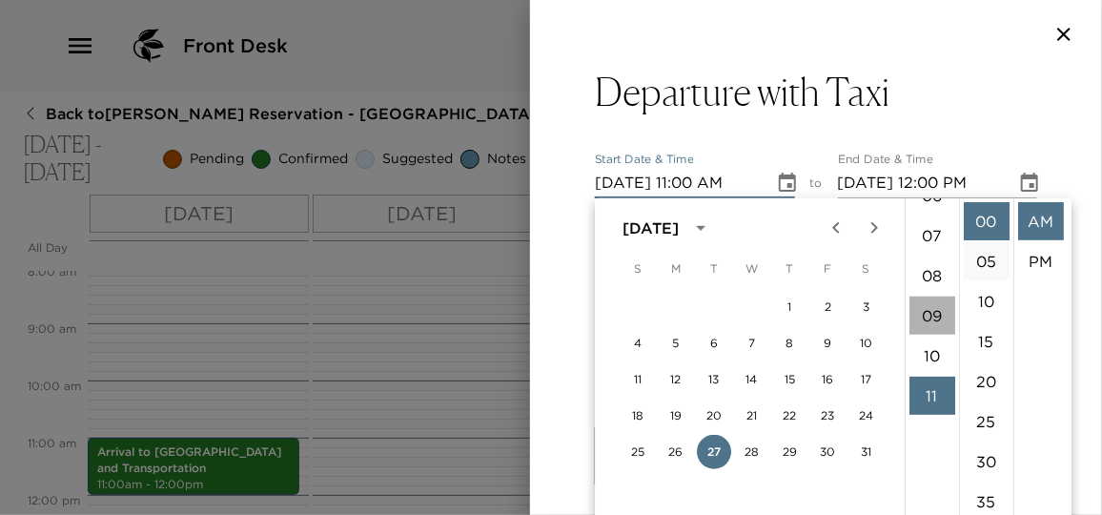
drag, startPoint x: 924, startPoint y: 304, endPoint x: 975, endPoint y: 262, distance: 66.4
click at [927, 306] on li "09" at bounding box center [932, 315] width 46 height 38
type input "01/27/2026 09:00 AM"
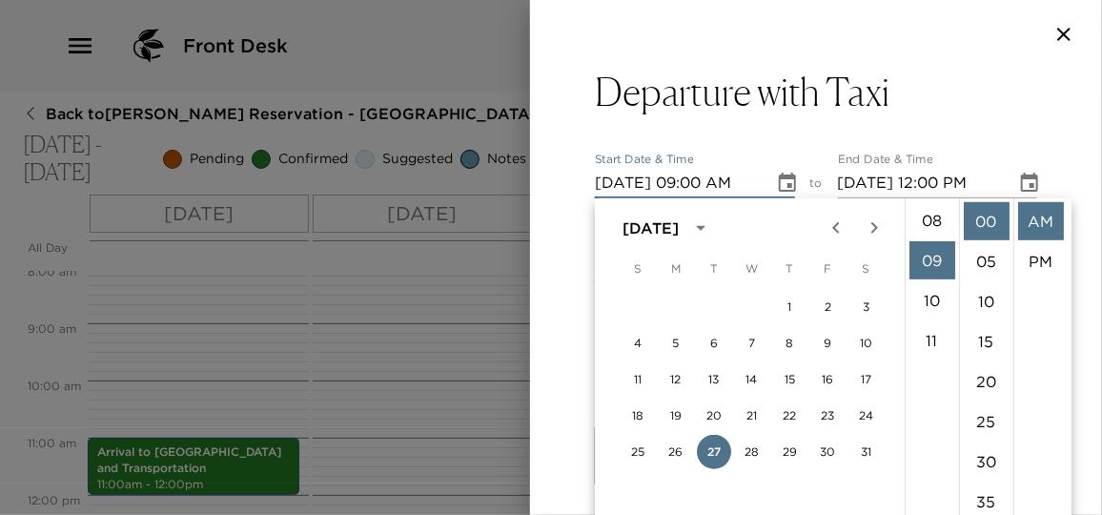
scroll to position [360, 0]
click at [1039, 227] on li "AM" at bounding box center [1041, 221] width 46 height 38
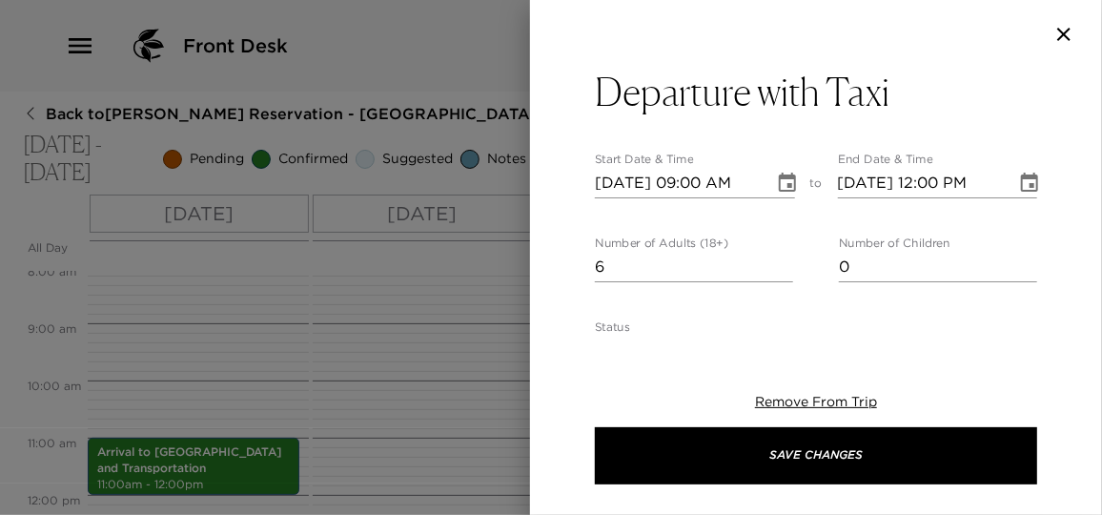
click at [1021, 174] on icon "Choose date, selected date is Jan 27, 2026" at bounding box center [1029, 182] width 17 height 19
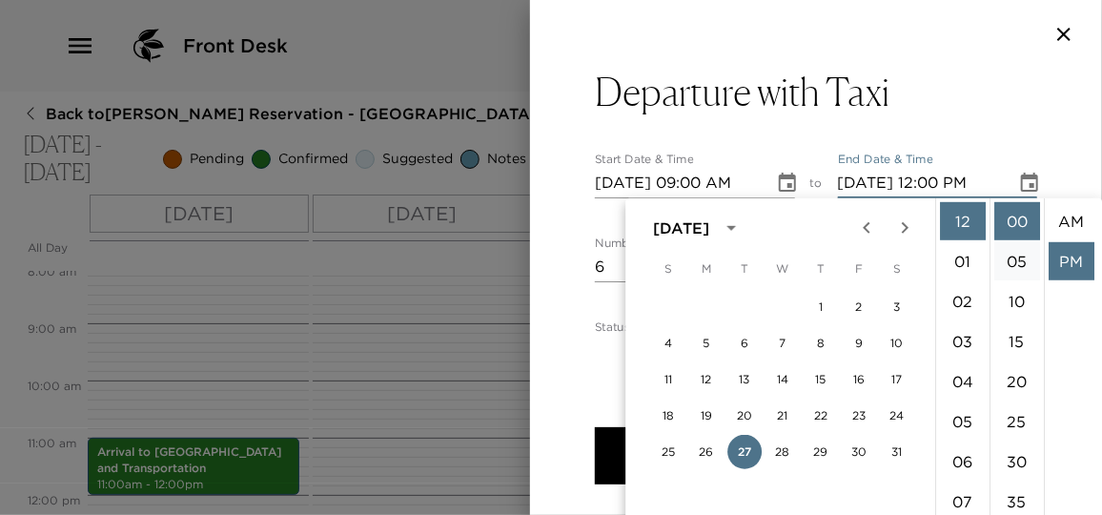
scroll to position [39, 0]
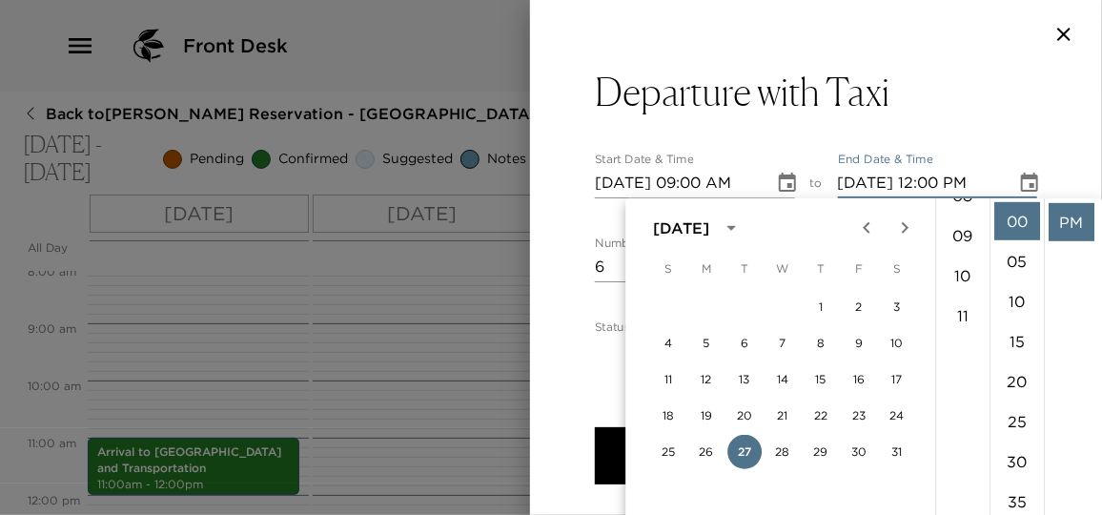
click at [965, 233] on li "09" at bounding box center [963, 235] width 46 height 38
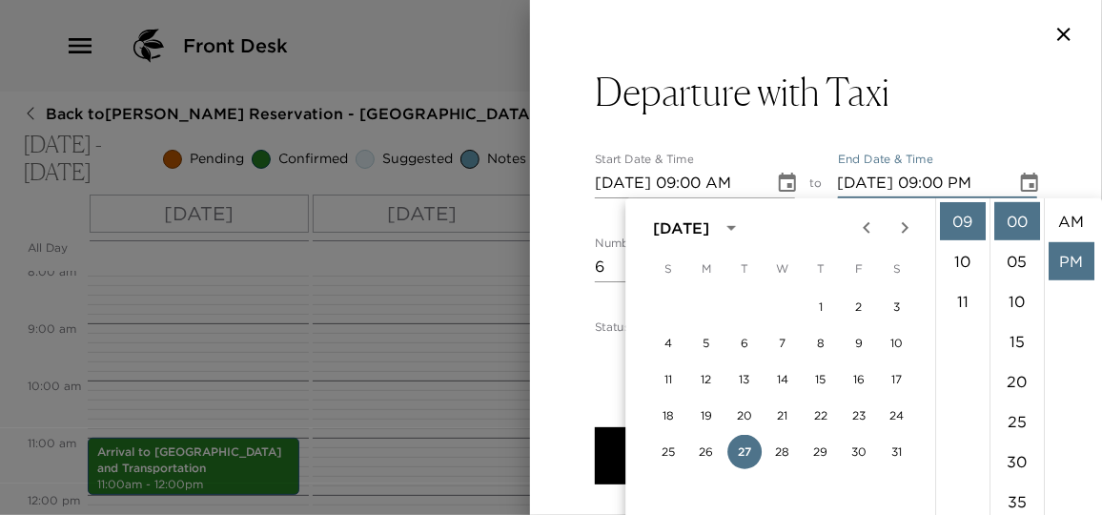
click at [1073, 218] on li "AM" at bounding box center [1072, 221] width 46 height 38
type input "01/27/2026 09:00 AM"
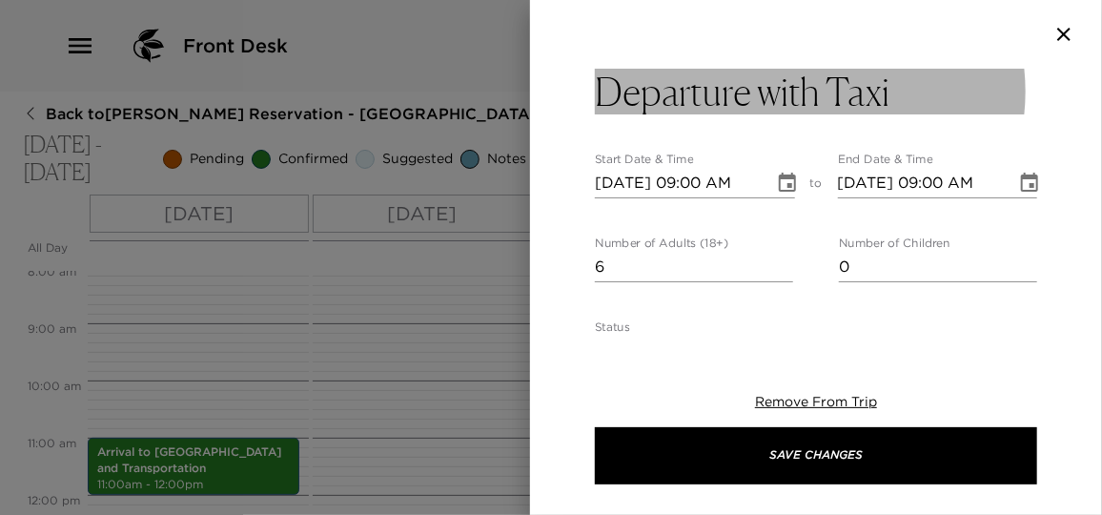
click at [903, 107] on button "Departure with Taxi" at bounding box center [816, 92] width 442 height 46
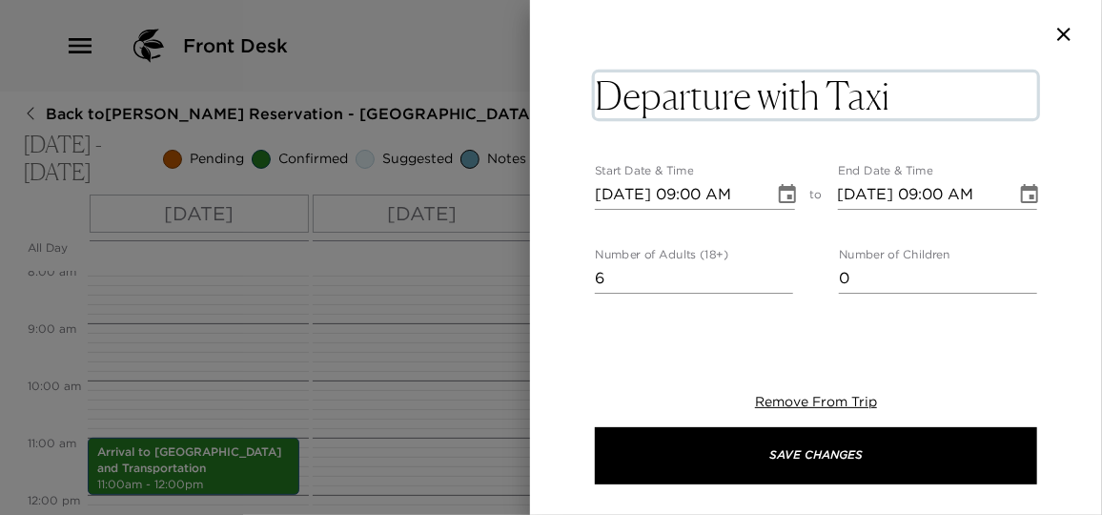
click at [903, 96] on textarea "Departure with Taxi" at bounding box center [816, 95] width 442 height 46
type textarea "Departure with Taxi (Felipe)"
click at [785, 192] on icon "Choose date, selected date is Jan 27, 2026" at bounding box center [787, 194] width 23 height 23
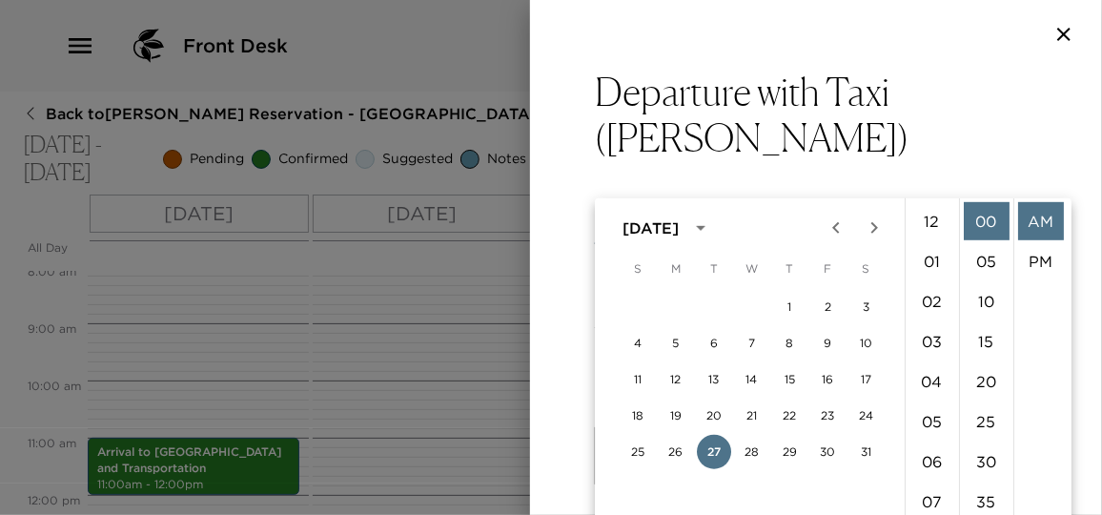
scroll to position [360, 0]
click at [878, 232] on icon "Next month" at bounding box center [874, 227] width 23 height 23
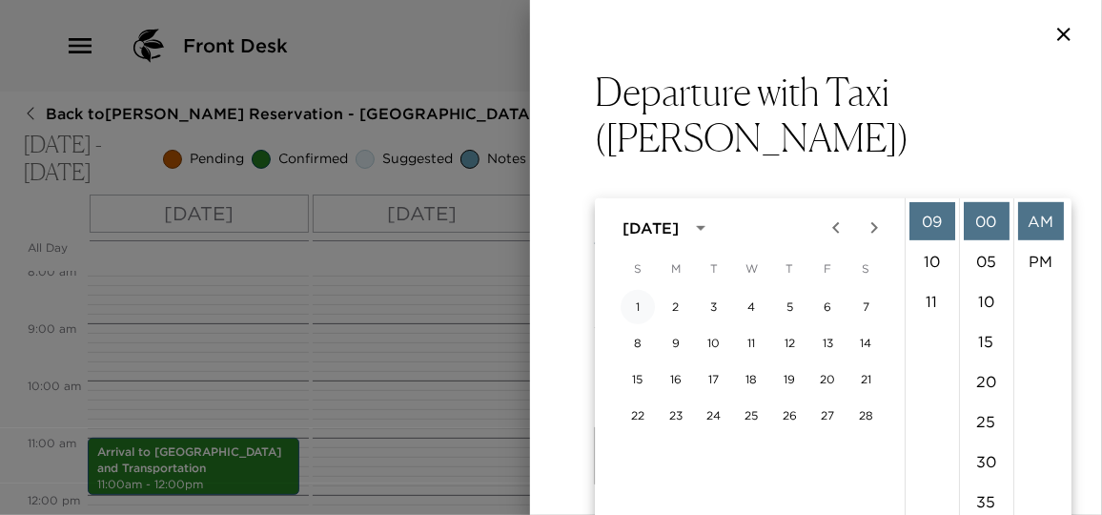
click at [634, 304] on button "1" at bounding box center [638, 307] width 34 height 34
type input "02/01/2026 09:00 AM"
click at [1044, 231] on li "AM" at bounding box center [1041, 221] width 46 height 38
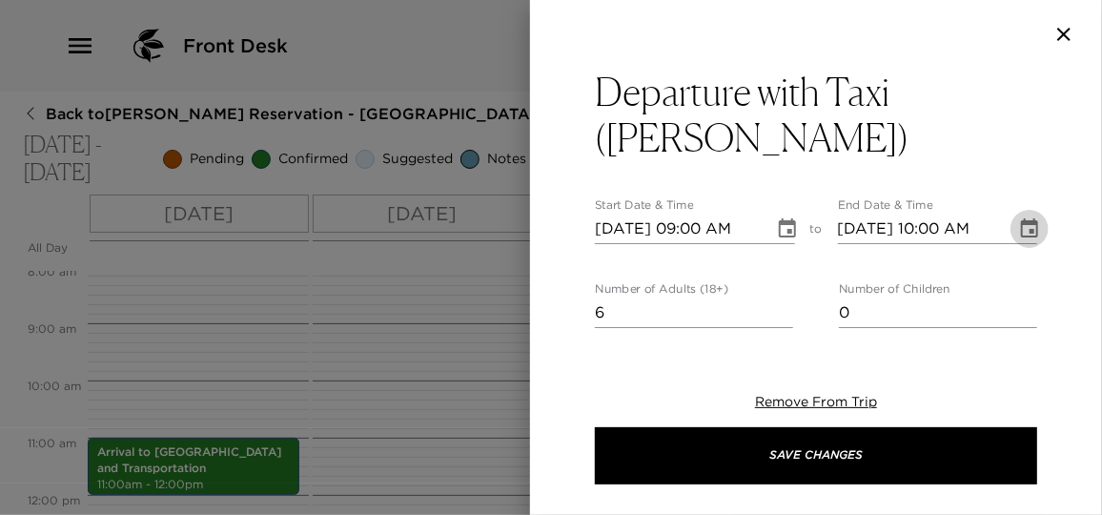
click at [1019, 217] on icon "Choose date, selected date is Feb 1, 2026" at bounding box center [1029, 228] width 23 height 23
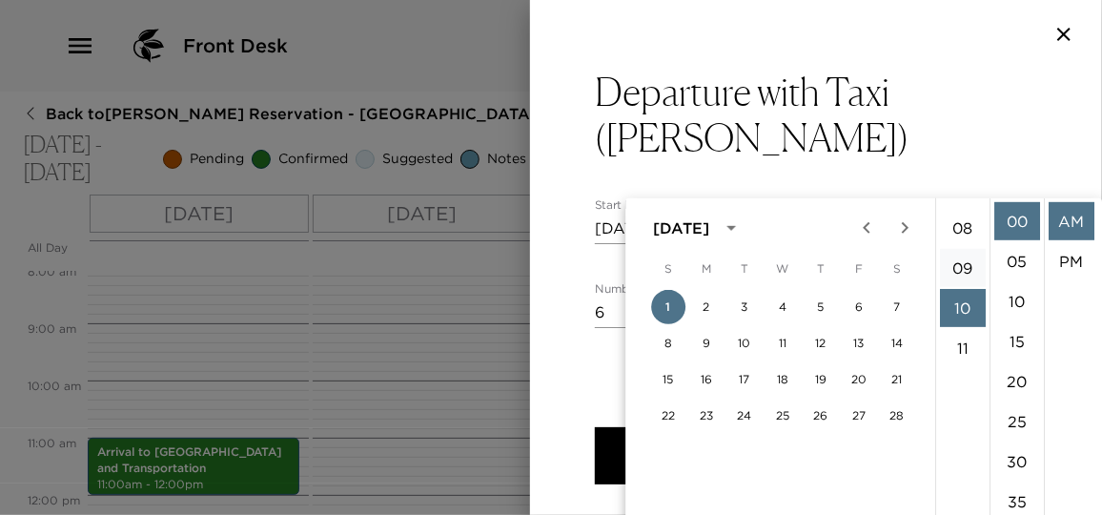
click at [962, 273] on li "09" at bounding box center [963, 268] width 46 height 38
type input "02/01/2026 09:00 AM"
click at [1063, 228] on li "AM" at bounding box center [1072, 221] width 46 height 38
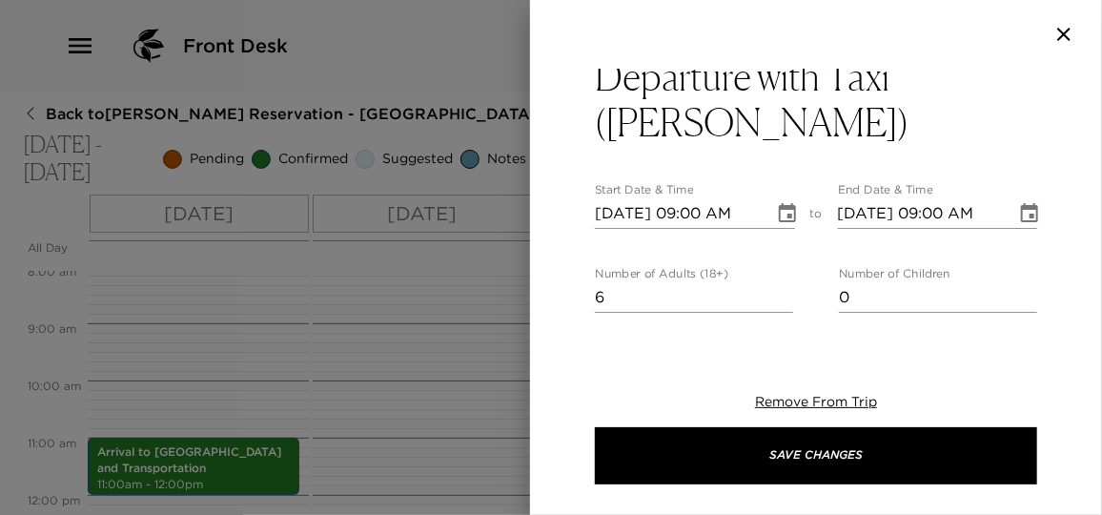
scroll to position [0, 0]
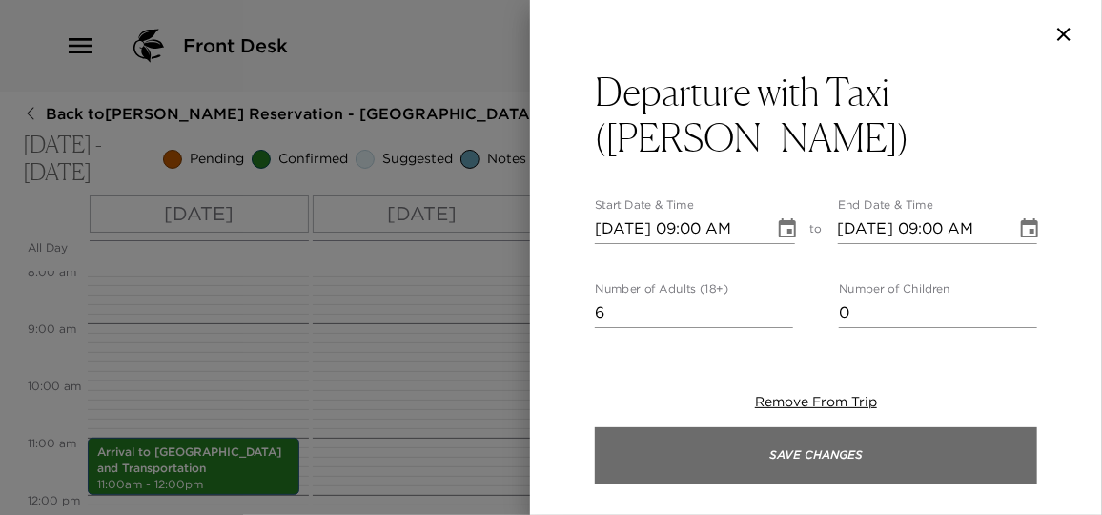
type textarea "Your taxi to the airport has been confirmed. This departure time should allow a…"
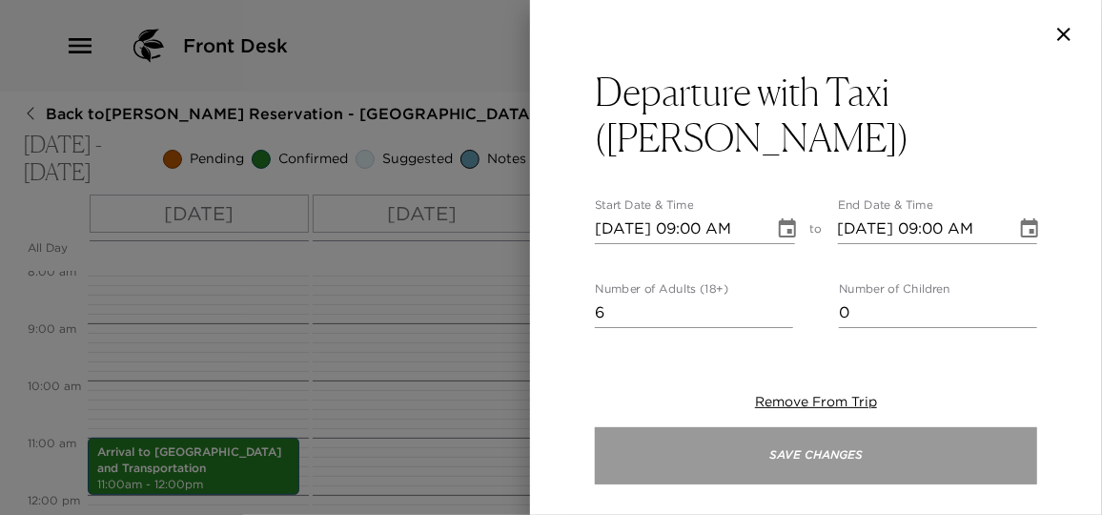
click at [819, 462] on button "Save Changes" at bounding box center [816, 455] width 442 height 57
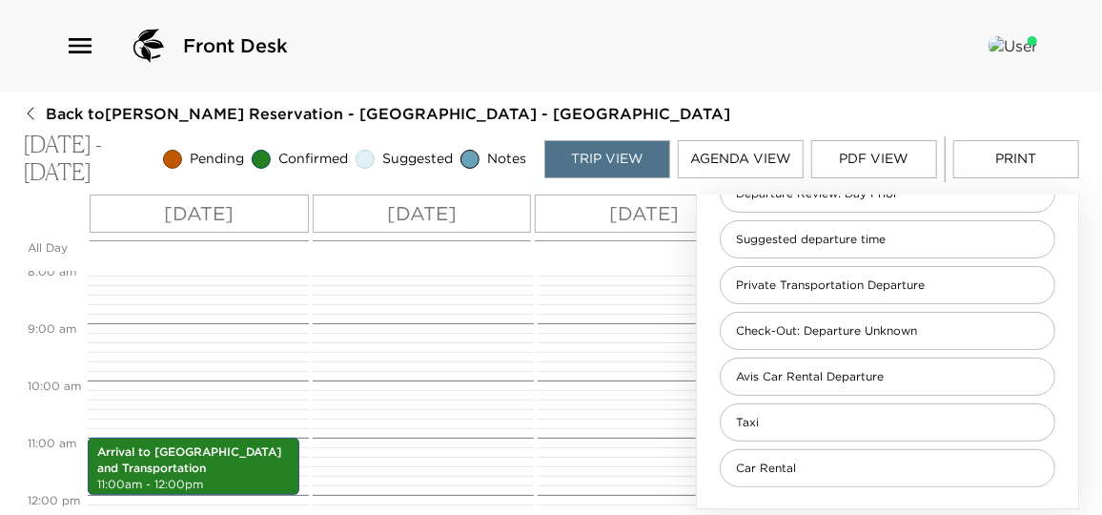
click at [629, 350] on div at bounding box center [645, 494] width 215 height 1373
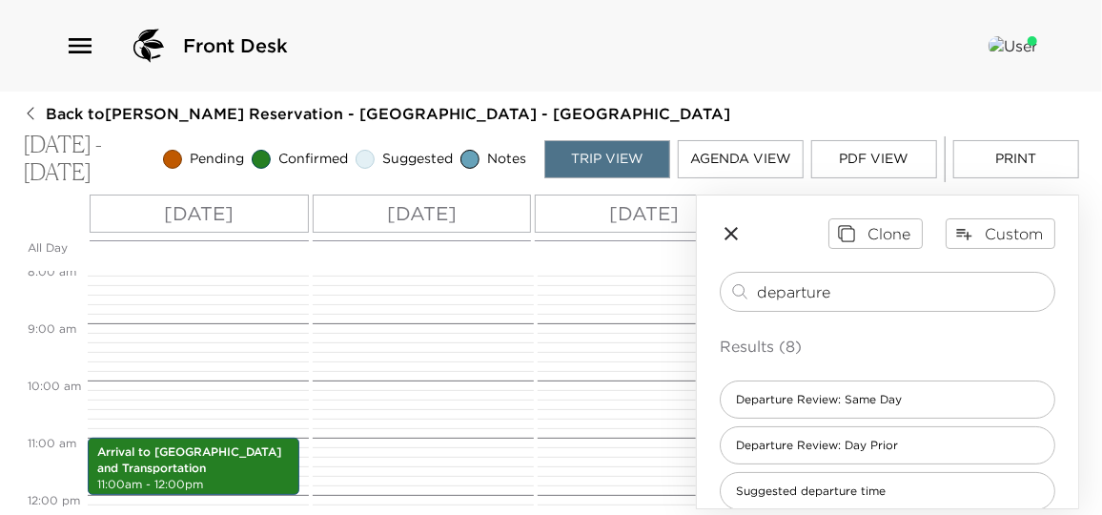
click at [734, 227] on icon "button" at bounding box center [731, 233] width 23 height 23
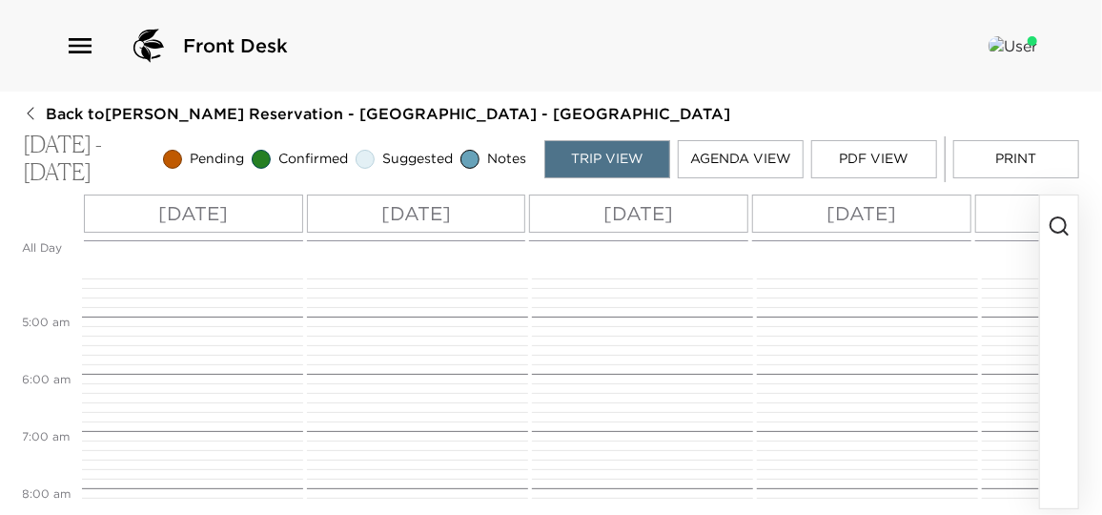
scroll to position [202, 0]
click at [1060, 217] on circle "button" at bounding box center [1058, 224] width 15 height 15
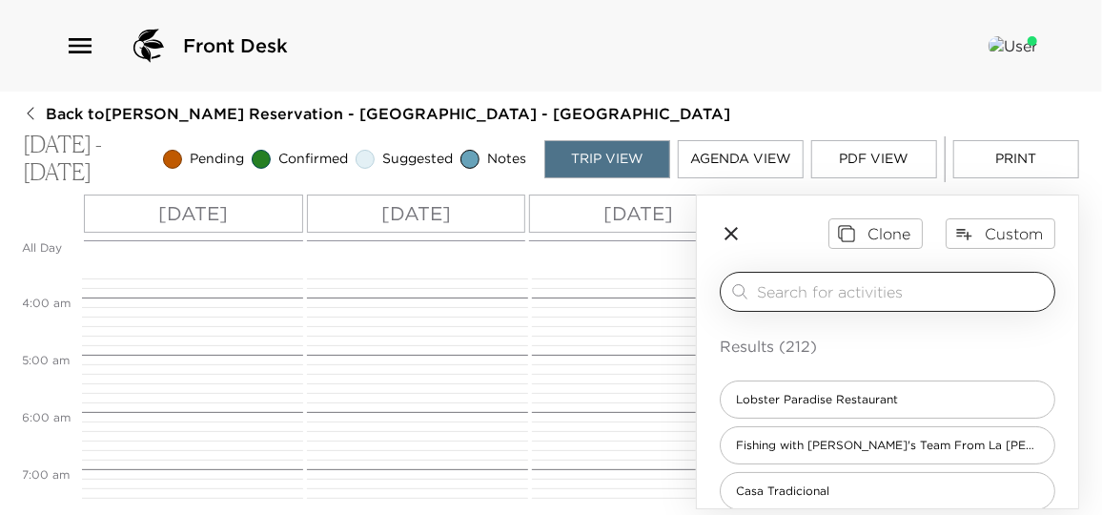
click at [918, 297] on input "search" at bounding box center [902, 291] width 290 height 22
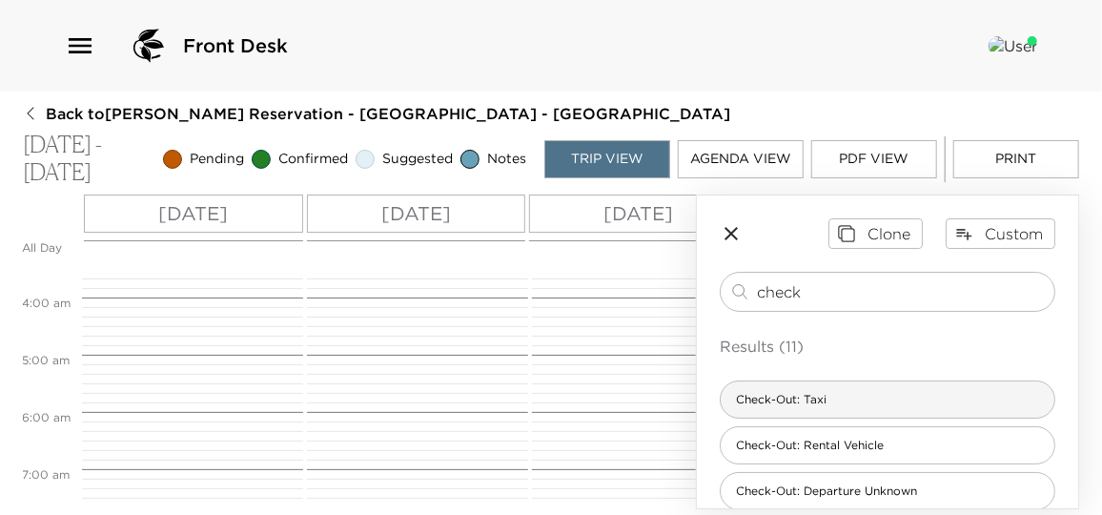
scroll to position [173, 0]
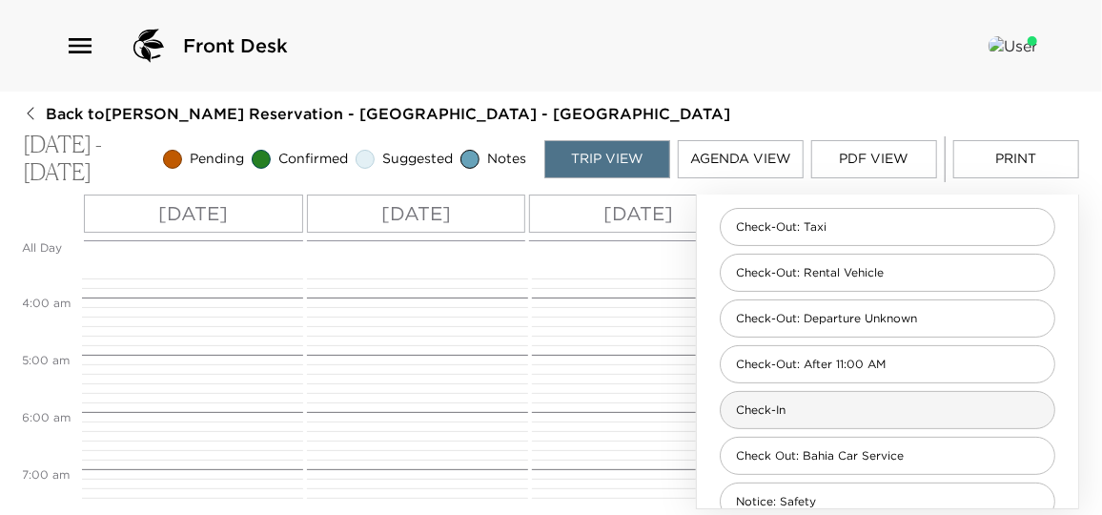
type input "check"
click at [865, 397] on div "Check-In" at bounding box center [888, 410] width 336 height 38
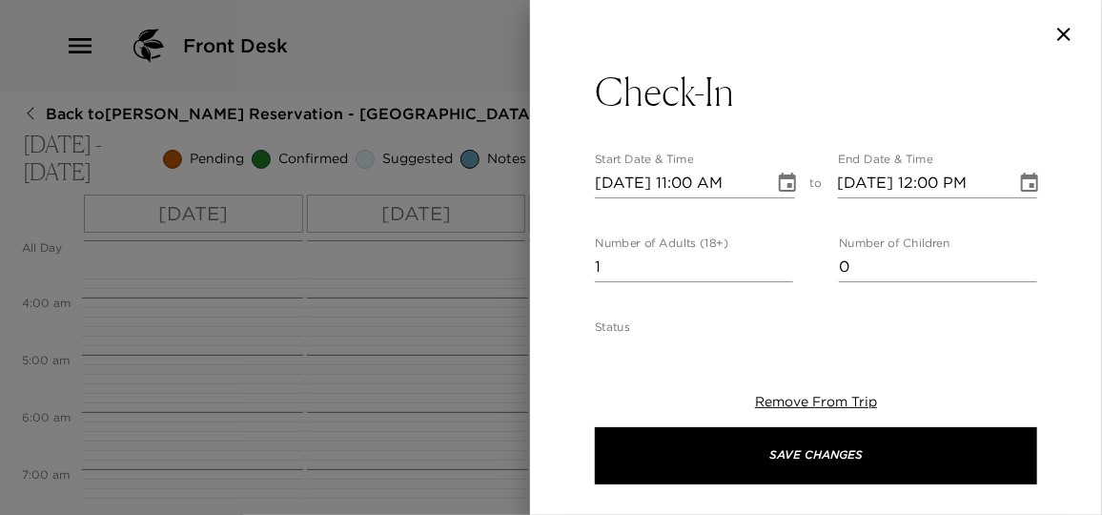
type textarea "Welcome Home! I will personally greet and will give you a thorough orientation …"
drag, startPoint x: 622, startPoint y: 264, endPoint x: 575, endPoint y: 267, distance: 47.7
click at [575, 267] on div "Check-In Start Date & Time 01/27/2026 11:00 AM to End Date & Time 01/27/2026 12…" at bounding box center [816, 200] width 572 height 263
type input "4"
type input "6"
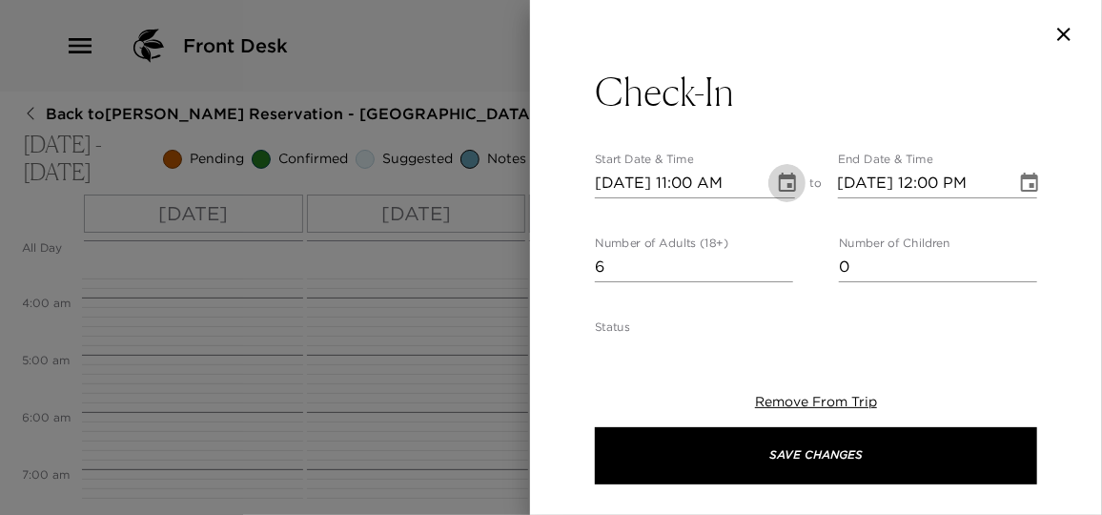
click at [790, 182] on icon "Choose date, selected date is Jan 27, 2026" at bounding box center [787, 183] width 23 height 23
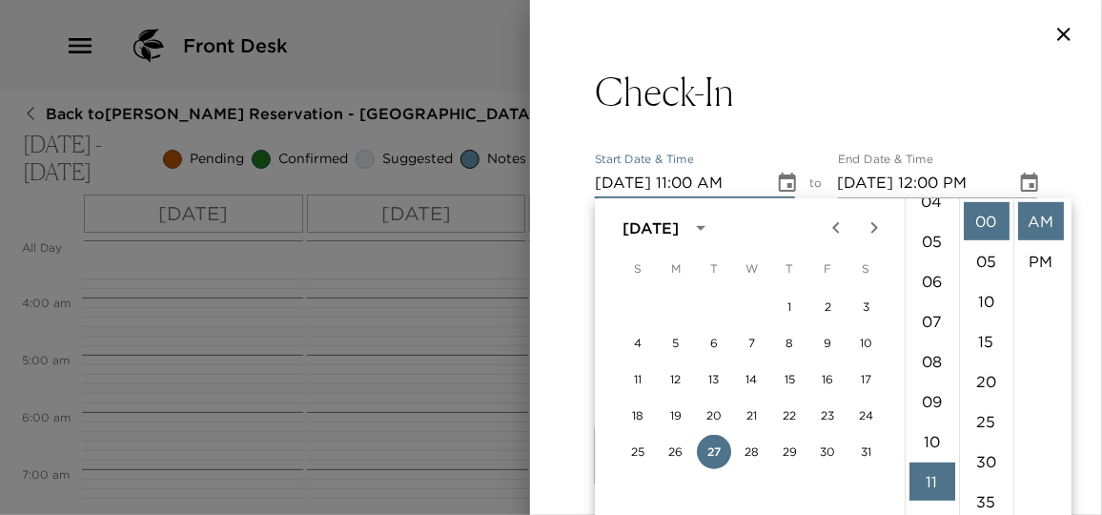
scroll to position [93, 0]
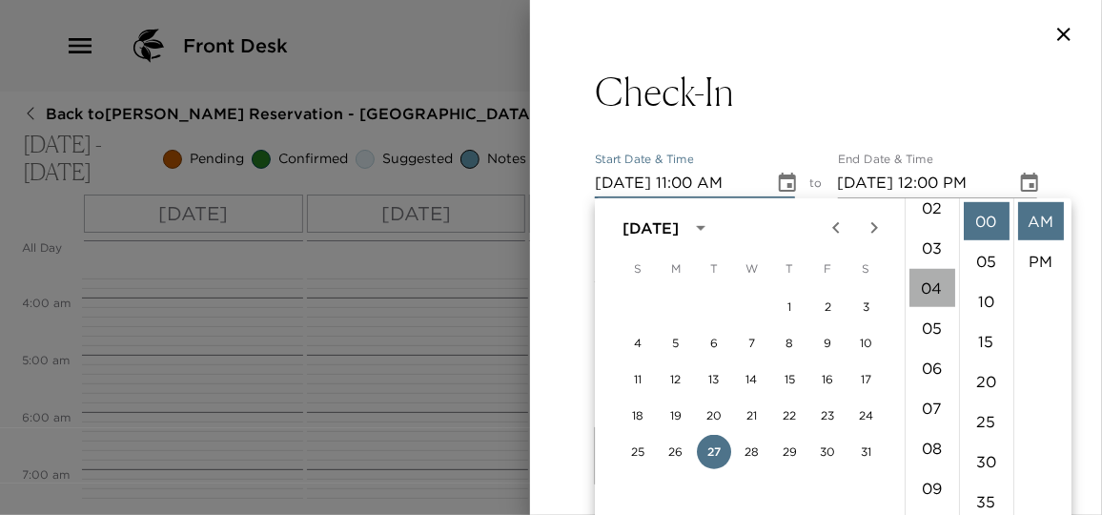
click at [940, 284] on li "04" at bounding box center [932, 288] width 46 height 38
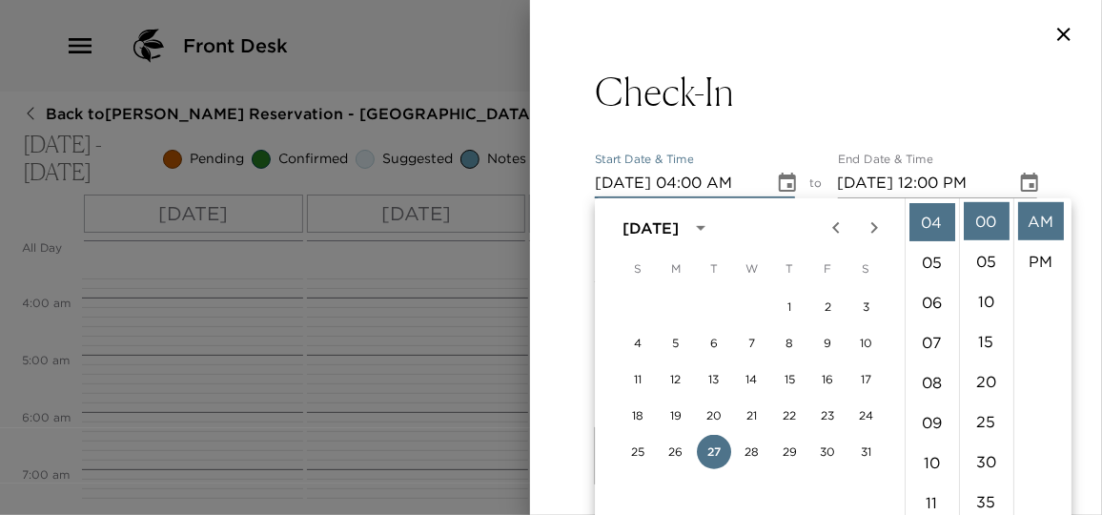
scroll to position [39, 0]
click at [1051, 230] on li "PM" at bounding box center [1041, 222] width 46 height 38
type input "01/27/2026 04:00 PM"
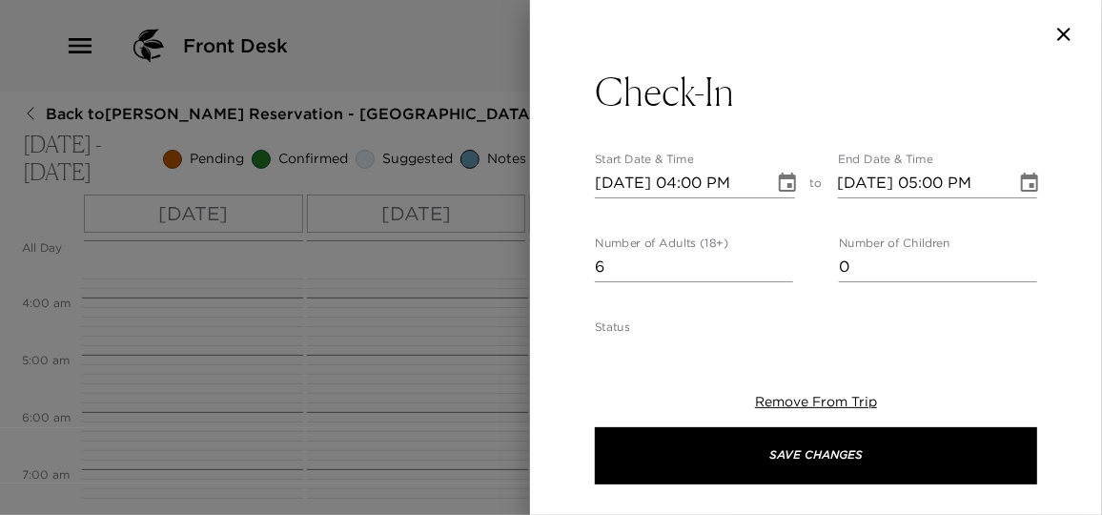
click at [1018, 182] on icon "Choose date, selected date is Jan 27, 2026" at bounding box center [1029, 183] width 23 height 23
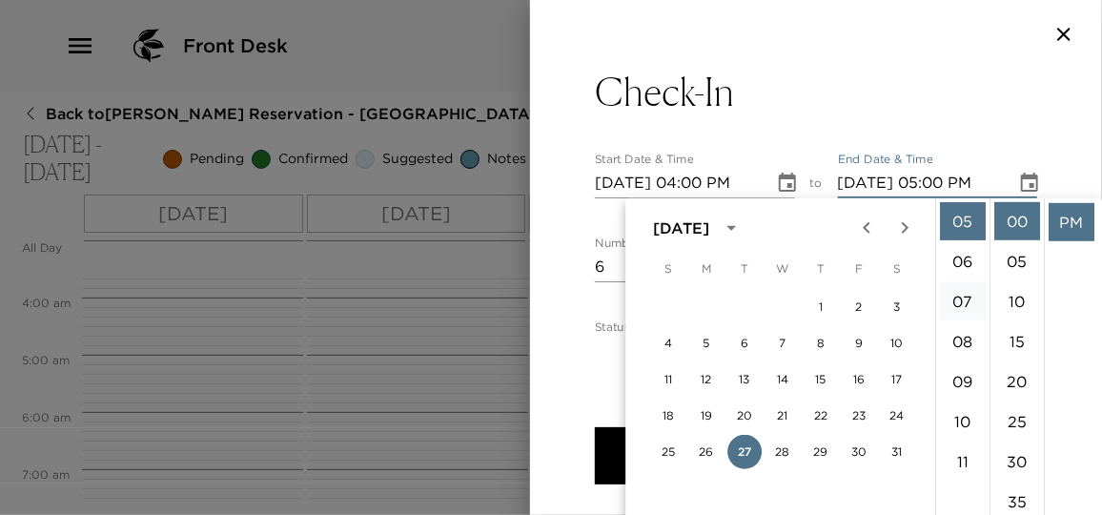
scroll to position [113, 0]
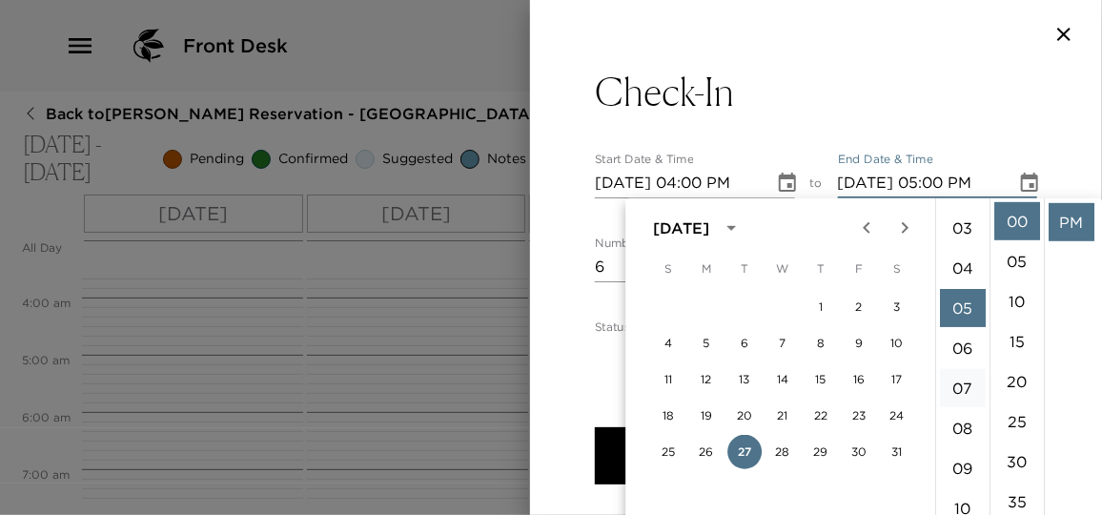
click at [962, 286] on ul "12 01 02 03 04 05 06 07 08 09 10 11" at bounding box center [962, 357] width 53 height 318
click at [962, 267] on li "04" at bounding box center [963, 268] width 46 height 38
type input "01/27/2026 04:00 PM"
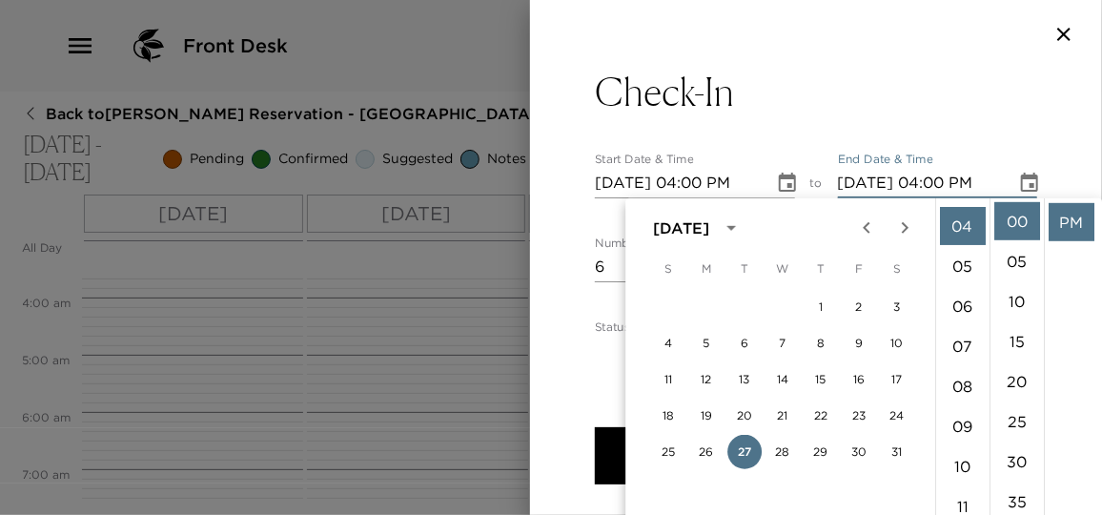
scroll to position [159, 0]
click at [1053, 227] on li "PM" at bounding box center [1072, 222] width 46 height 38
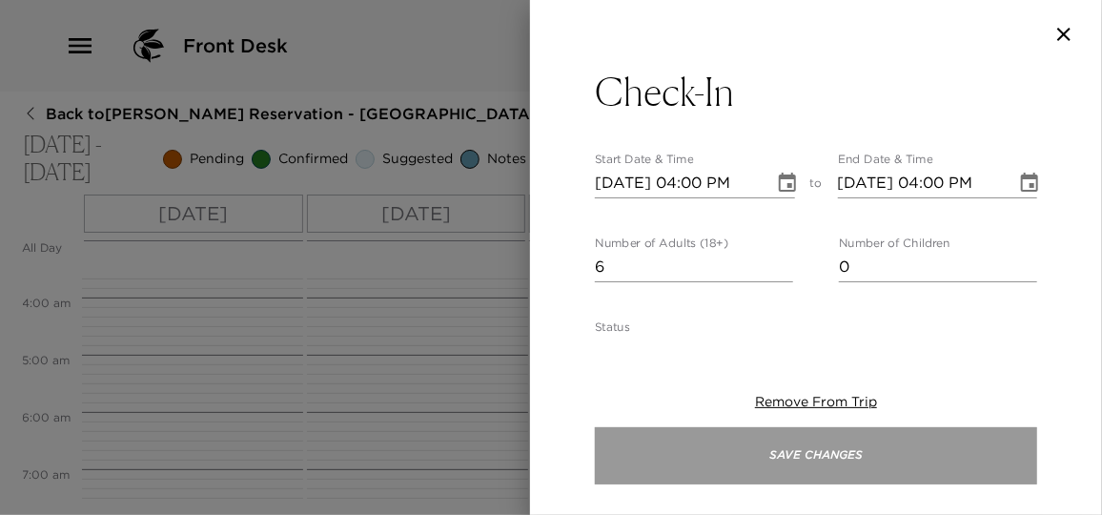
click at [821, 457] on button "Save Changes" at bounding box center [816, 455] width 442 height 57
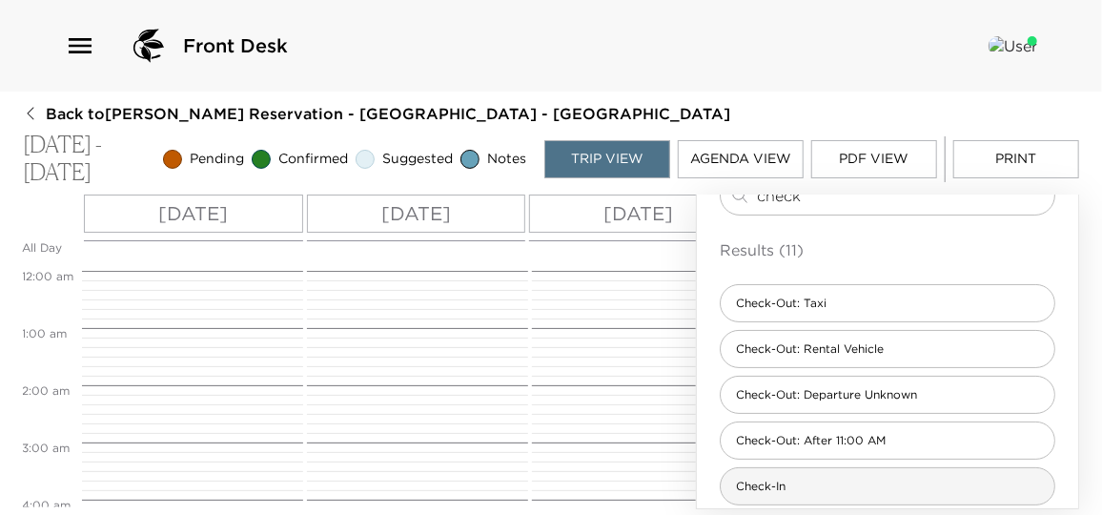
scroll to position [0, 0]
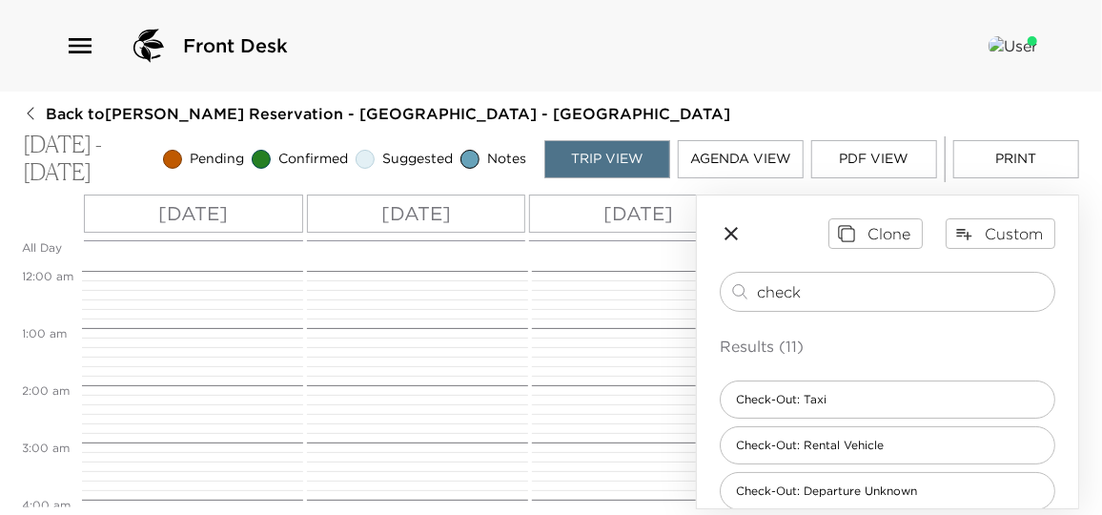
click at [729, 227] on icon "button" at bounding box center [731, 233] width 23 height 23
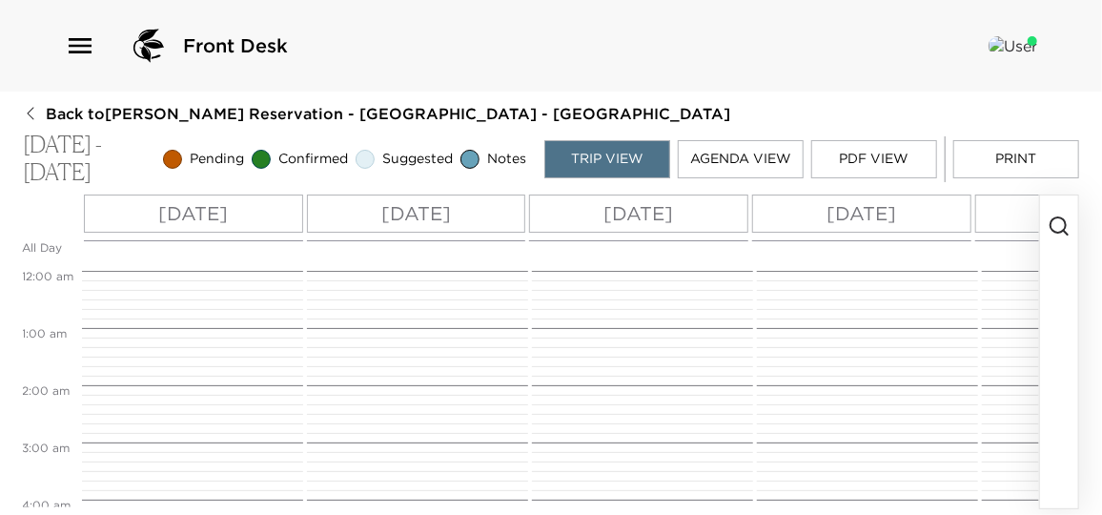
click at [1055, 229] on icon "button" at bounding box center [1059, 225] width 23 height 23
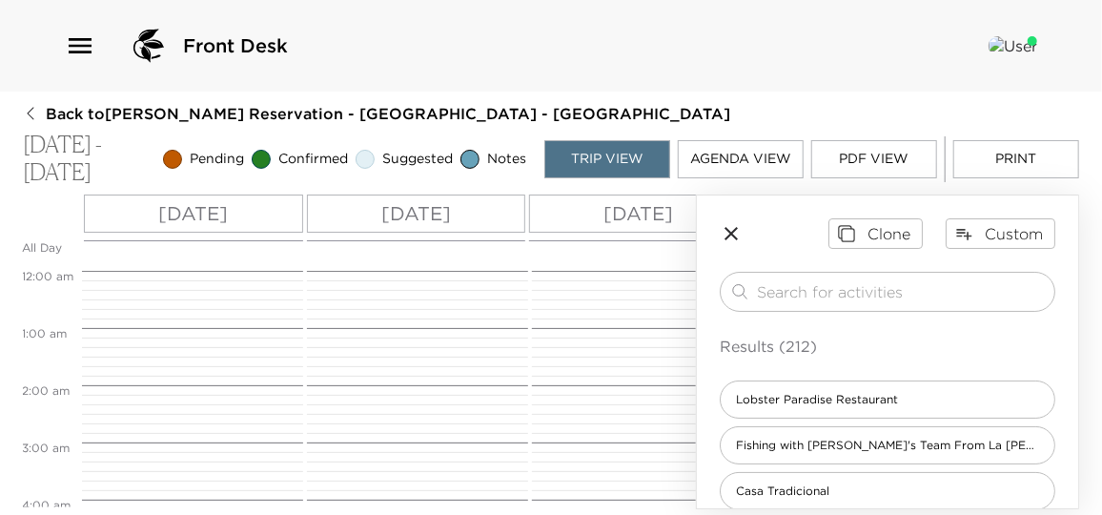
click at [731, 235] on icon "button" at bounding box center [731, 233] width 23 height 23
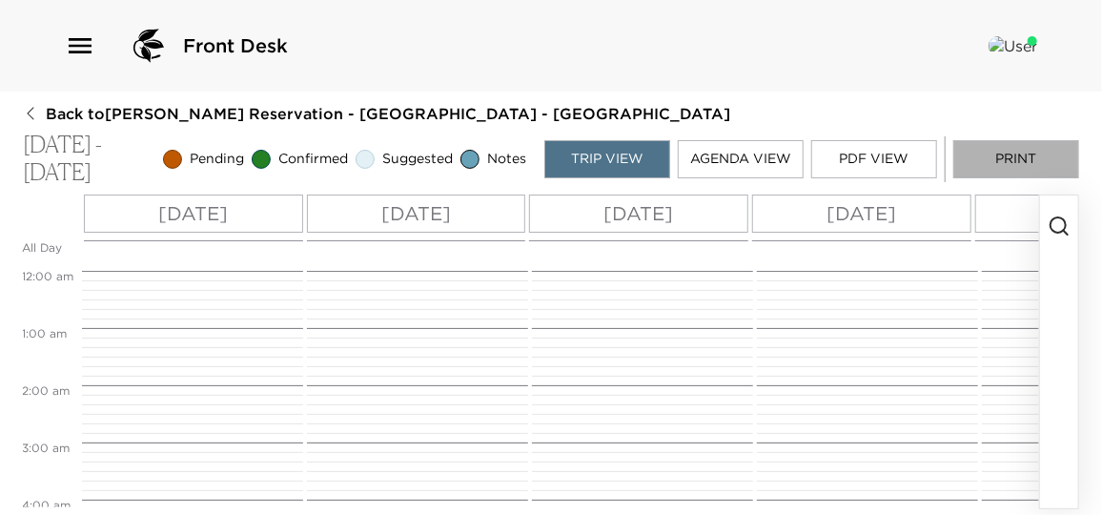
click at [1028, 157] on button "Print" at bounding box center [1016, 159] width 126 height 38
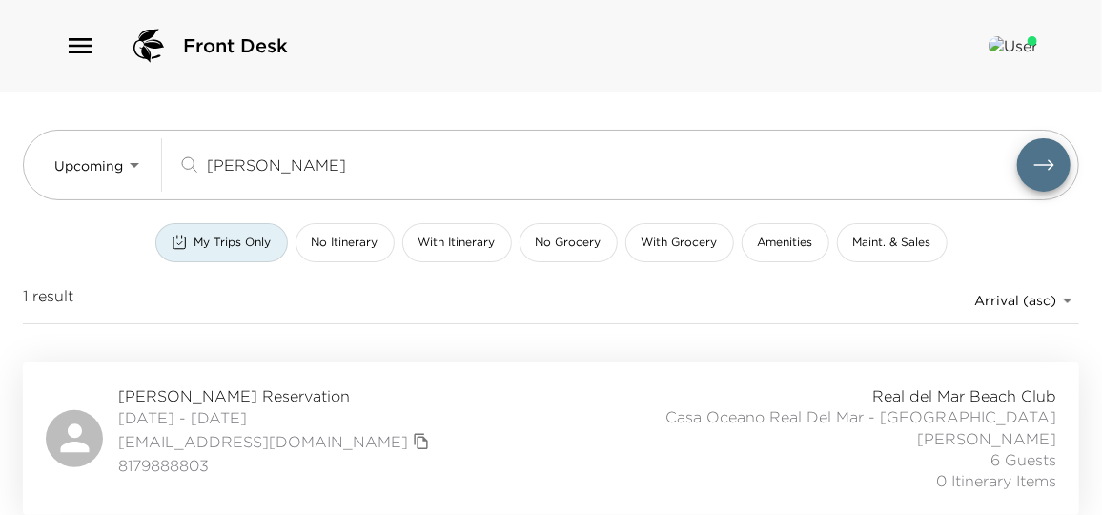
click at [494, 438] on div "[PERSON_NAME] Reservation [DATE] - [DATE] [EMAIL_ADDRESS][DOMAIN_NAME] 81798888…" at bounding box center [551, 438] width 1010 height 107
